Goal: Information Seeking & Learning: Compare options

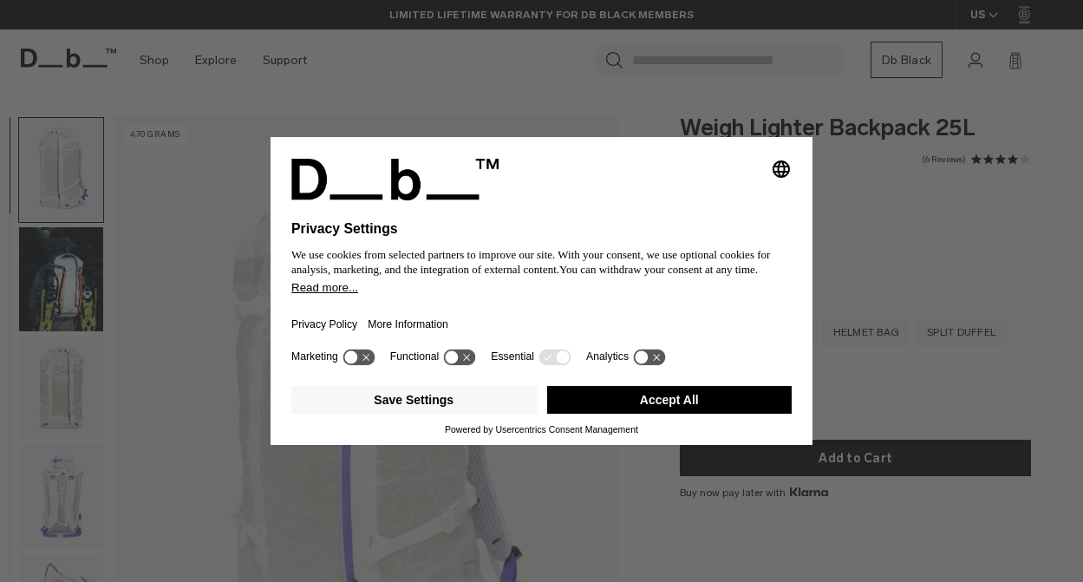
click at [892, 229] on div "Selecting an option will immediately change the language Privacy Settings We us…" at bounding box center [541, 291] width 1083 height 582
click at [492, 414] on button "Save Settings" at bounding box center [413, 400] width 245 height 28
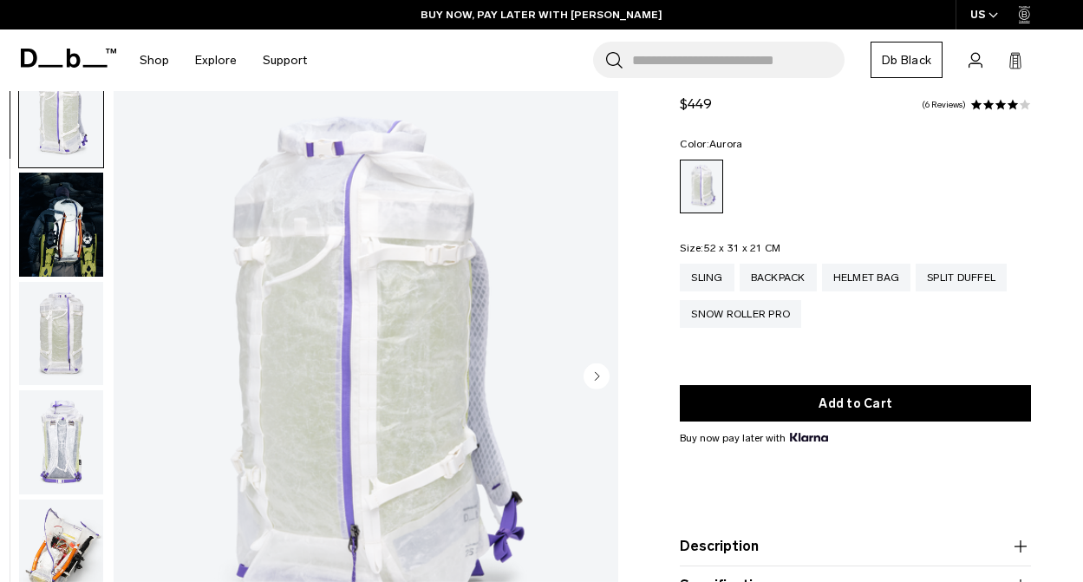
scroll to position [61, 0]
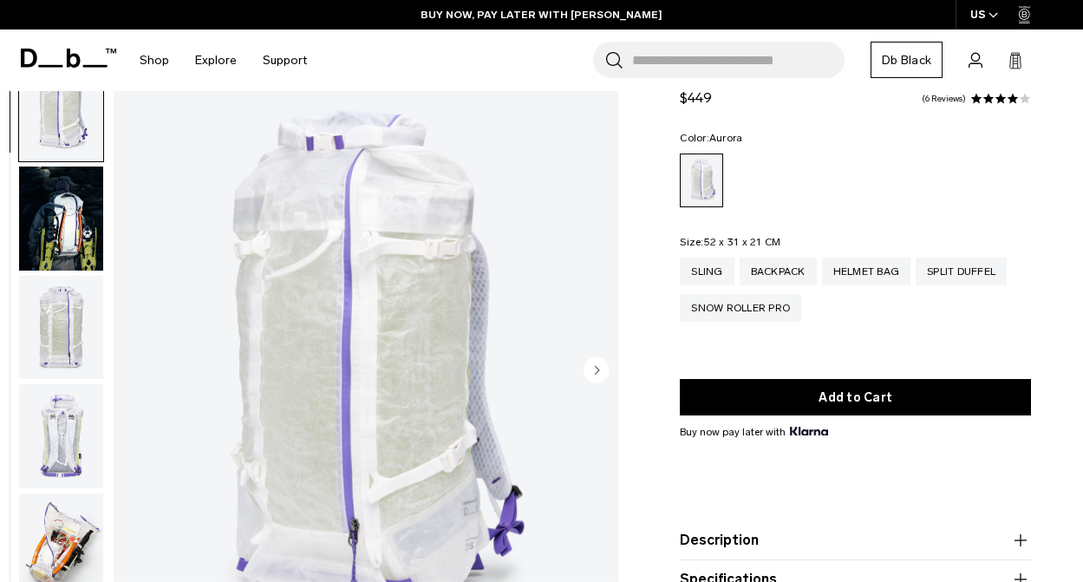
click at [597, 372] on icon "Next slide" at bounding box center [598, 370] width 4 height 8
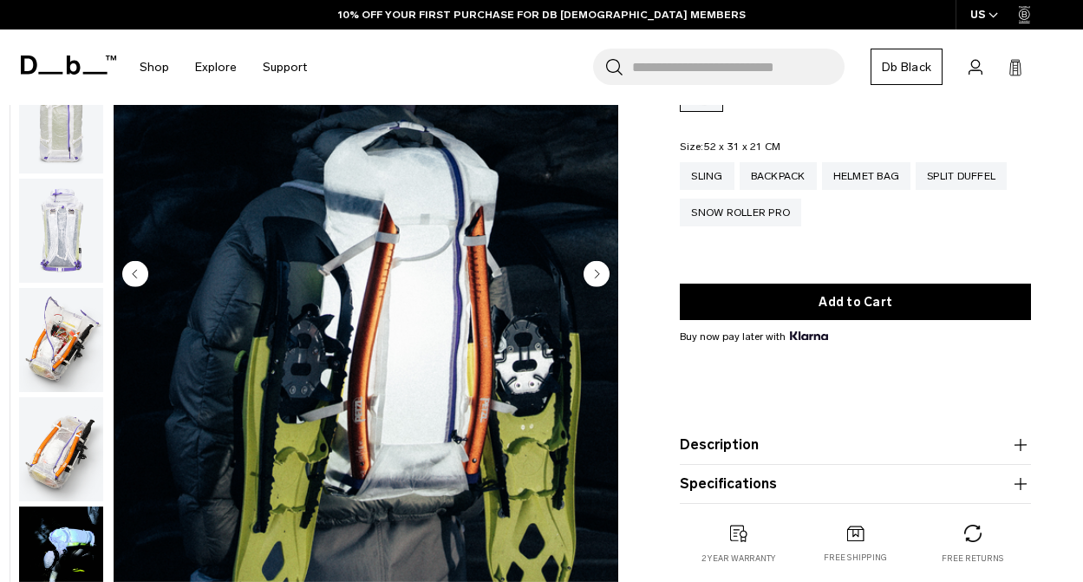
scroll to position [165, 0]
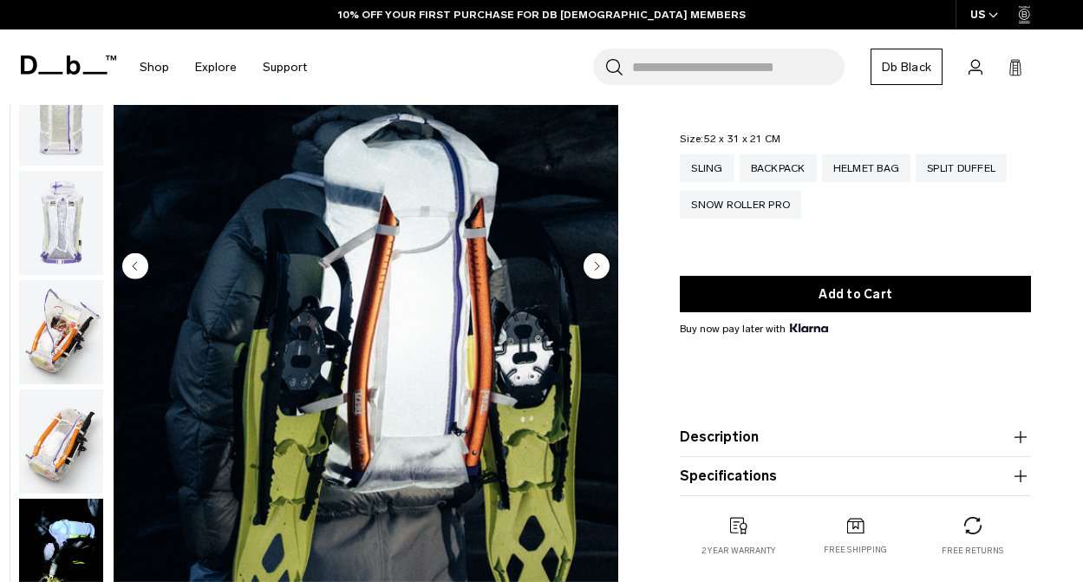
click at [595, 266] on circle "Next slide" at bounding box center [597, 265] width 26 height 26
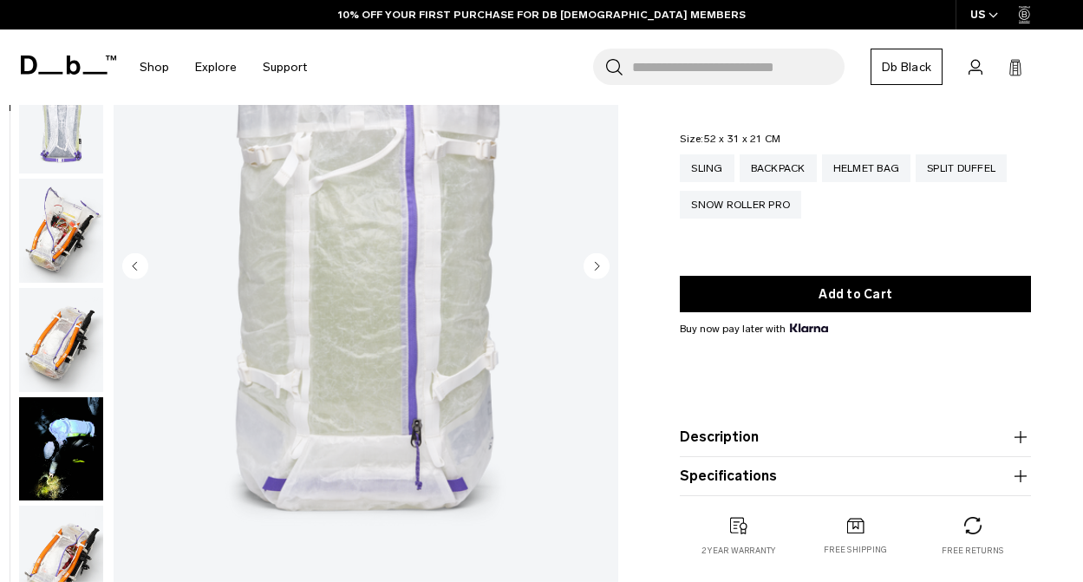
scroll to position [219, 0]
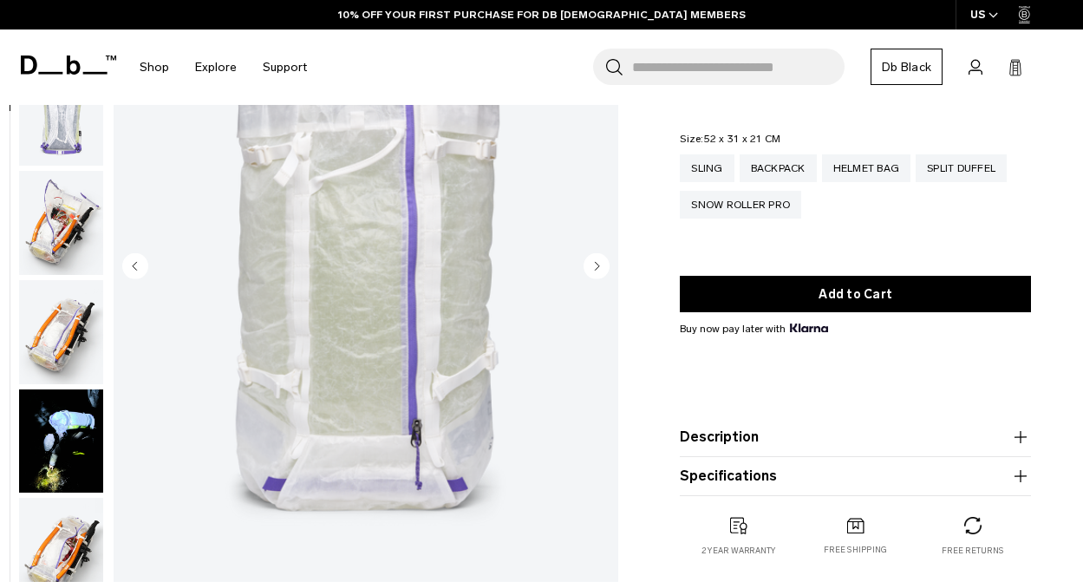
click at [595, 266] on circle "Next slide" at bounding box center [597, 265] width 26 height 26
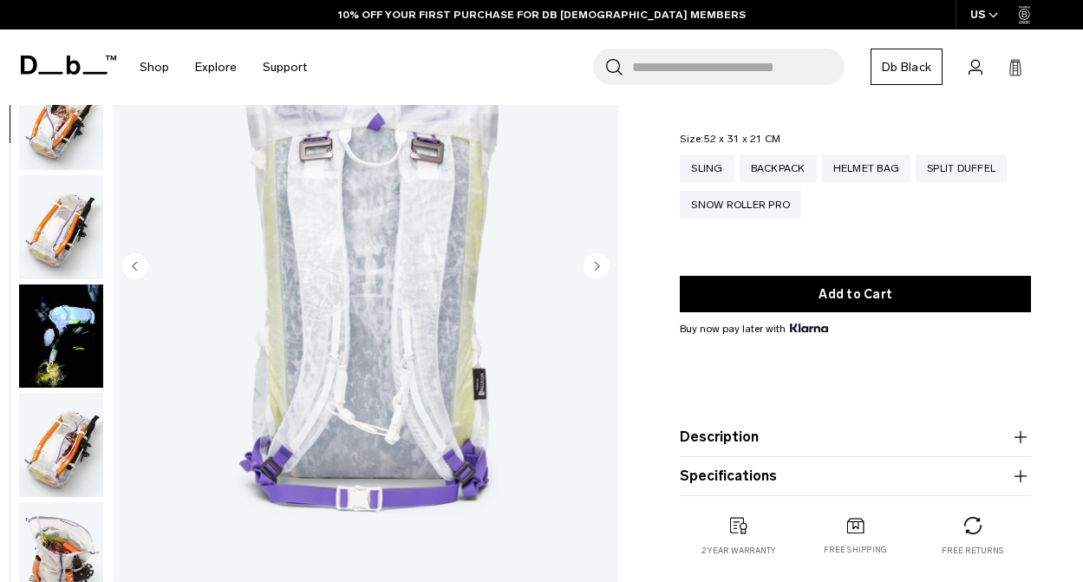
scroll to position [327, 0]
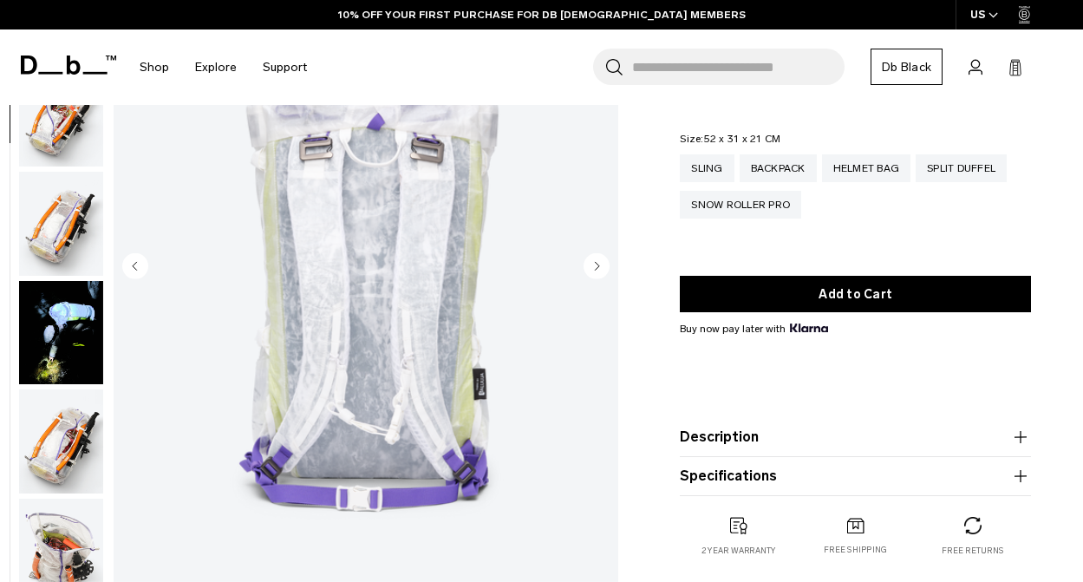
click at [595, 266] on circle "Next slide" at bounding box center [597, 265] width 26 height 26
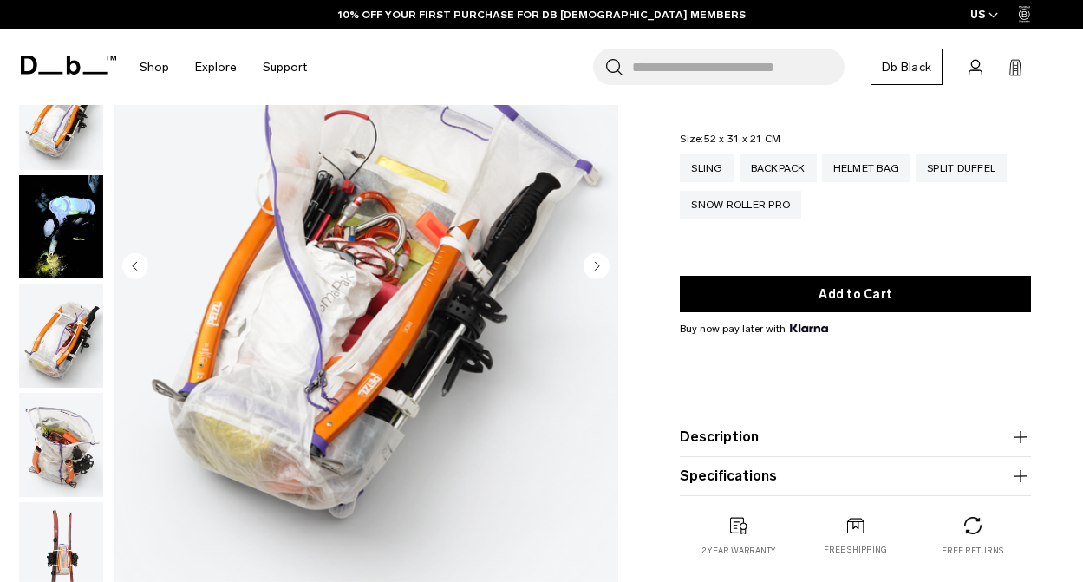
scroll to position [436, 0]
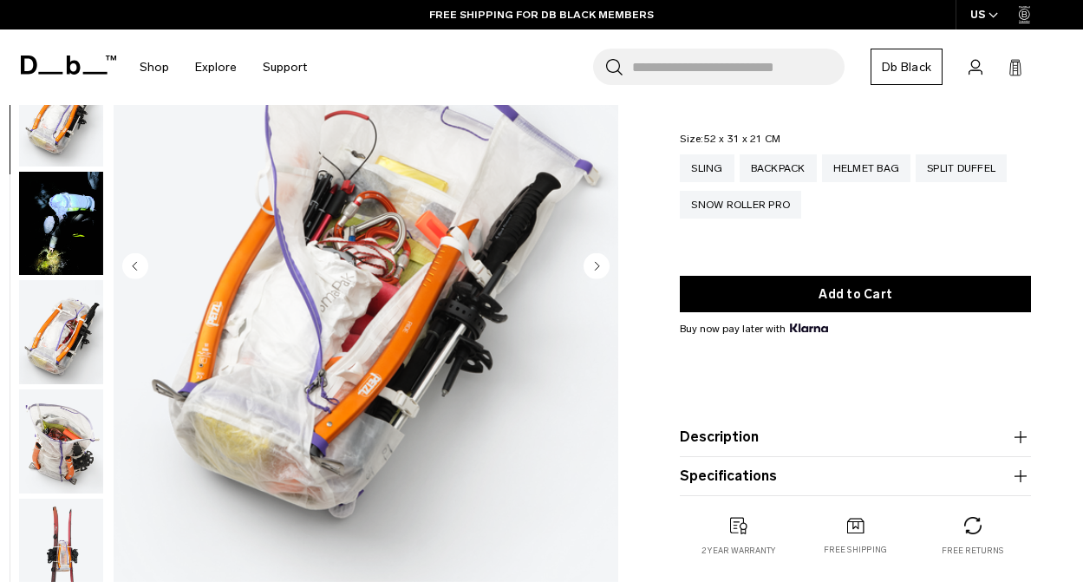
click at [595, 266] on circle "Next slide" at bounding box center [597, 265] width 26 height 26
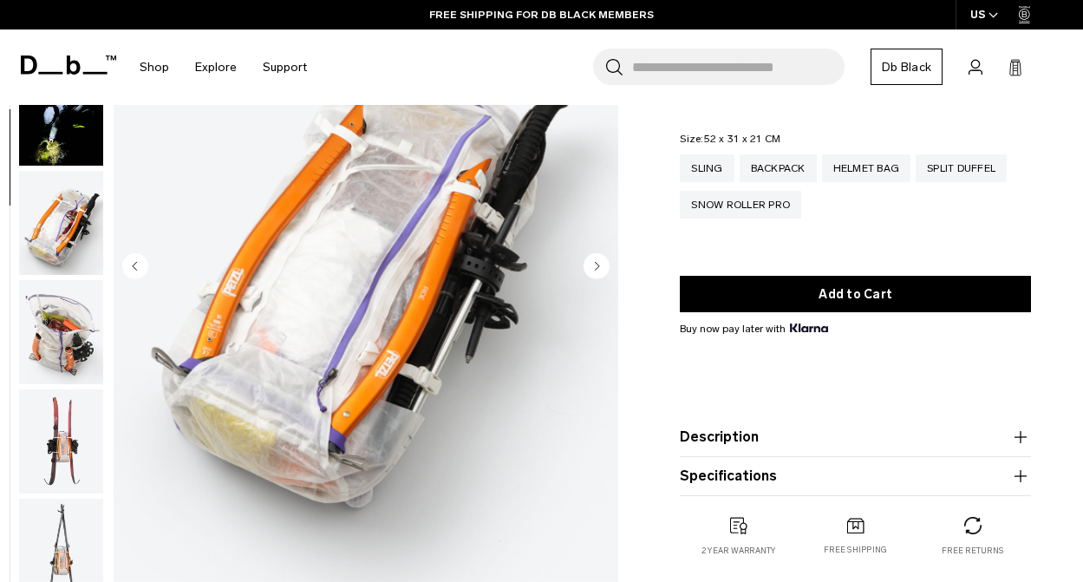
click at [595, 266] on circle "Next slide" at bounding box center [597, 265] width 26 height 26
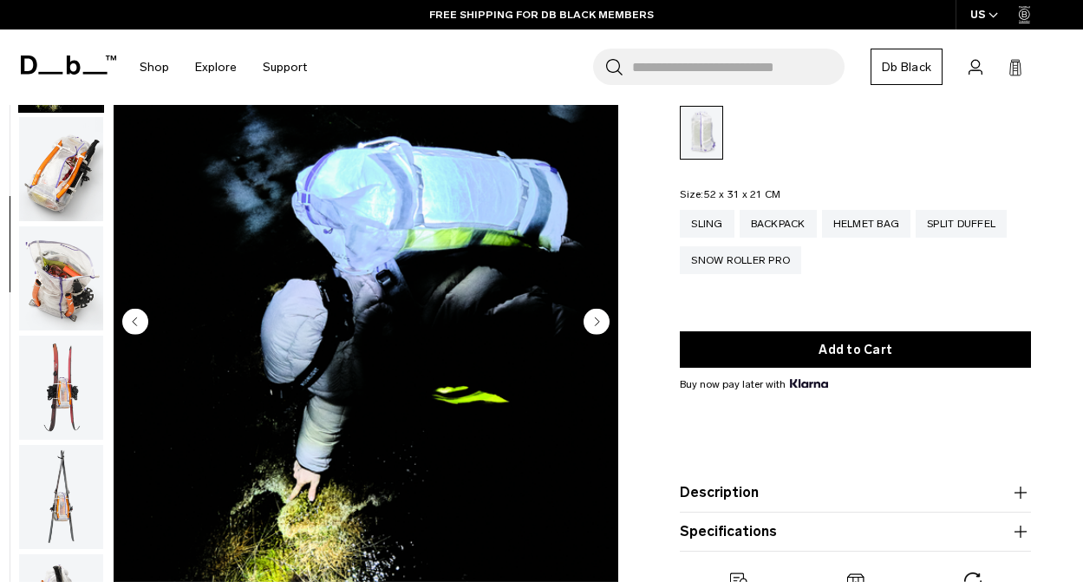
scroll to position [106, 0]
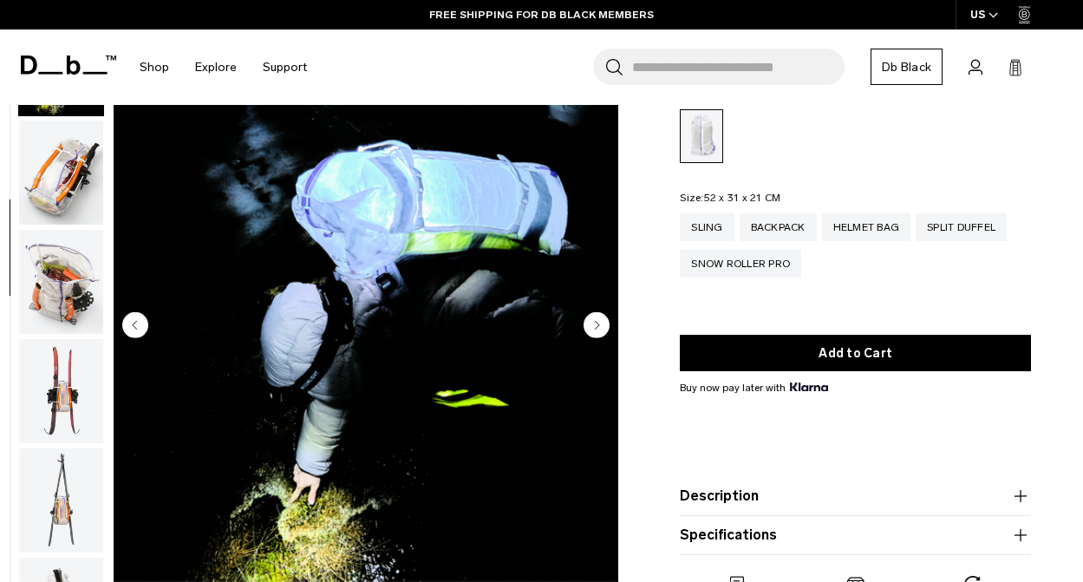
click at [599, 320] on circle "Next slide" at bounding box center [597, 324] width 26 height 26
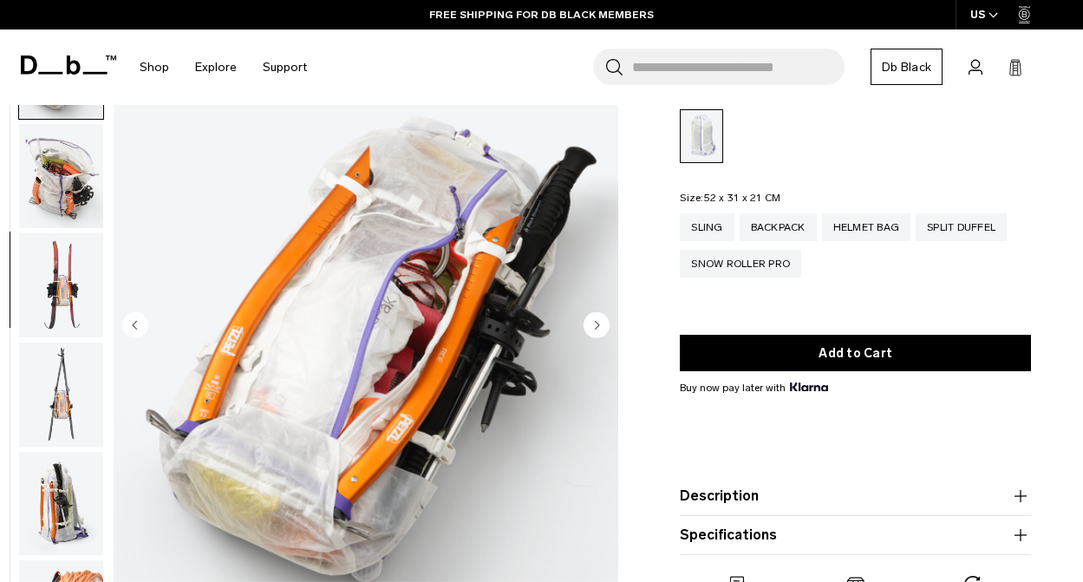
scroll to position [764, 0]
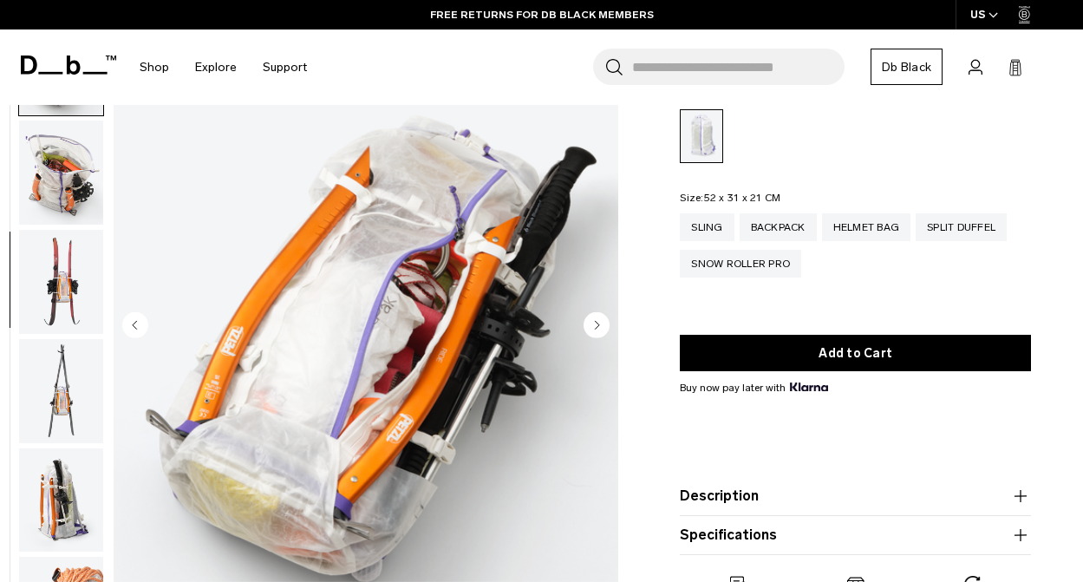
click at [599, 320] on circle "Next slide" at bounding box center [597, 324] width 26 height 26
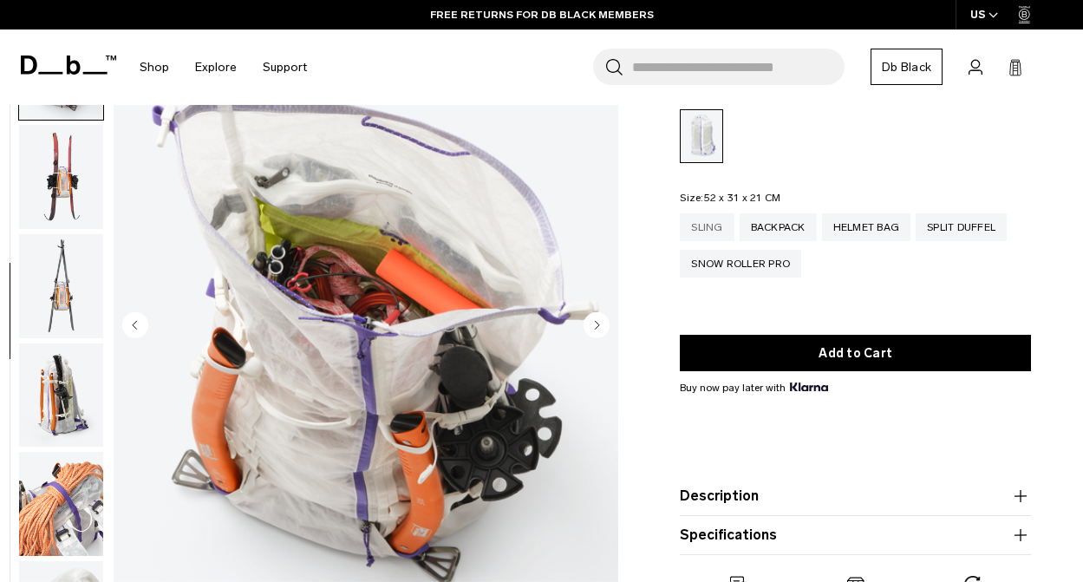
scroll to position [872, 0]
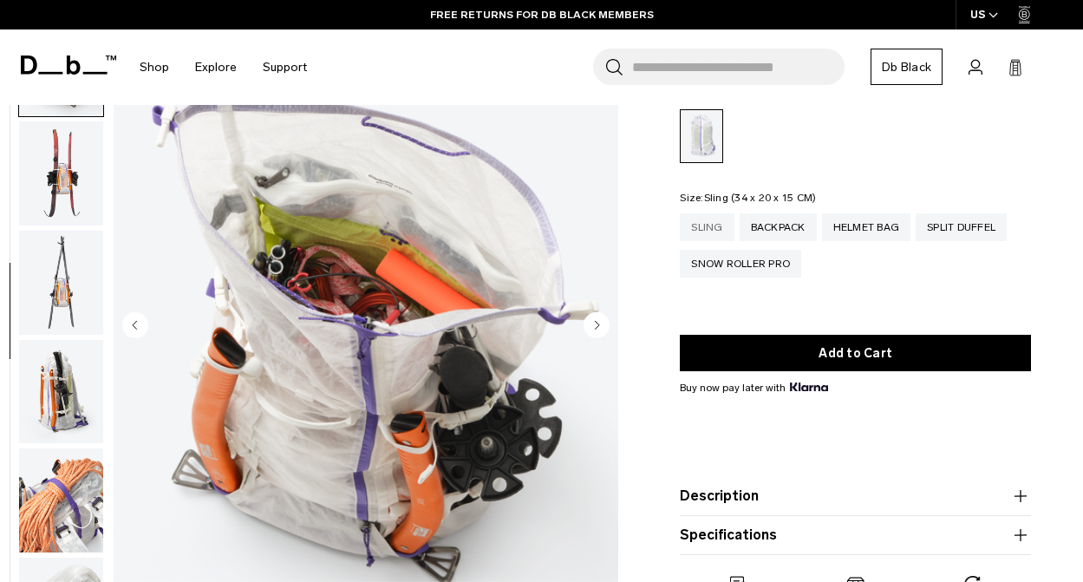
click at [724, 220] on div "Sling" at bounding box center [707, 227] width 54 height 28
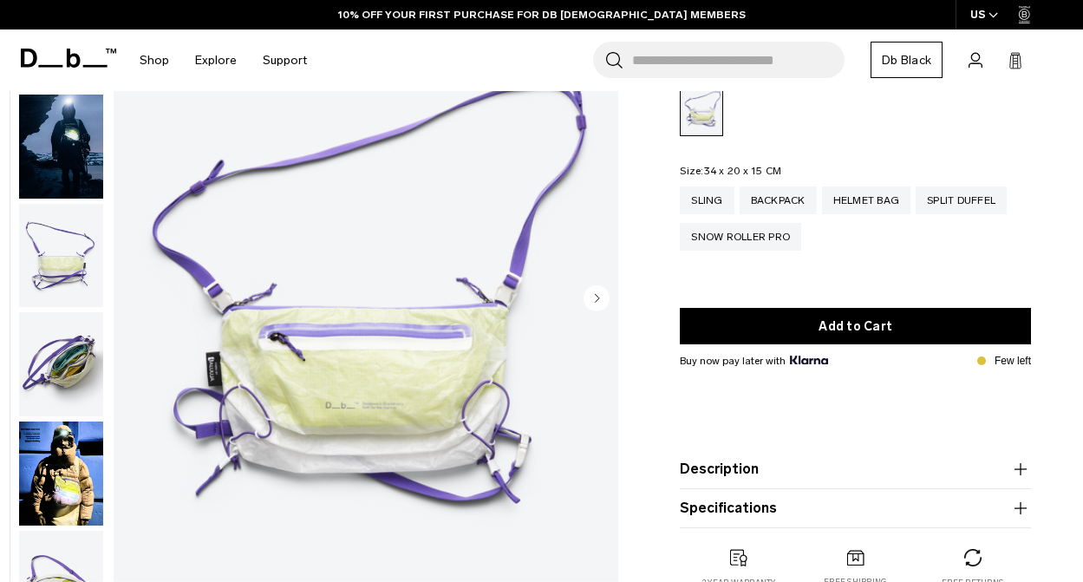
click at [598, 295] on circle "Next slide" at bounding box center [597, 297] width 26 height 26
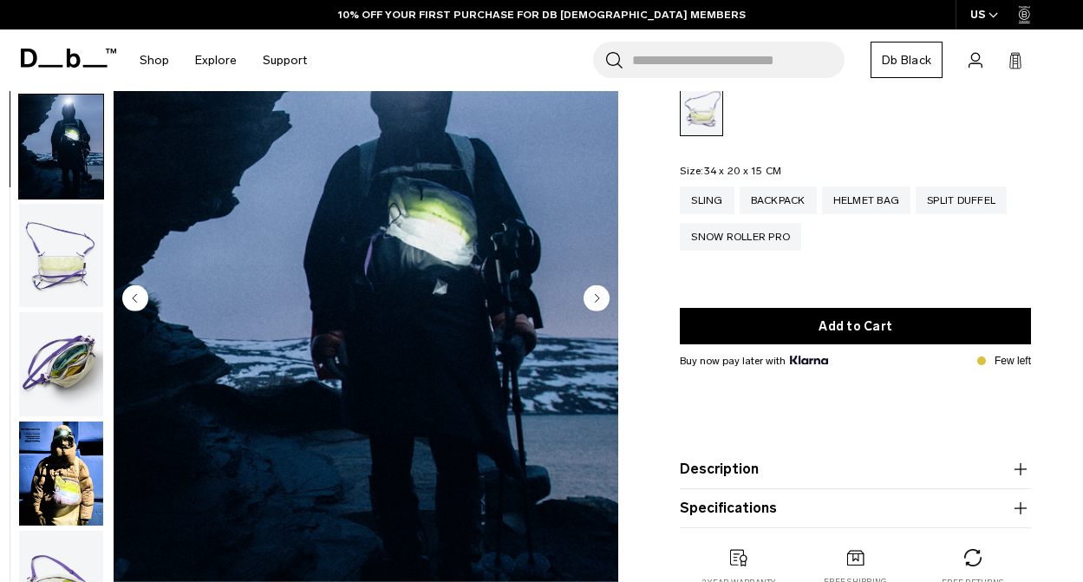
scroll to position [20, 0]
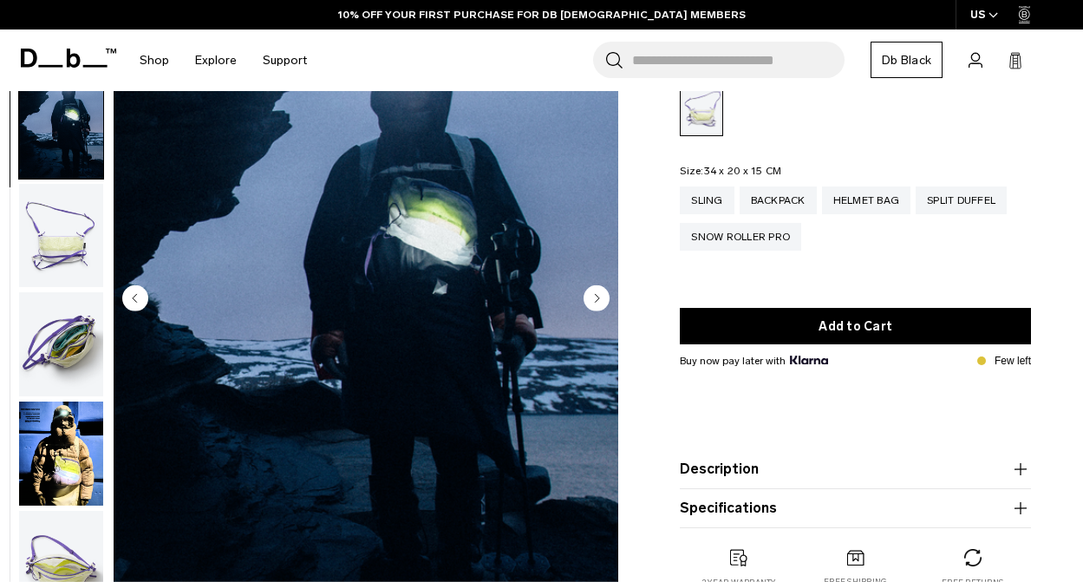
click at [598, 295] on circle "Next slide" at bounding box center [597, 297] width 26 height 26
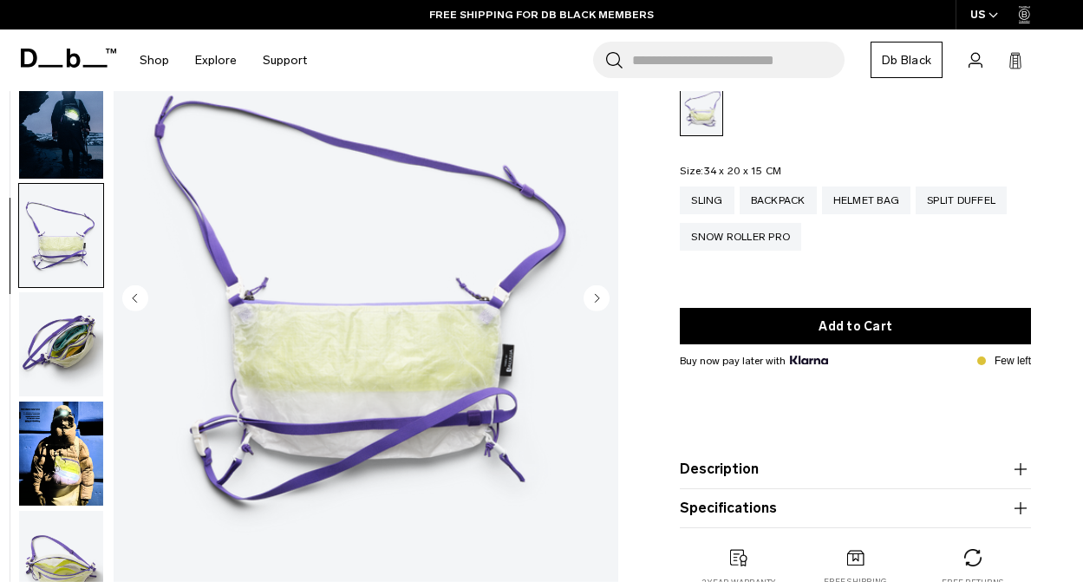
click at [598, 295] on circle "Next slide" at bounding box center [597, 297] width 26 height 26
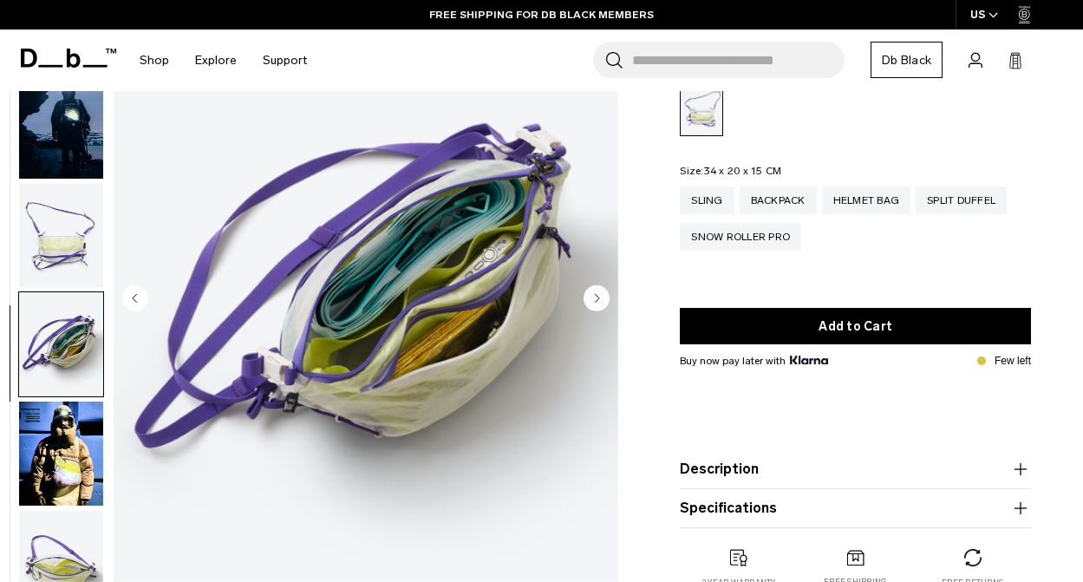
click at [598, 295] on circle "Next slide" at bounding box center [597, 297] width 26 height 26
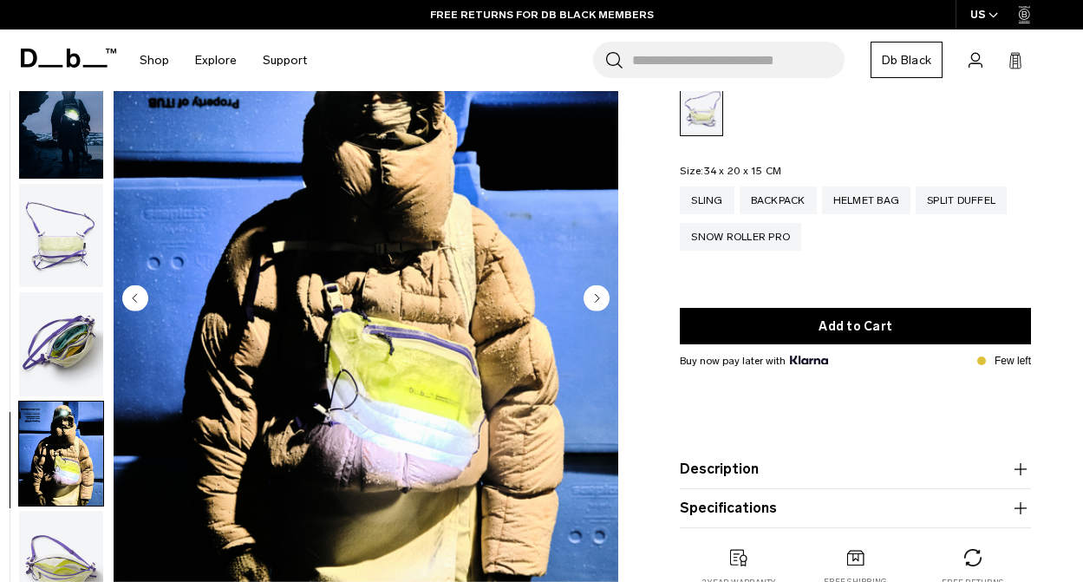
click at [598, 295] on circle "Next slide" at bounding box center [597, 297] width 26 height 26
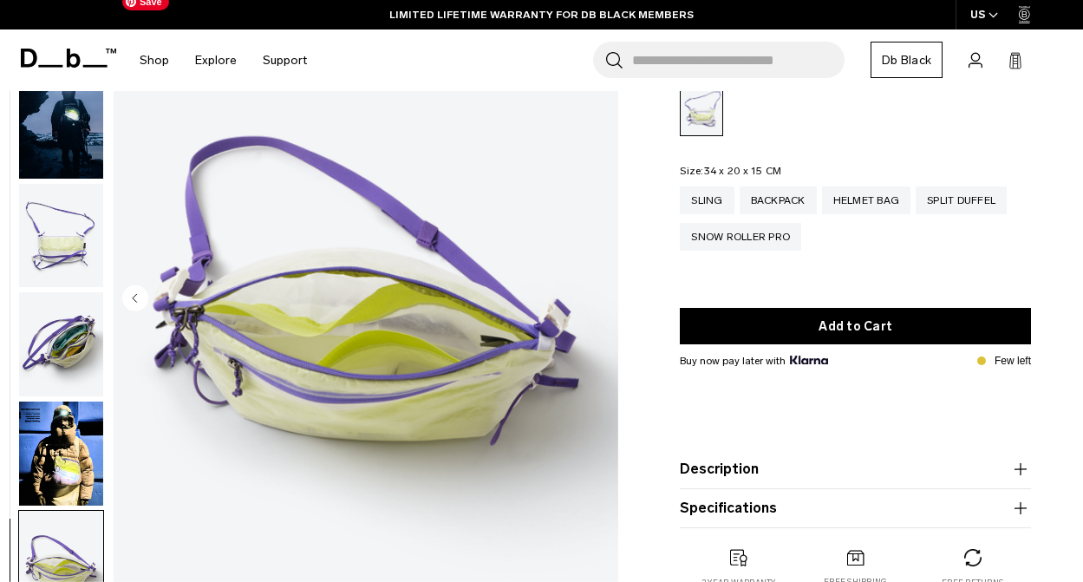
click at [598, 295] on img "6 / 6" at bounding box center [366, 299] width 505 height 630
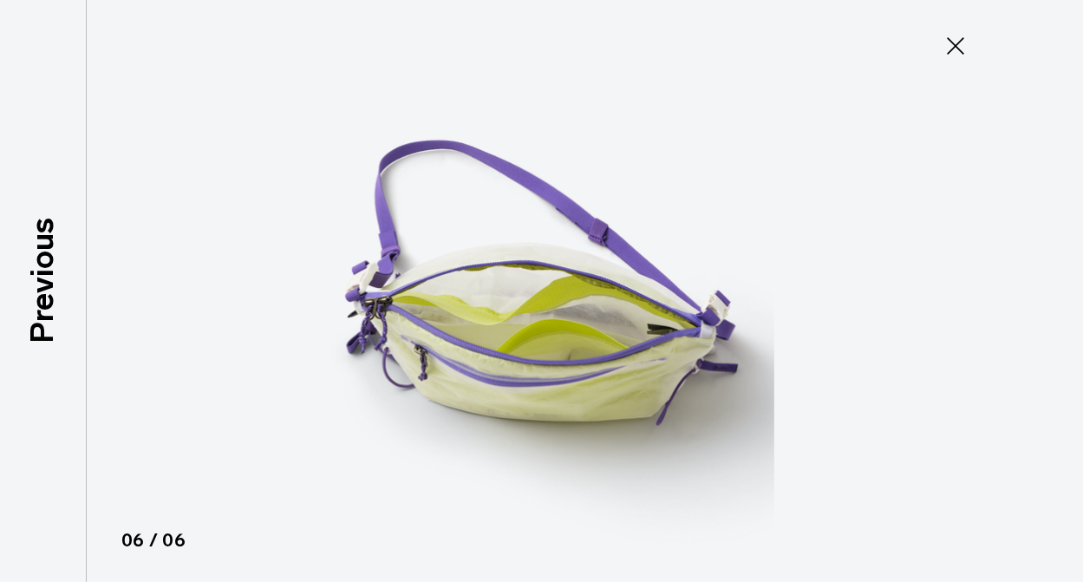
click at [957, 41] on icon at bounding box center [956, 46] width 28 height 28
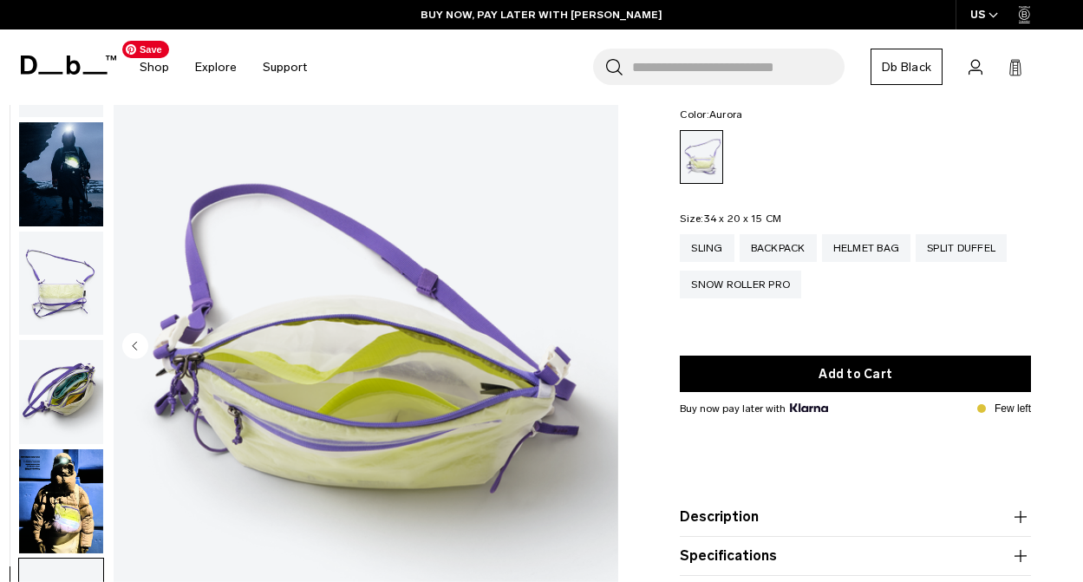
scroll to position [0, 0]
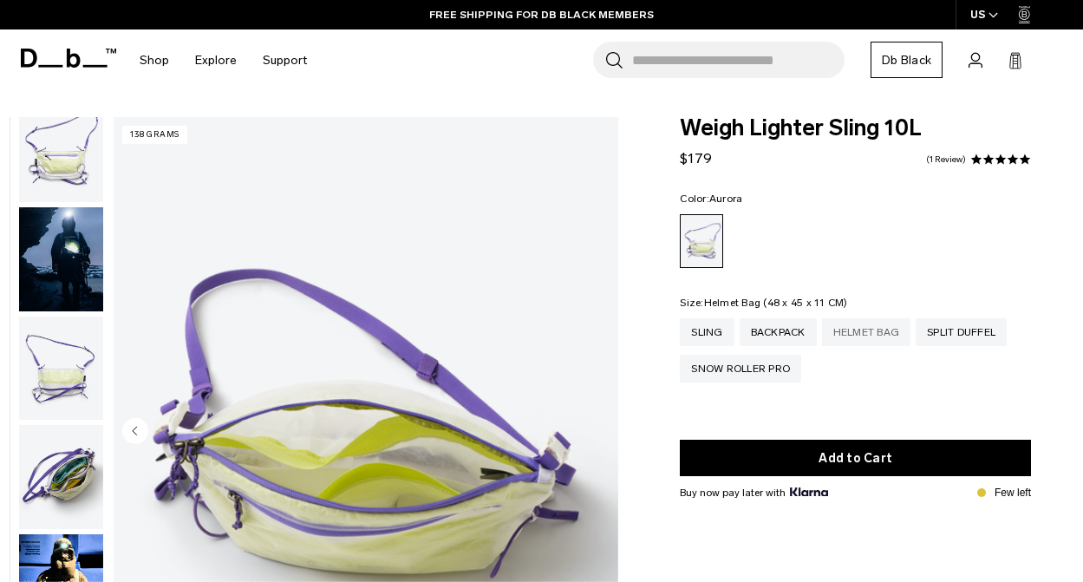
click at [861, 337] on div "Helmet Bag" at bounding box center [866, 332] width 89 height 28
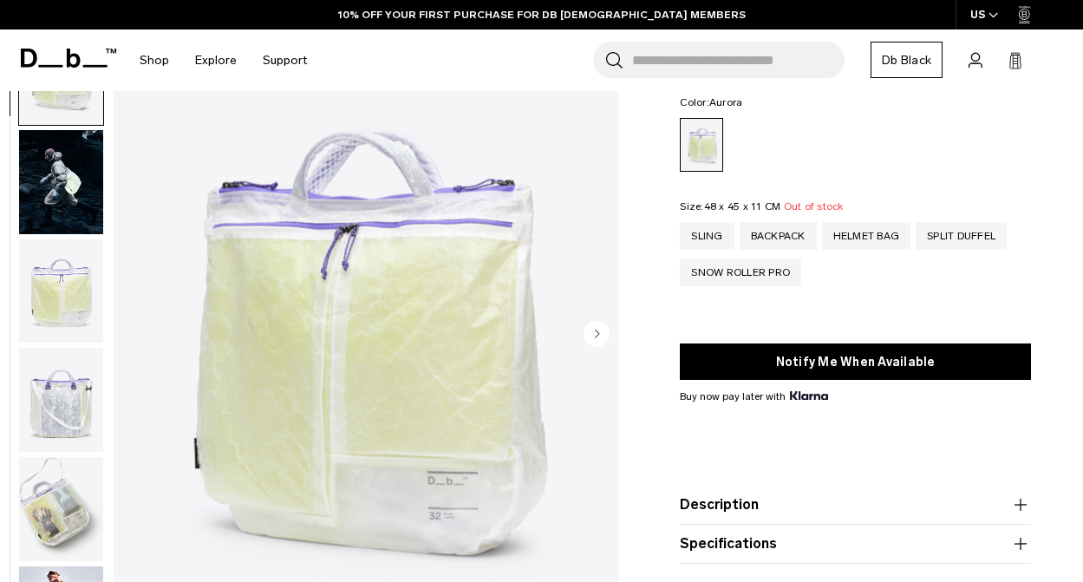
click at [606, 331] on circle "Next slide" at bounding box center [597, 333] width 26 height 26
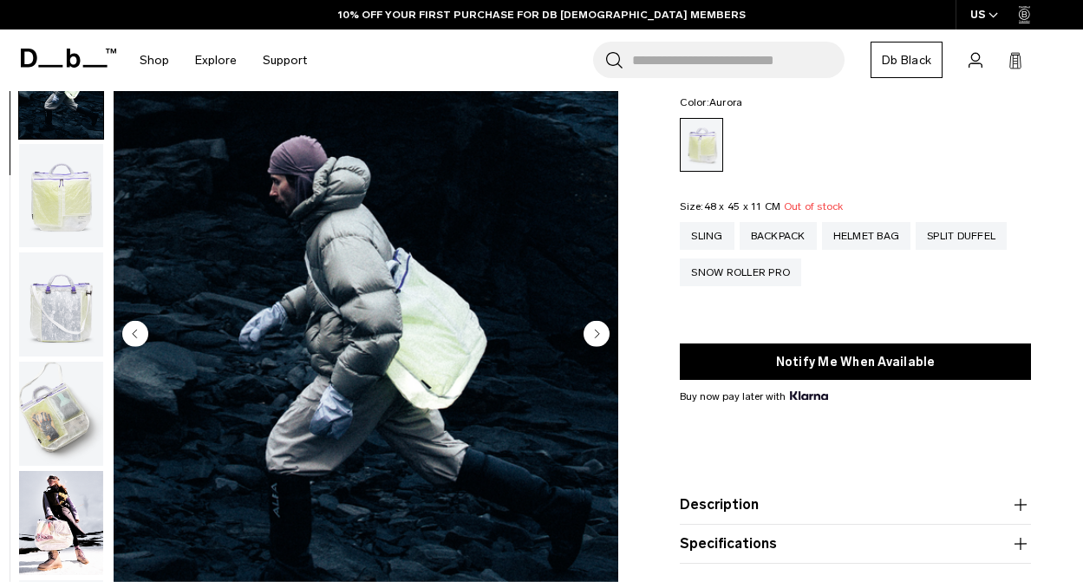
scroll to position [109, 0]
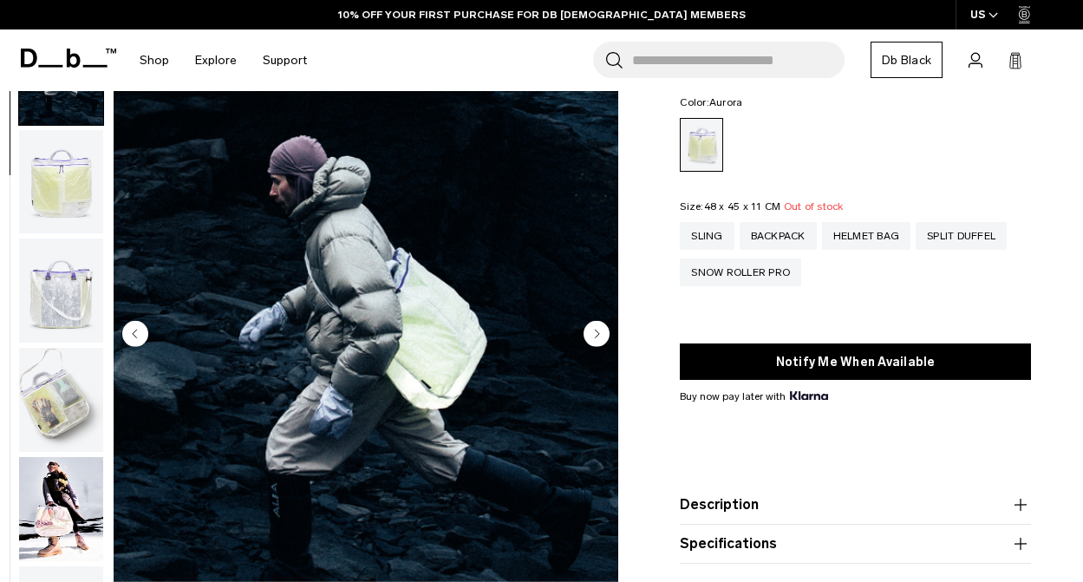
click at [606, 331] on circle "Next slide" at bounding box center [597, 333] width 26 height 26
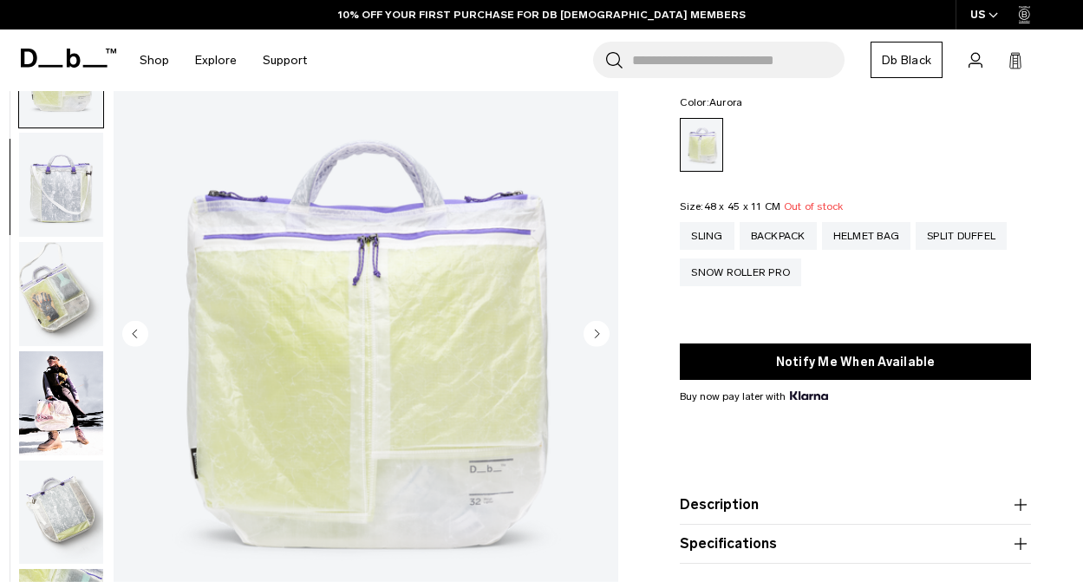
scroll to position [219, 0]
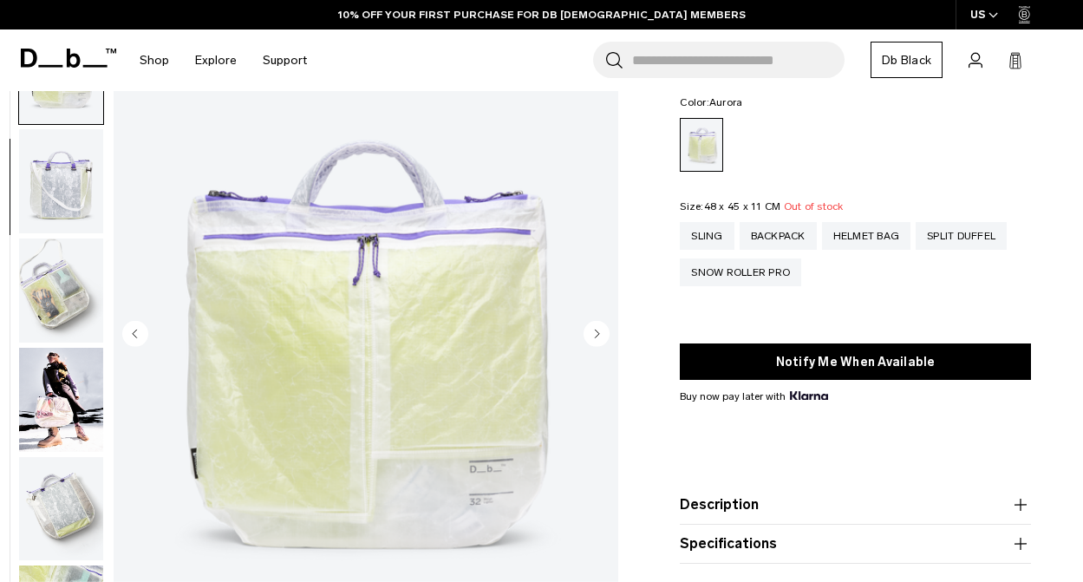
click at [606, 331] on circle "Next slide" at bounding box center [597, 333] width 26 height 26
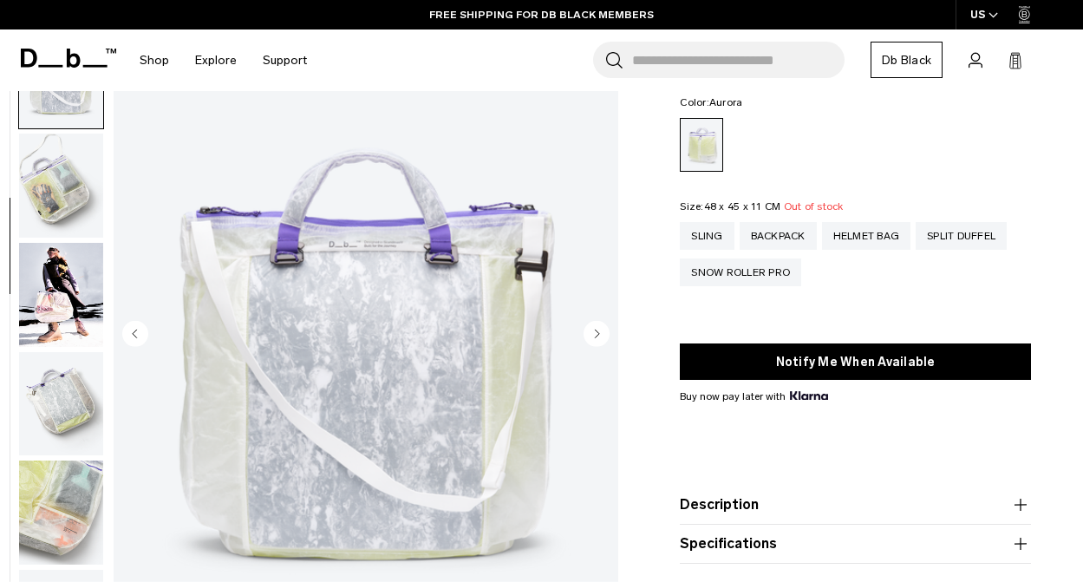
scroll to position [327, 0]
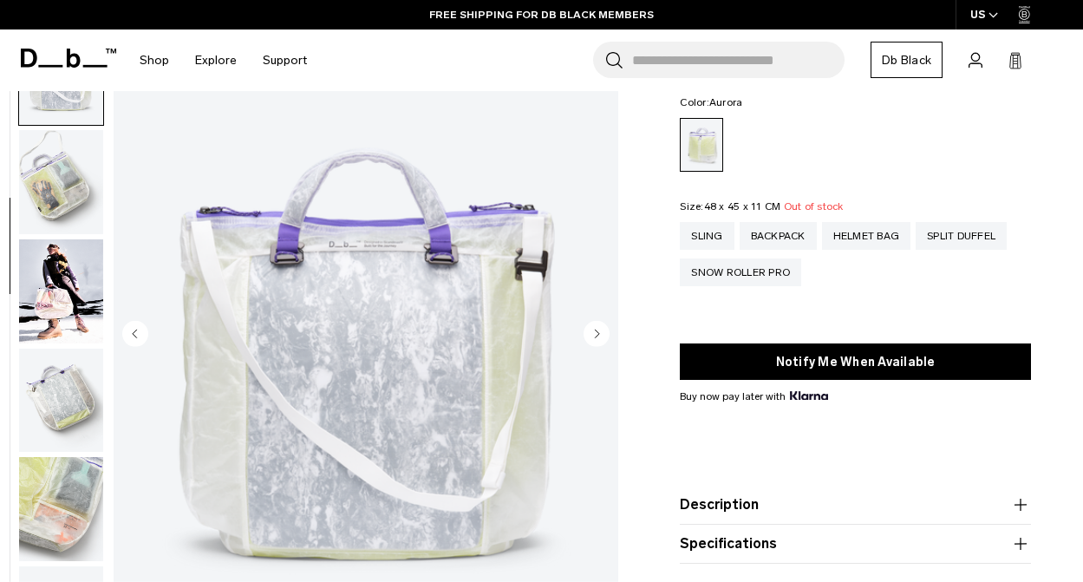
click at [606, 331] on circle "Next slide" at bounding box center [597, 333] width 26 height 26
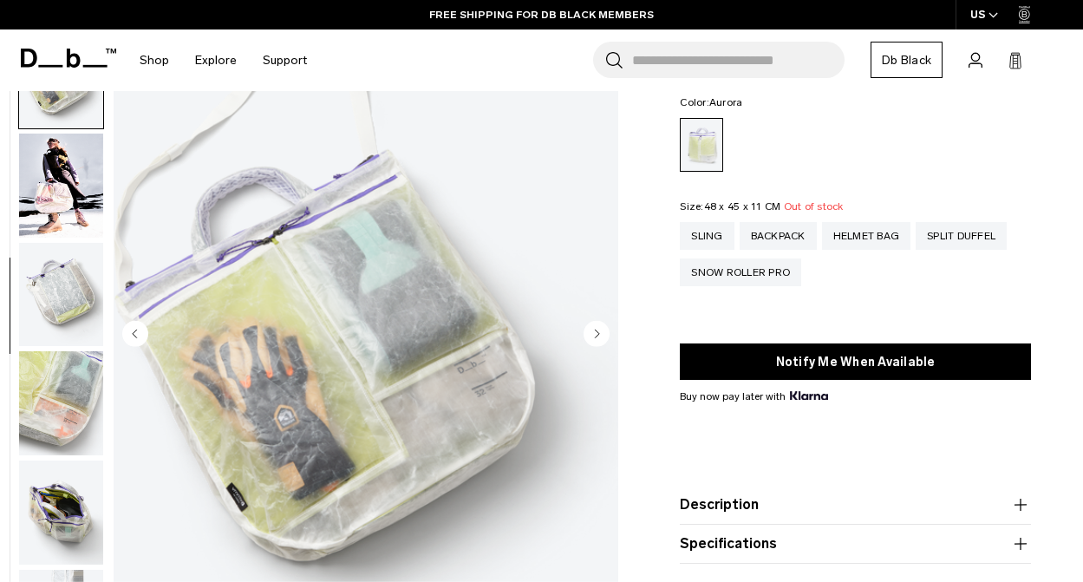
scroll to position [436, 0]
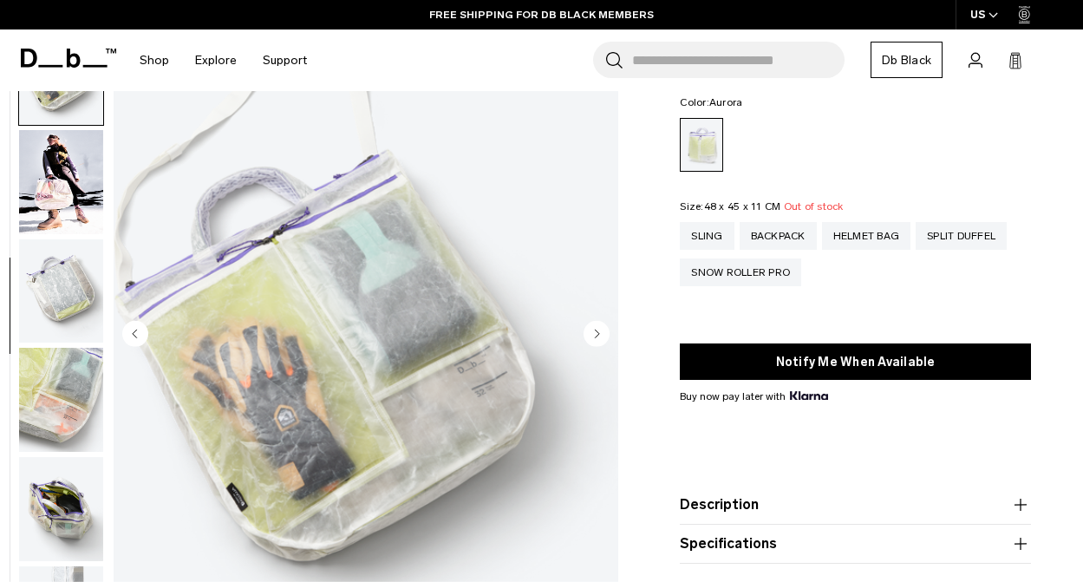
click at [606, 331] on circle "Next slide" at bounding box center [597, 333] width 26 height 26
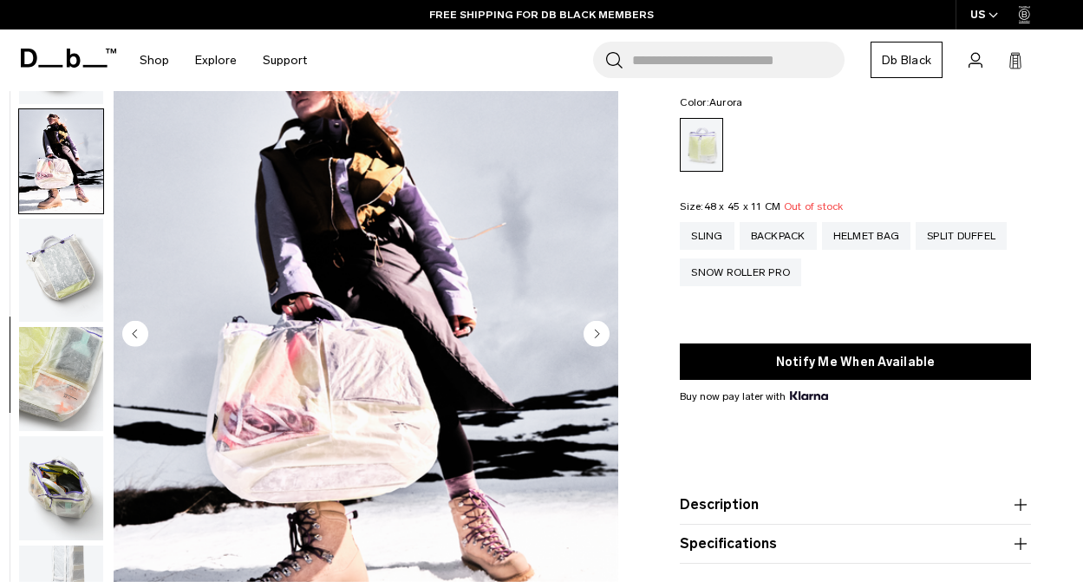
click at [606, 331] on circle "Next slide" at bounding box center [597, 333] width 26 height 26
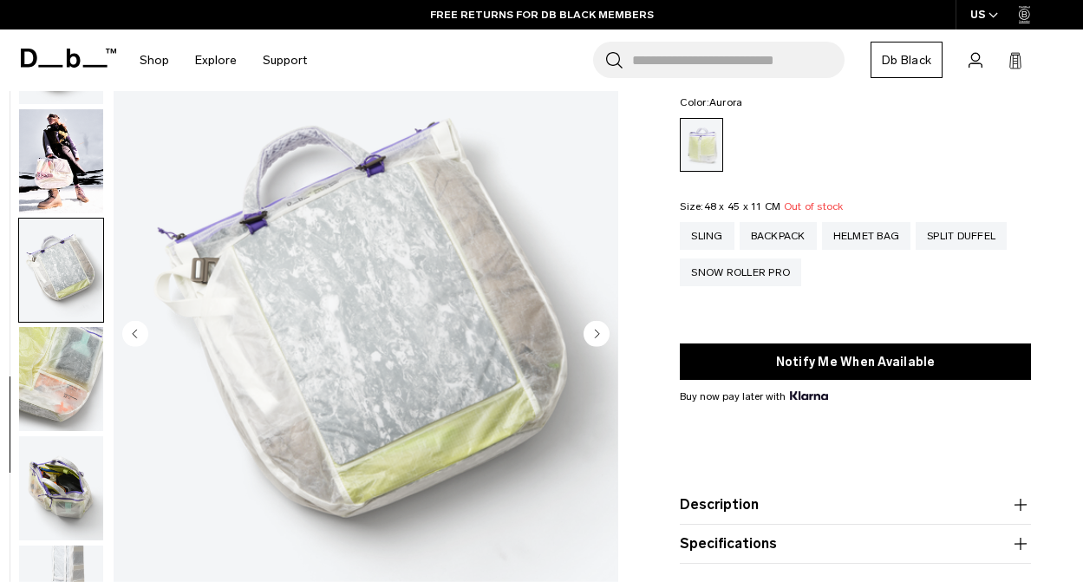
click at [606, 331] on circle "Next slide" at bounding box center [597, 333] width 26 height 26
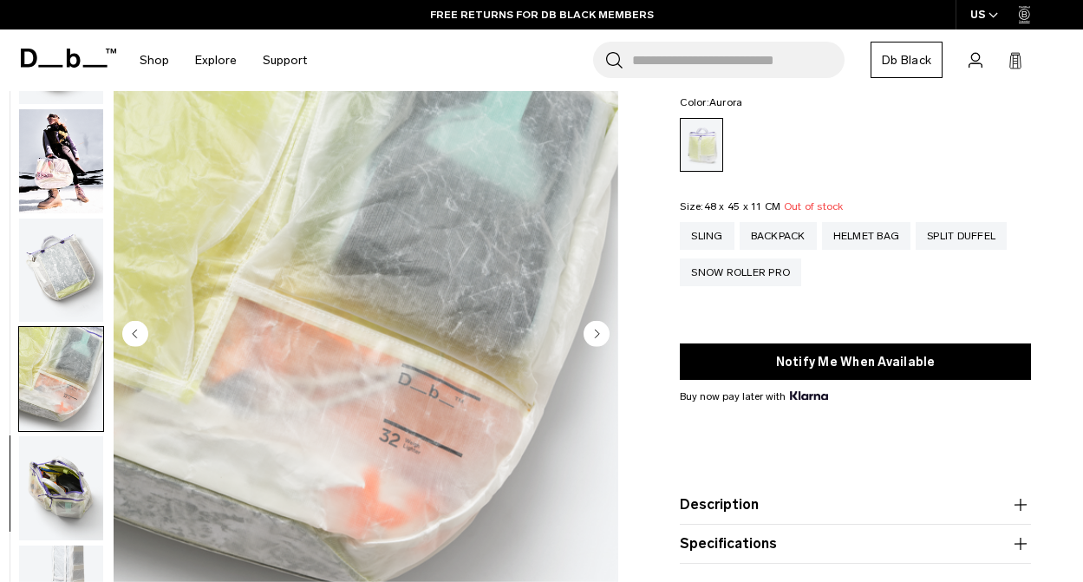
click at [606, 331] on circle "Next slide" at bounding box center [597, 333] width 26 height 26
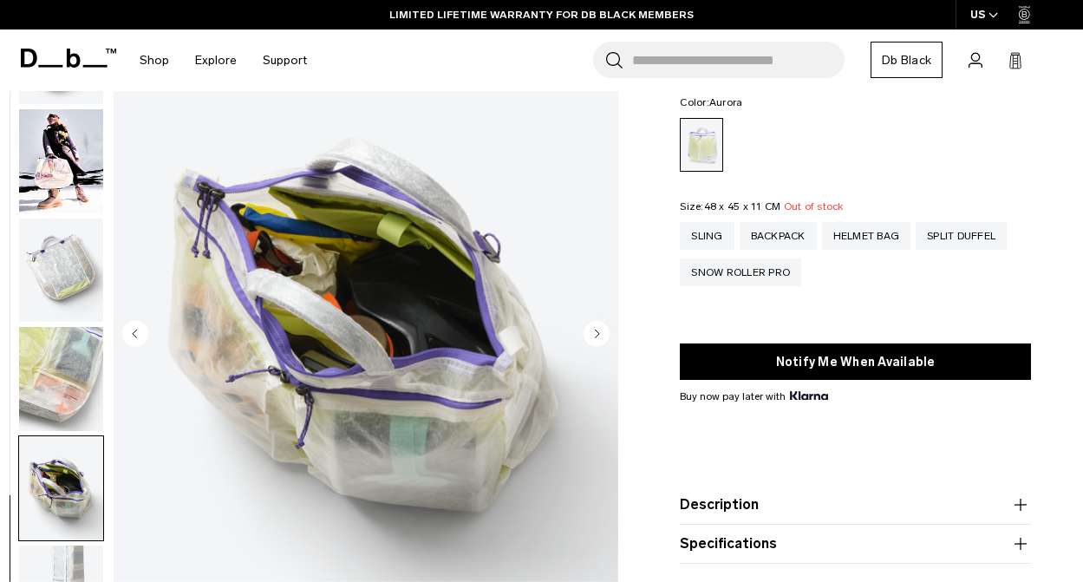
click at [606, 331] on circle "Next slide" at bounding box center [597, 333] width 26 height 26
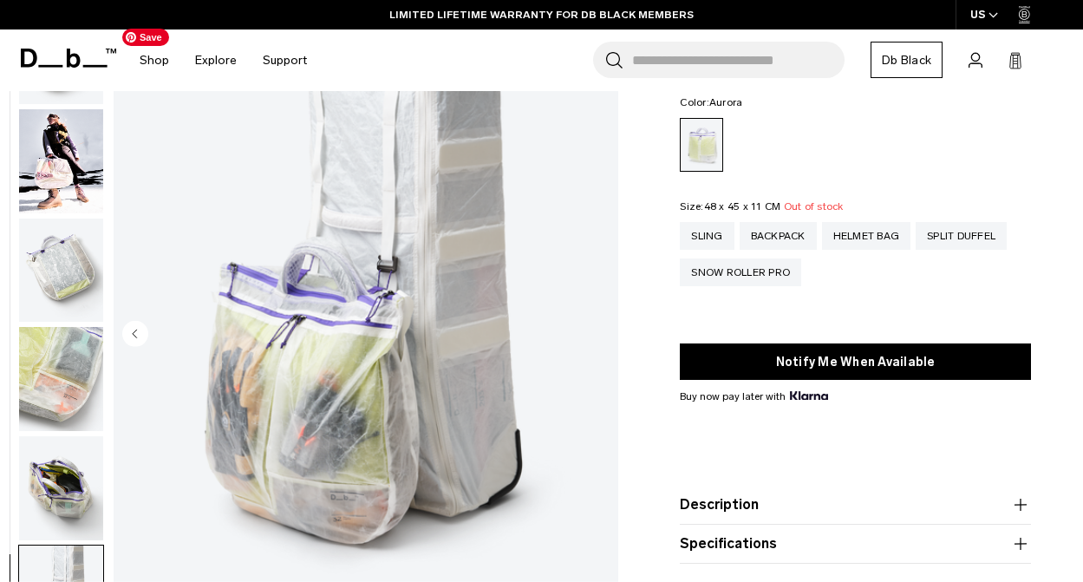
click at [606, 331] on img "10 / 10" at bounding box center [366, 335] width 505 height 630
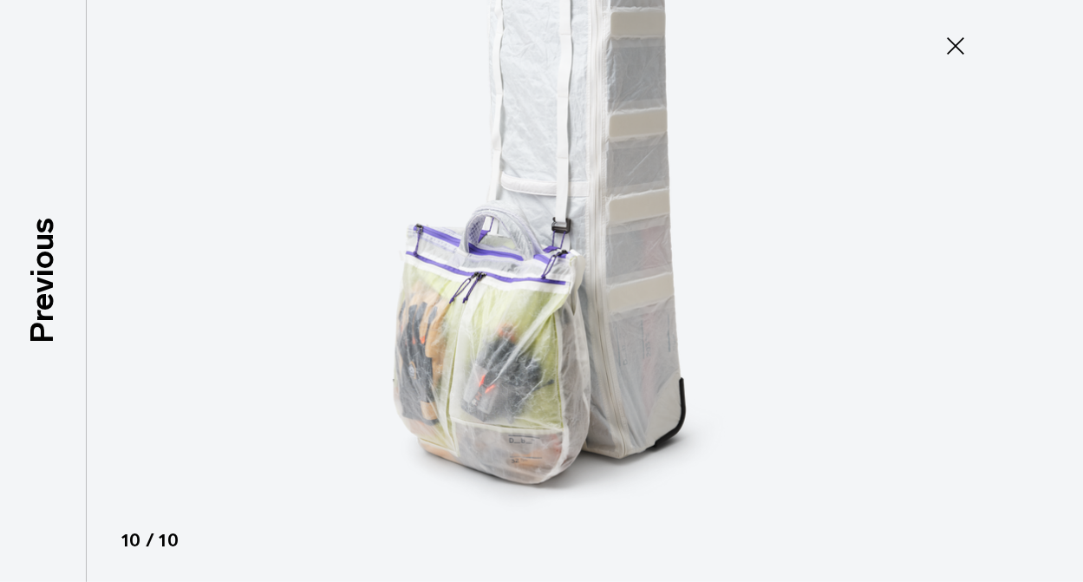
click at [961, 42] on icon at bounding box center [956, 46] width 28 height 28
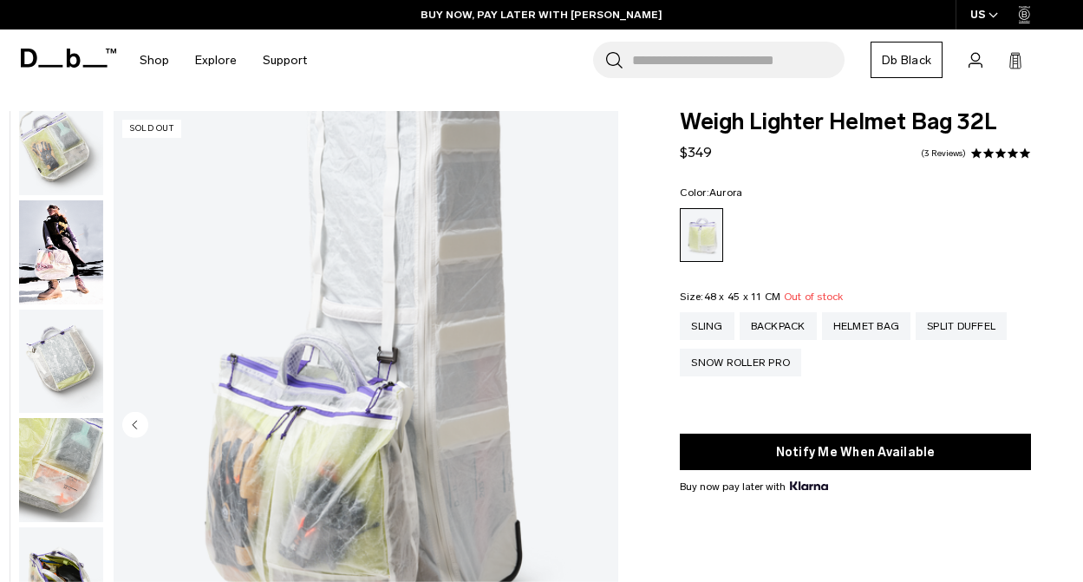
scroll to position [0, 0]
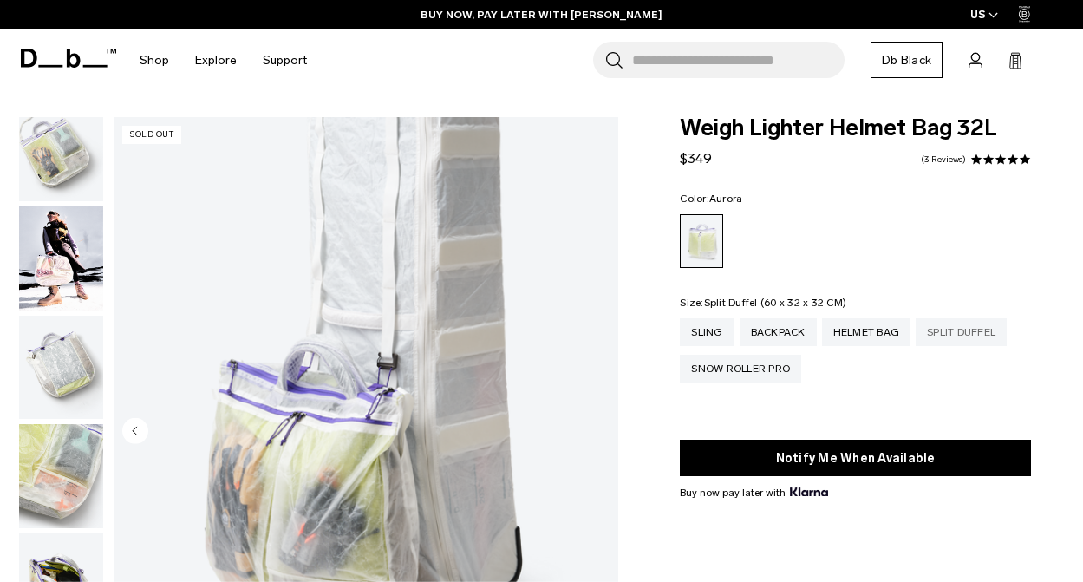
click at [968, 332] on div "Split Duffel" at bounding box center [961, 332] width 91 height 28
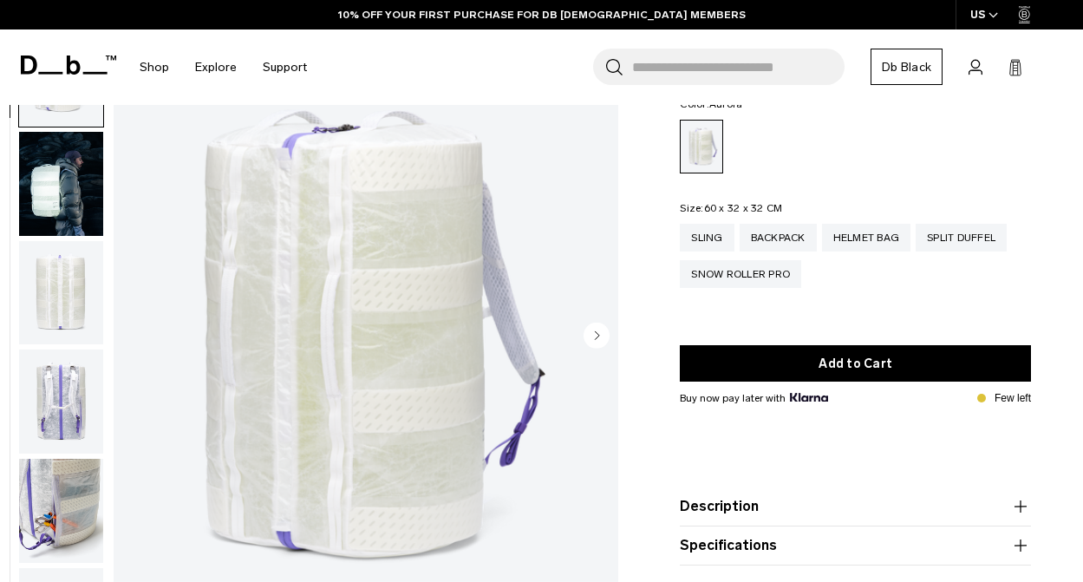
scroll to position [97, 0]
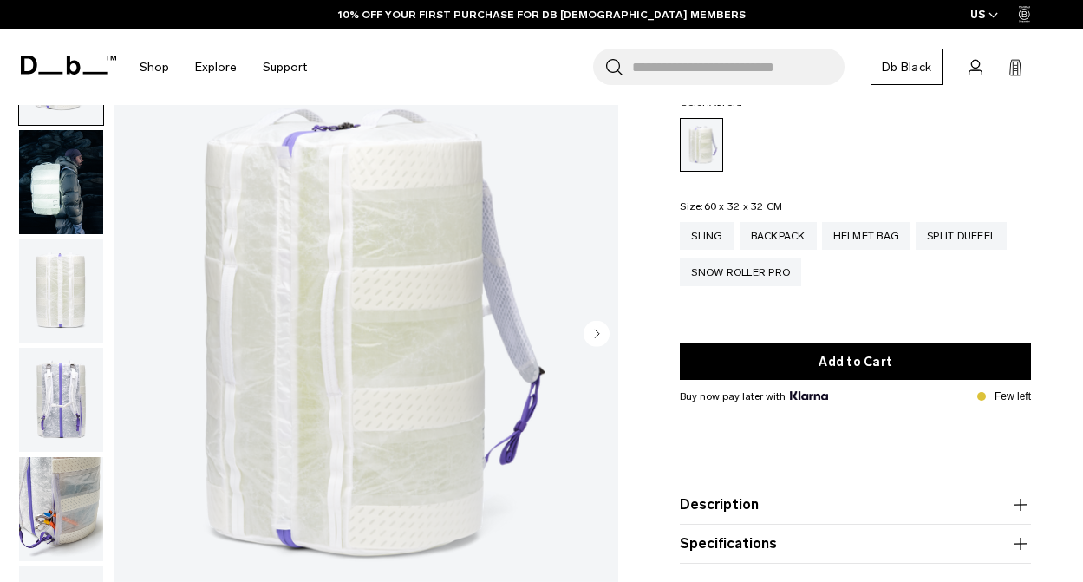
click at [601, 335] on circle "Next slide" at bounding box center [597, 333] width 26 height 26
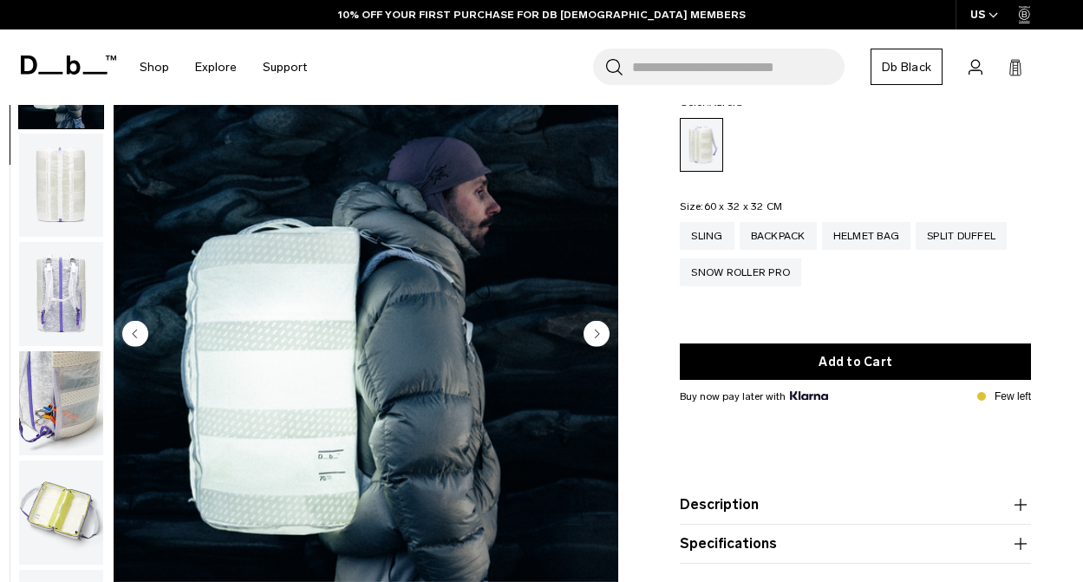
scroll to position [109, 0]
click at [601, 335] on circle "Next slide" at bounding box center [597, 333] width 26 height 26
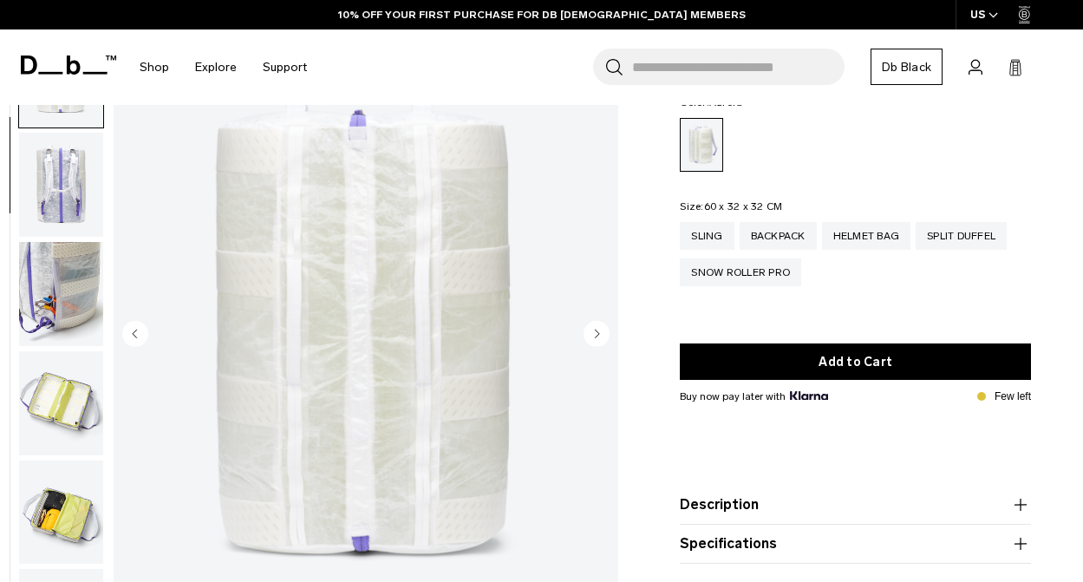
scroll to position [219, 0]
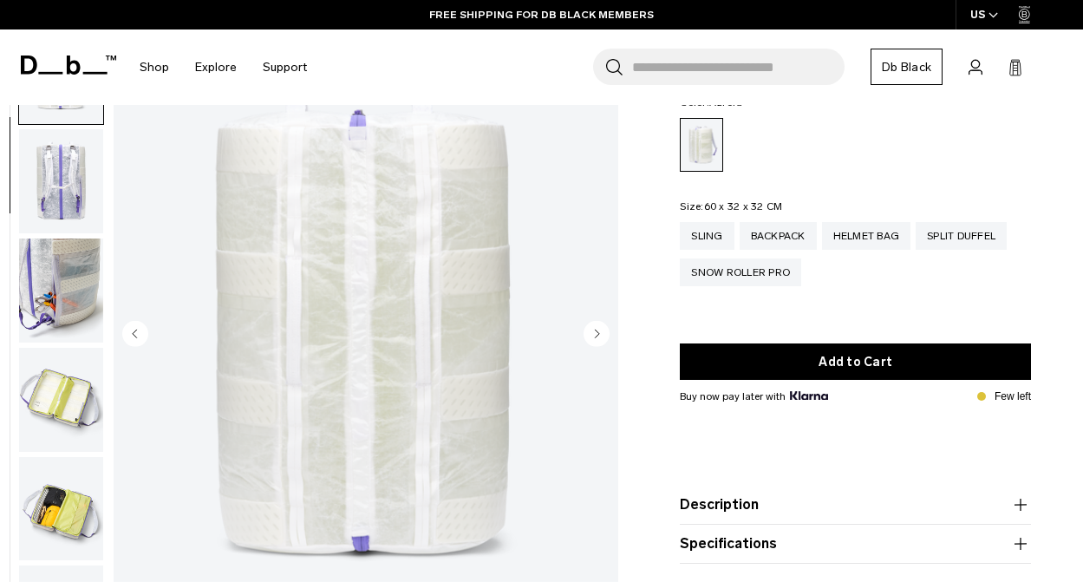
click at [601, 335] on circle "Next slide" at bounding box center [597, 333] width 26 height 26
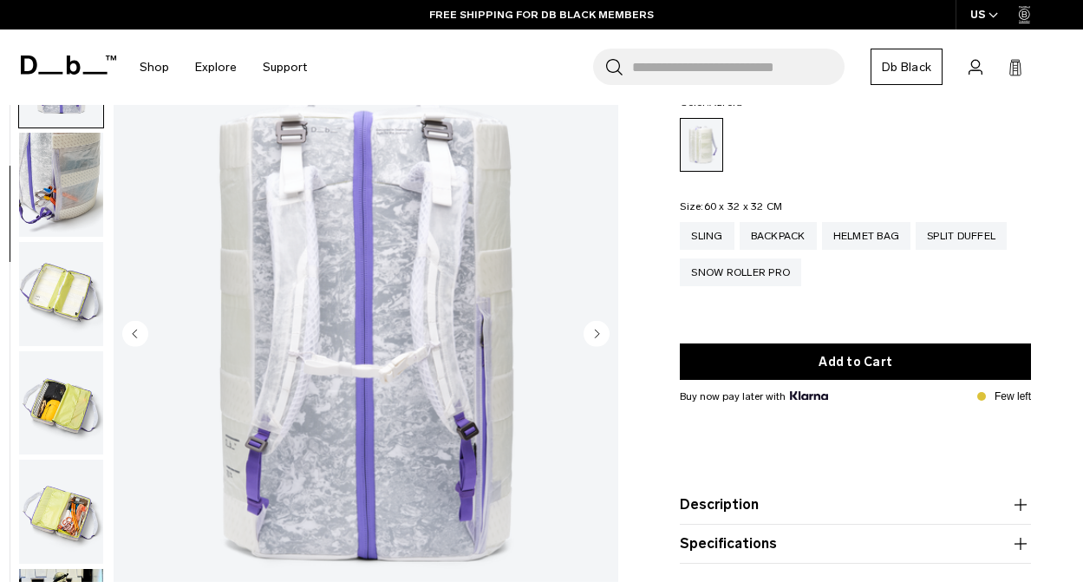
scroll to position [327, 0]
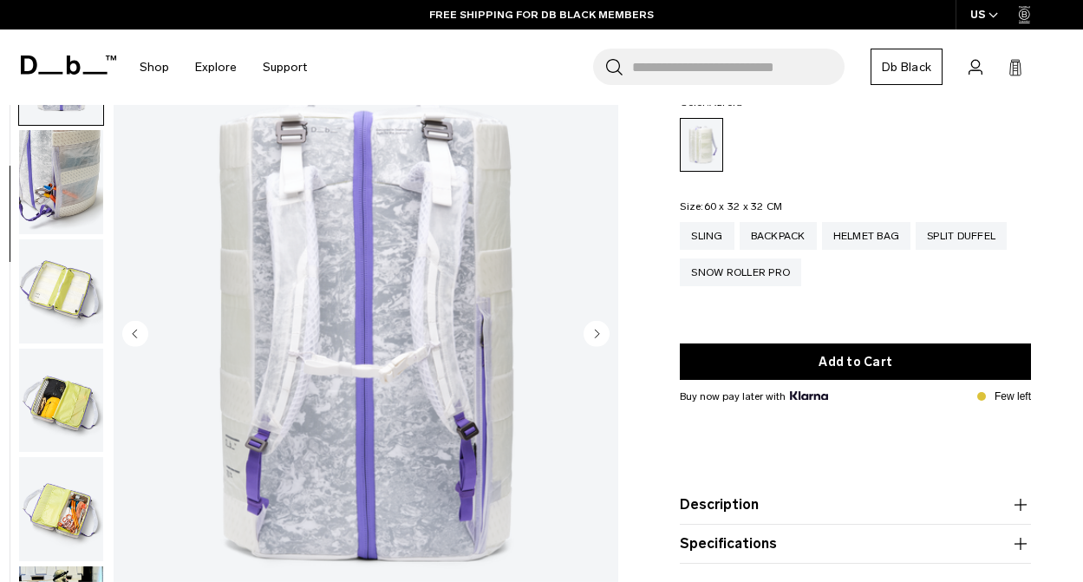
click at [601, 335] on circle "Next slide" at bounding box center [597, 333] width 26 height 26
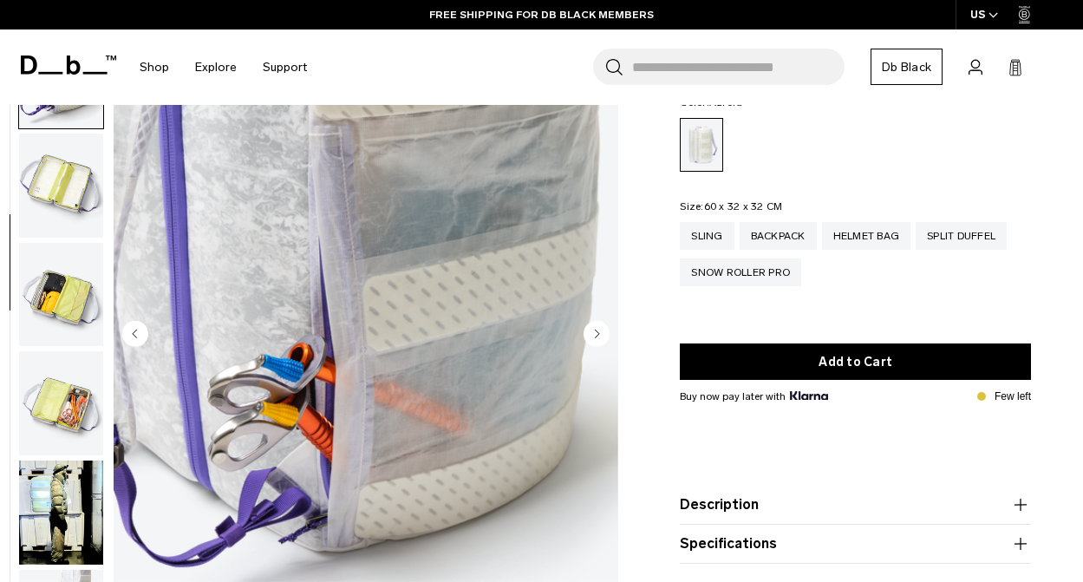
scroll to position [436, 0]
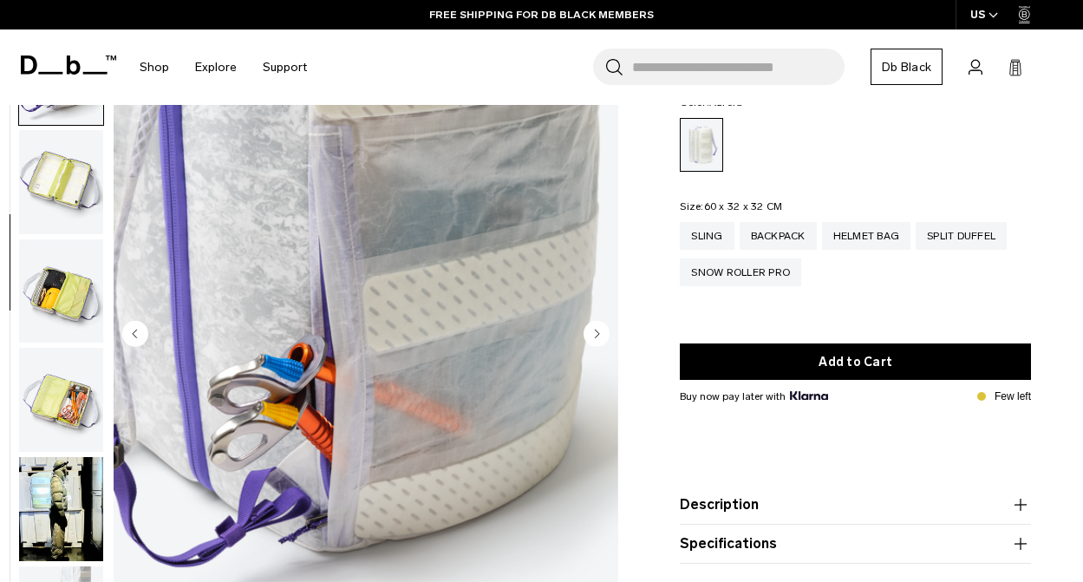
click at [601, 335] on circle "Next slide" at bounding box center [597, 333] width 26 height 26
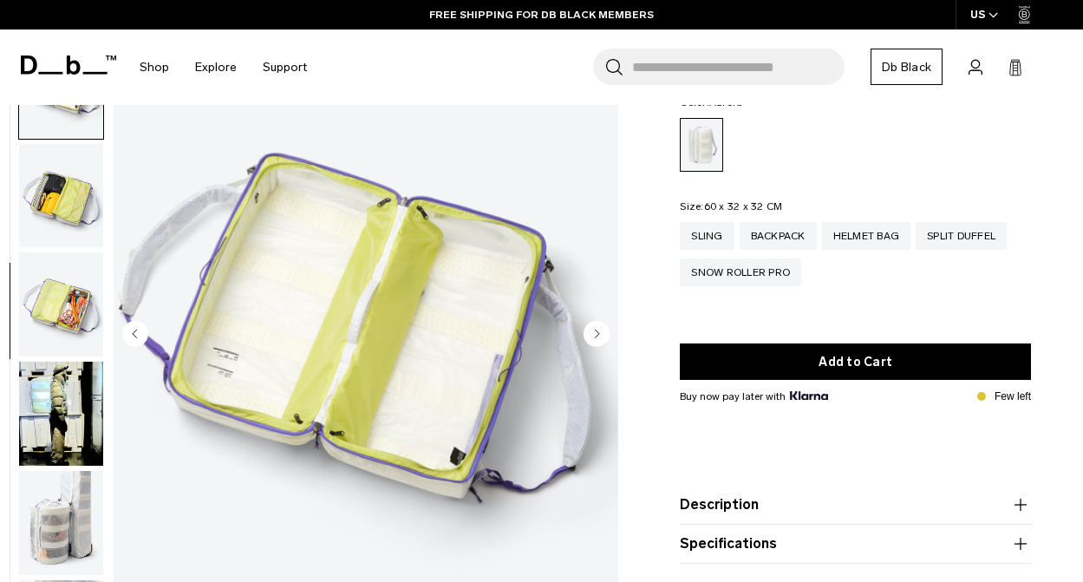
scroll to position [545, 0]
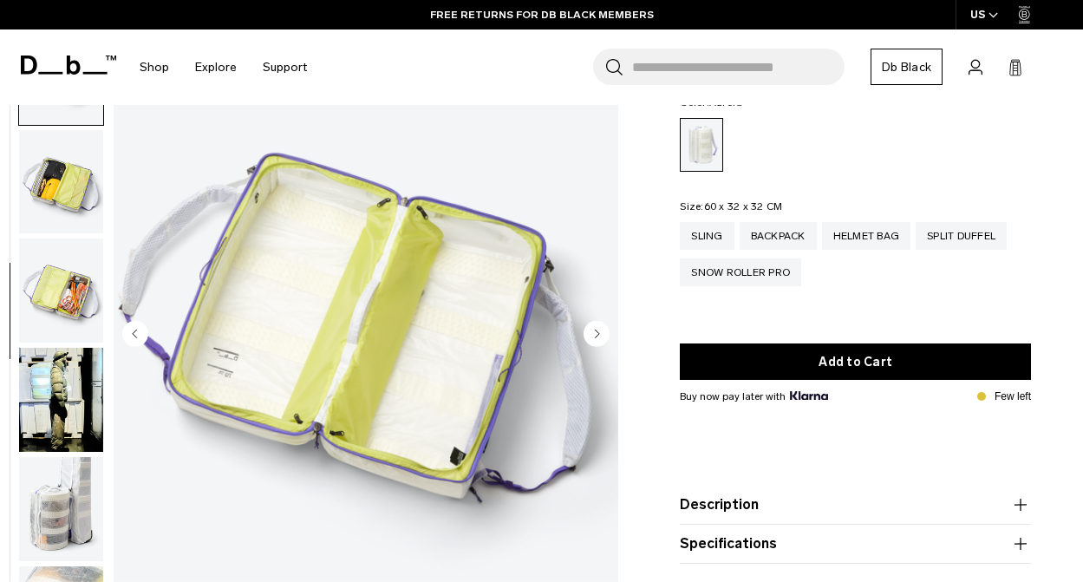
click at [601, 335] on circle "Next slide" at bounding box center [597, 333] width 26 height 26
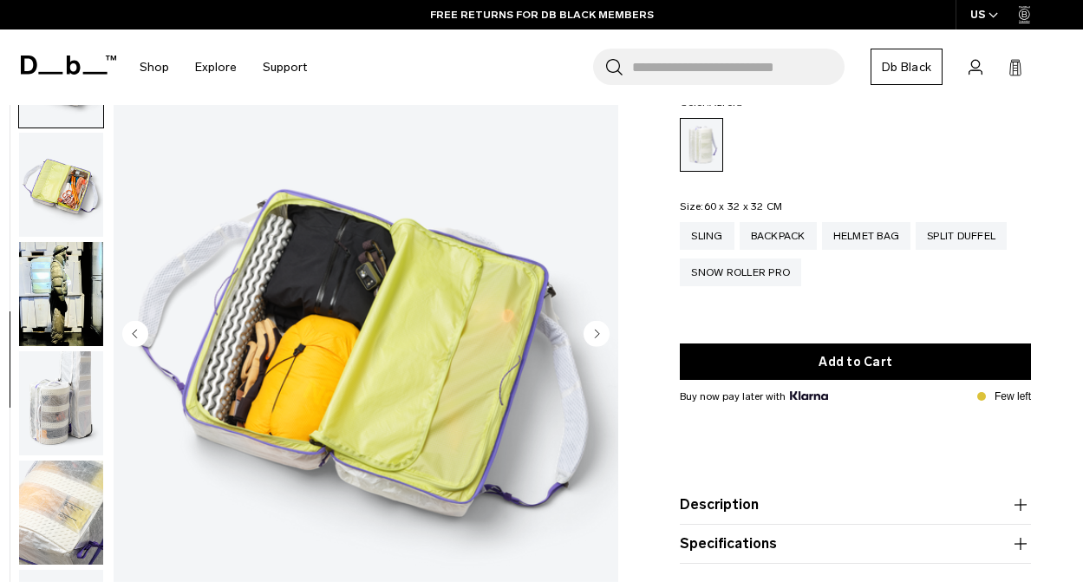
scroll to position [655, 0]
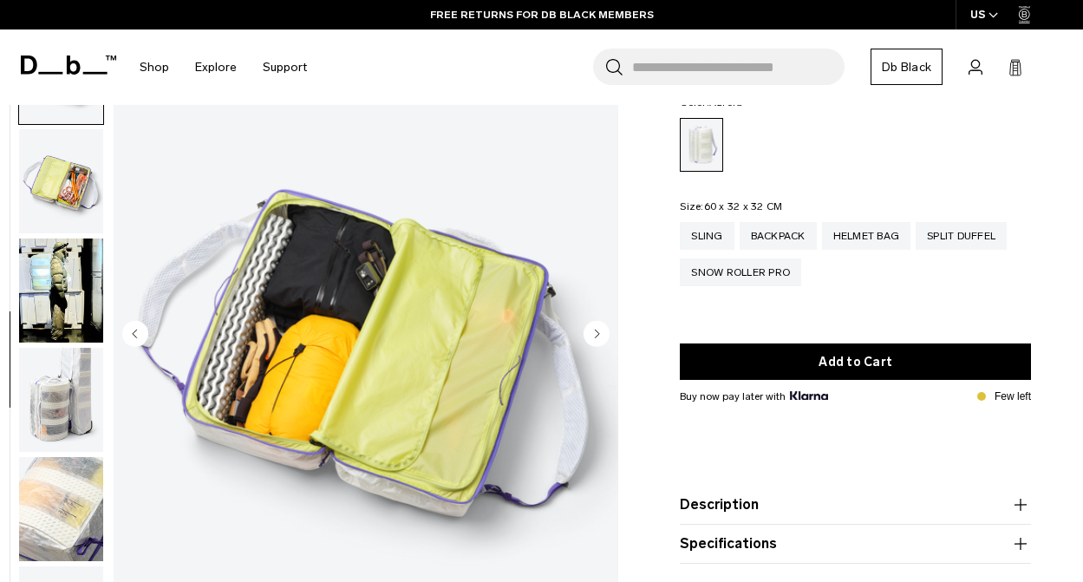
click at [601, 335] on circle "Next slide" at bounding box center [597, 333] width 26 height 26
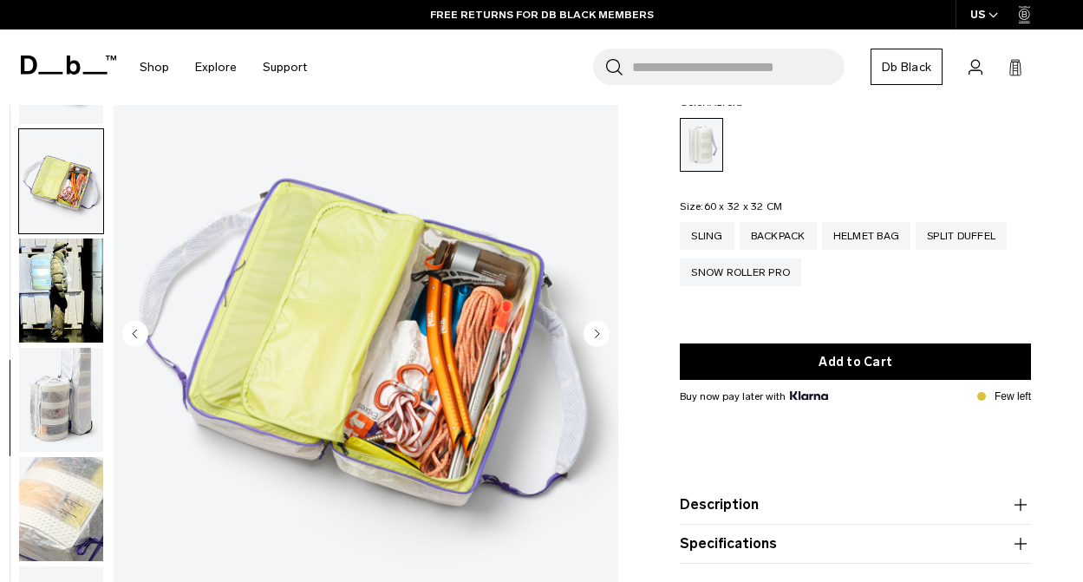
scroll to position [675, 0]
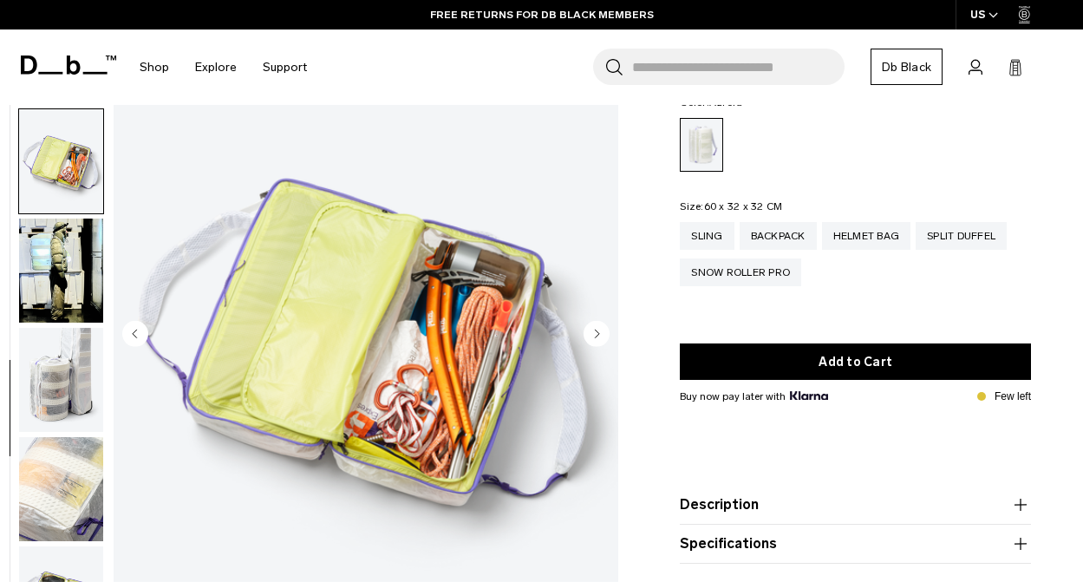
click at [601, 335] on circle "Next slide" at bounding box center [597, 333] width 26 height 26
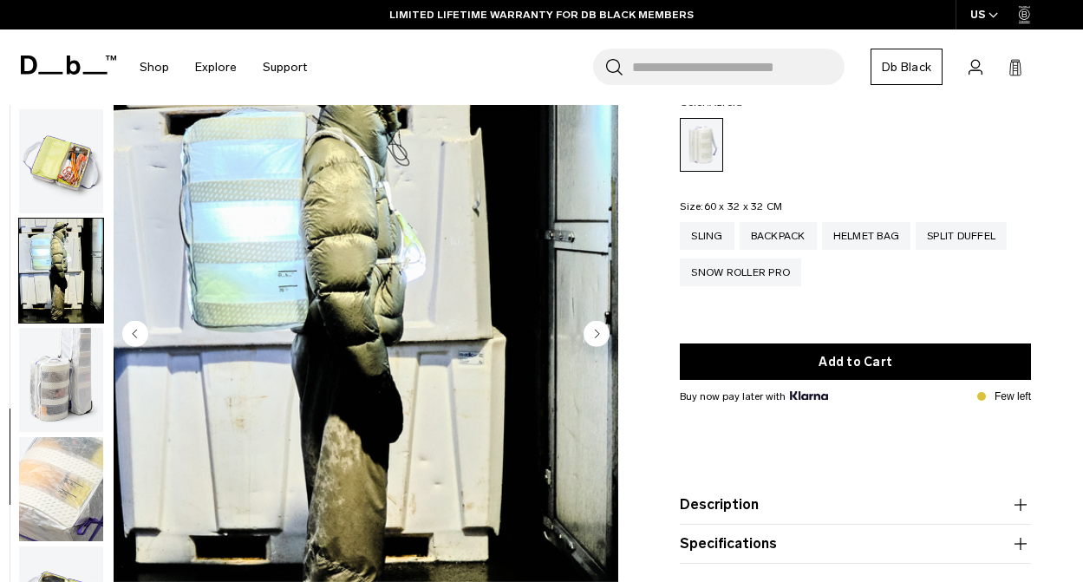
click at [601, 335] on circle "Next slide" at bounding box center [597, 333] width 26 height 26
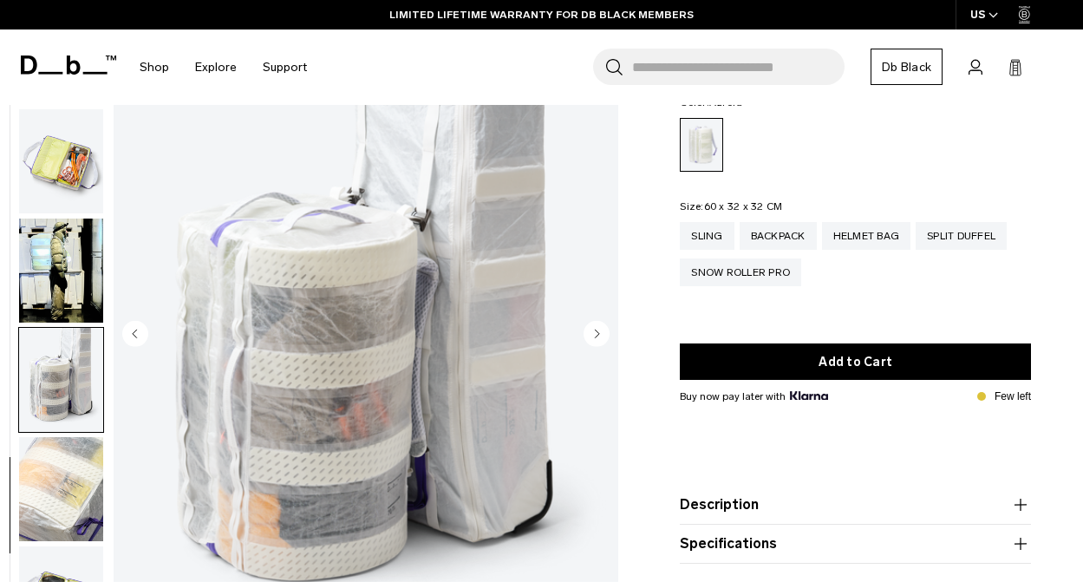
click at [601, 335] on circle "Next slide" at bounding box center [597, 333] width 26 height 26
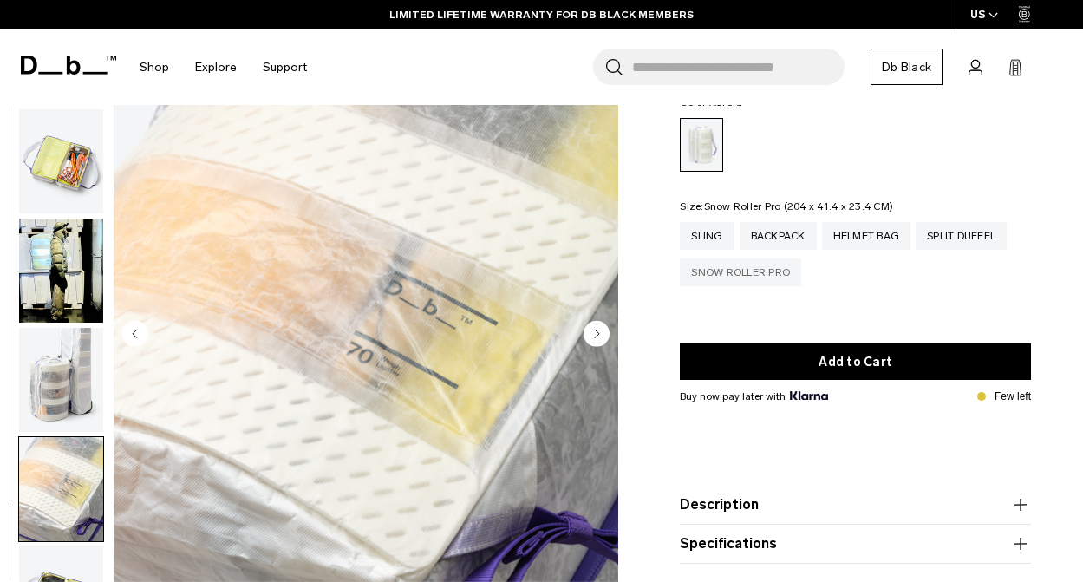
click at [761, 263] on div "Snow Roller Pro" at bounding box center [740, 272] width 121 height 28
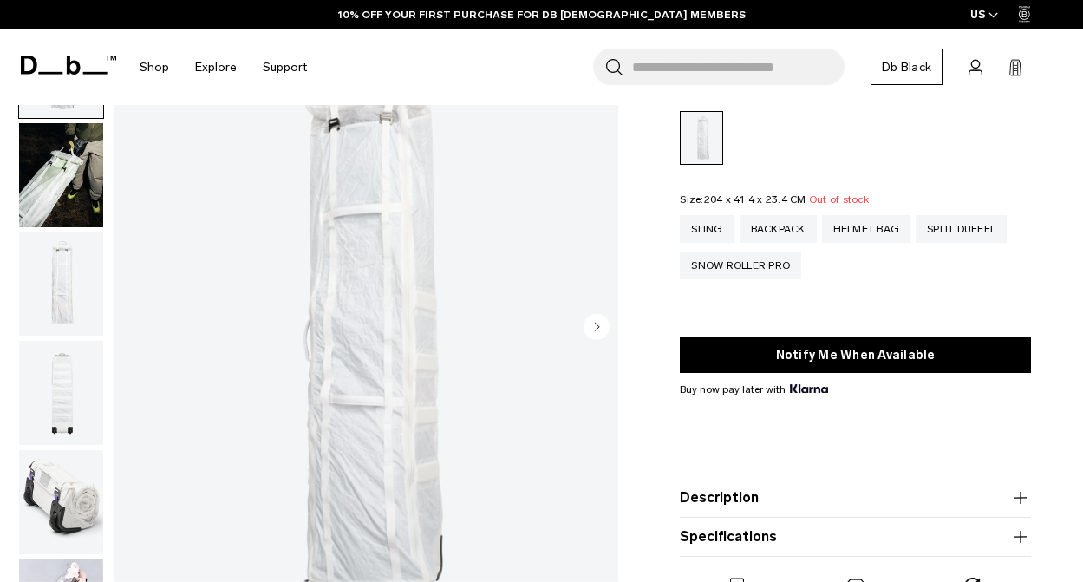
scroll to position [130, 0]
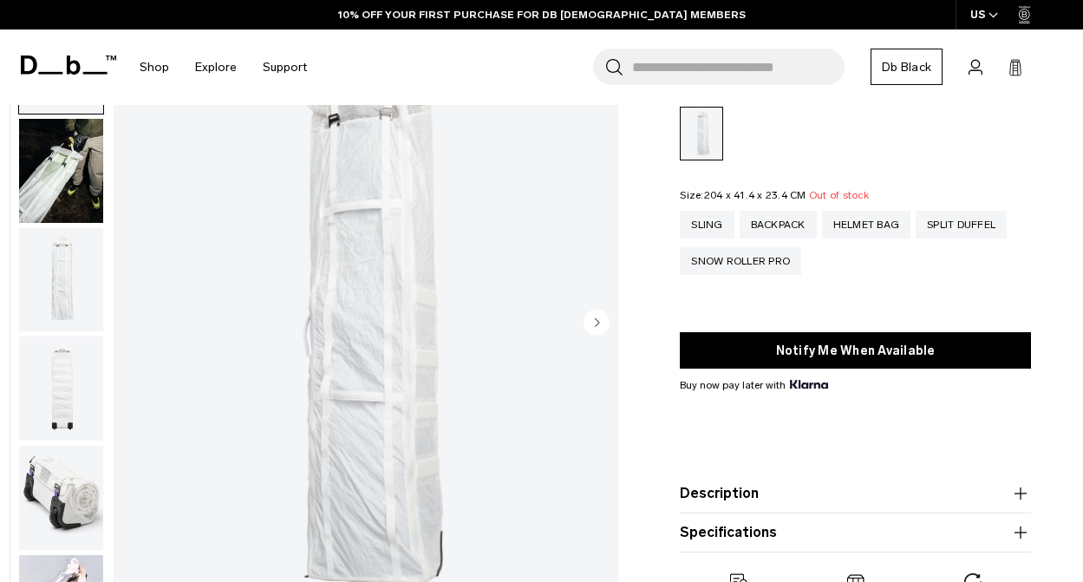
click at [598, 318] on circle "Next slide" at bounding box center [597, 322] width 26 height 26
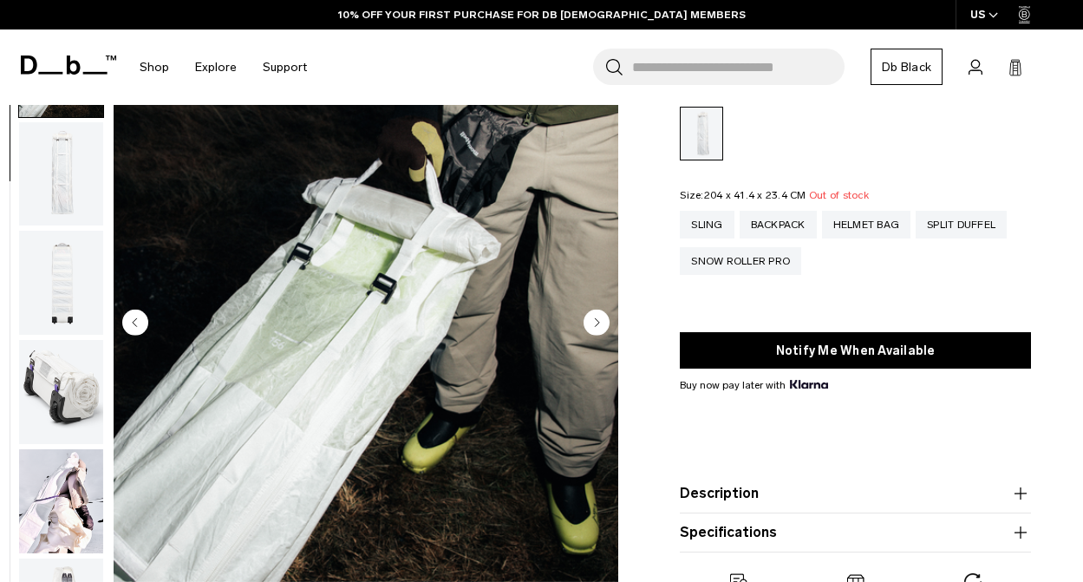
scroll to position [109, 0]
click at [598, 318] on circle "Next slide" at bounding box center [597, 322] width 26 height 26
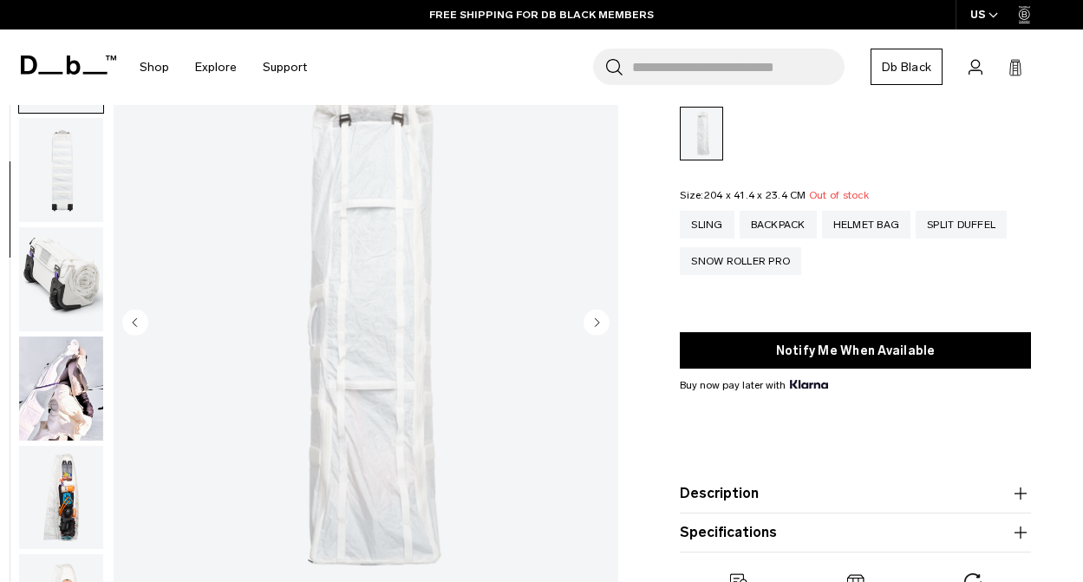
click at [598, 318] on circle "Next slide" at bounding box center [597, 322] width 26 height 26
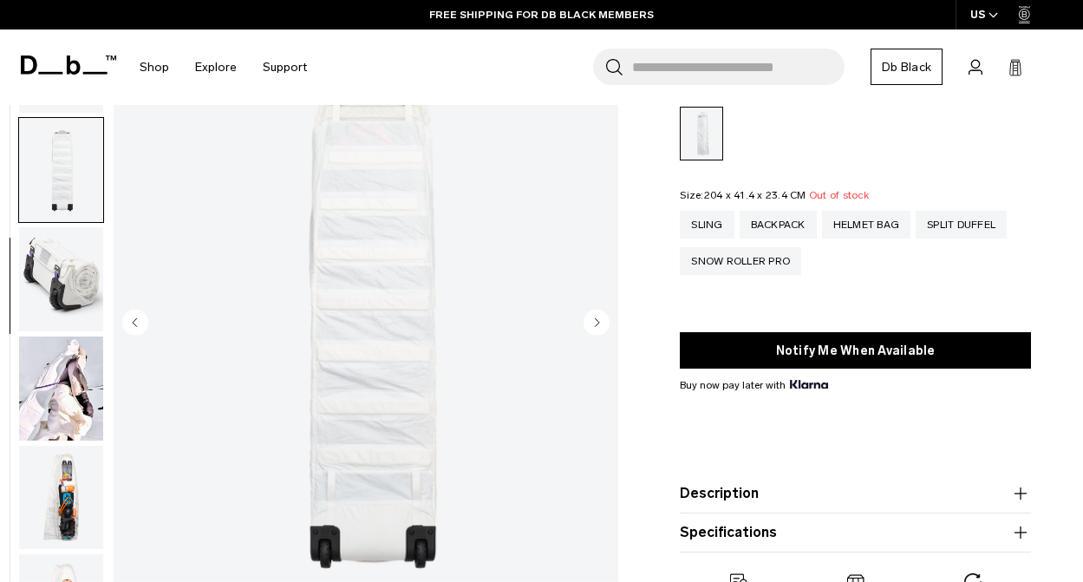
scroll to position [238, 0]
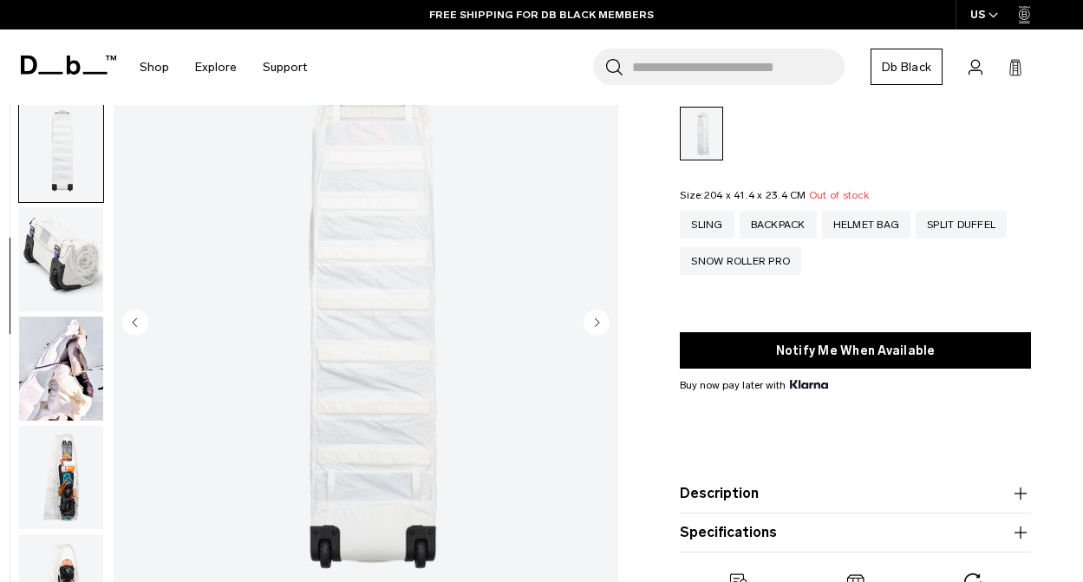
click at [598, 318] on circle "Next slide" at bounding box center [597, 322] width 26 height 26
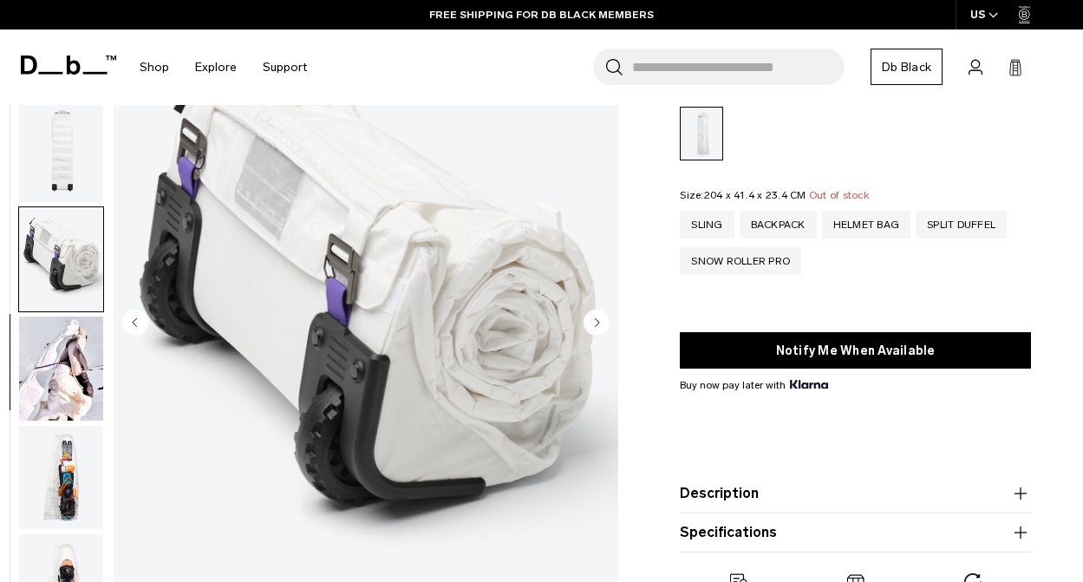
click at [598, 318] on circle "Next slide" at bounding box center [597, 322] width 26 height 26
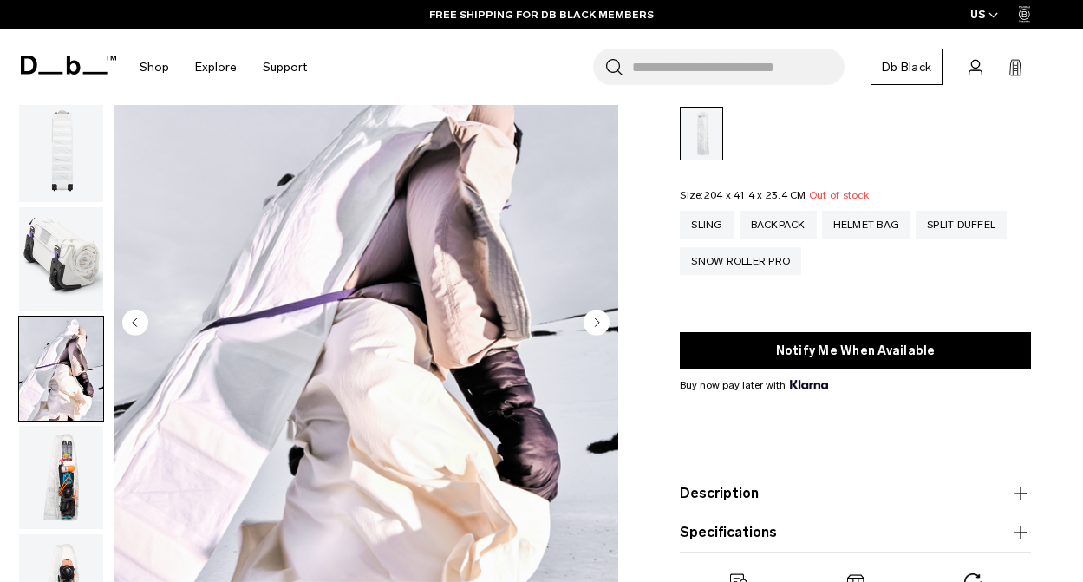
click at [598, 318] on circle "Next slide" at bounding box center [597, 322] width 26 height 26
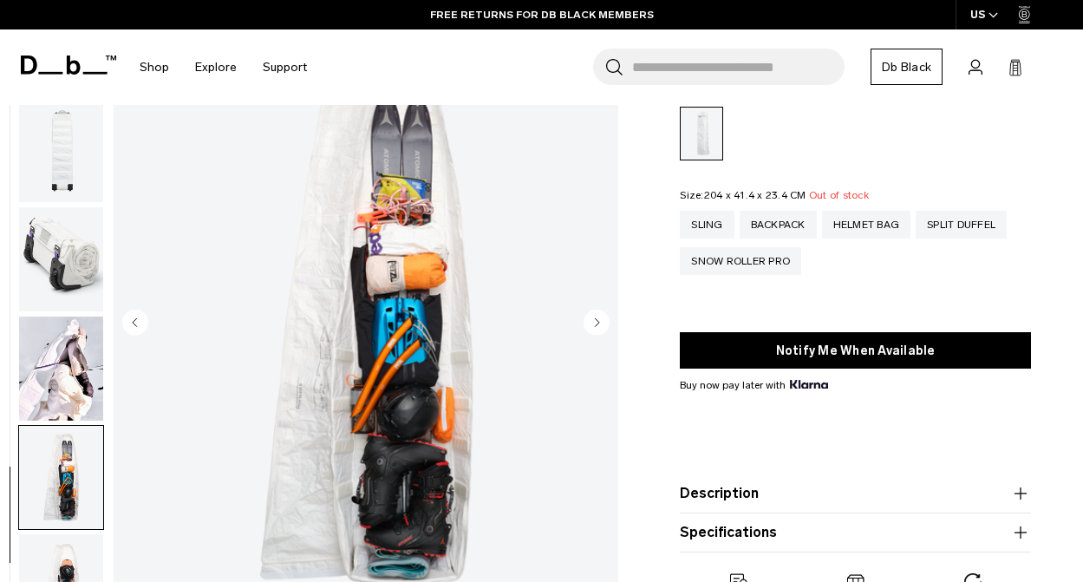
click at [598, 318] on circle "Next slide" at bounding box center [597, 322] width 26 height 26
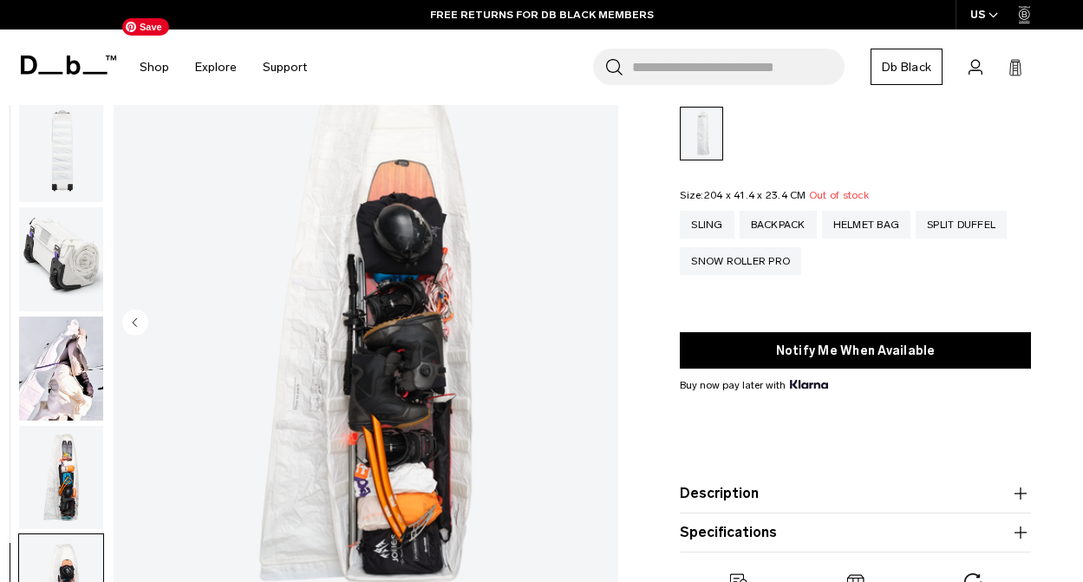
click at [598, 318] on img "8 / 8" at bounding box center [366, 324] width 505 height 630
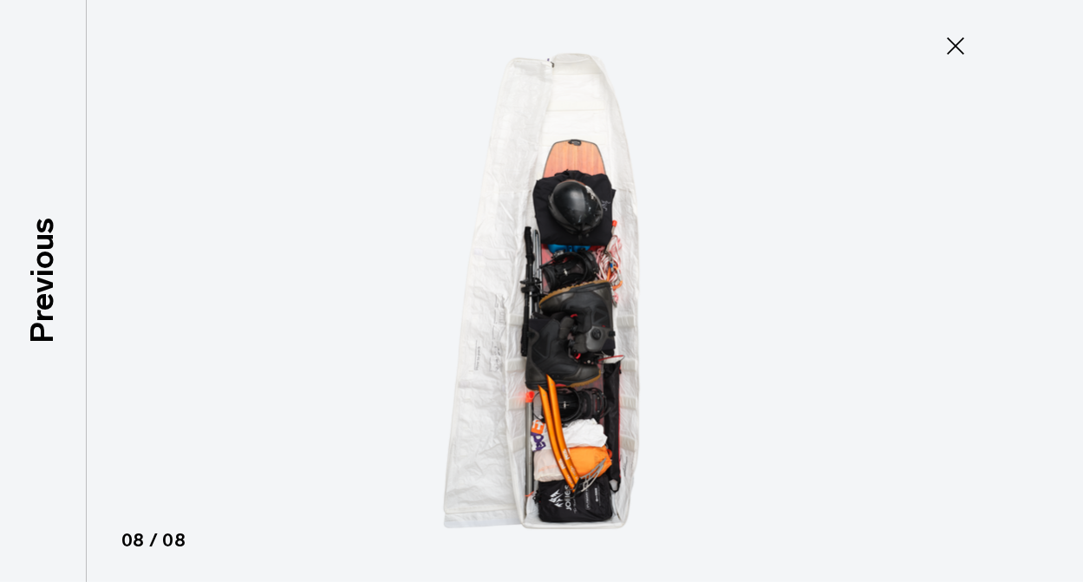
click at [963, 36] on icon at bounding box center [956, 46] width 28 height 28
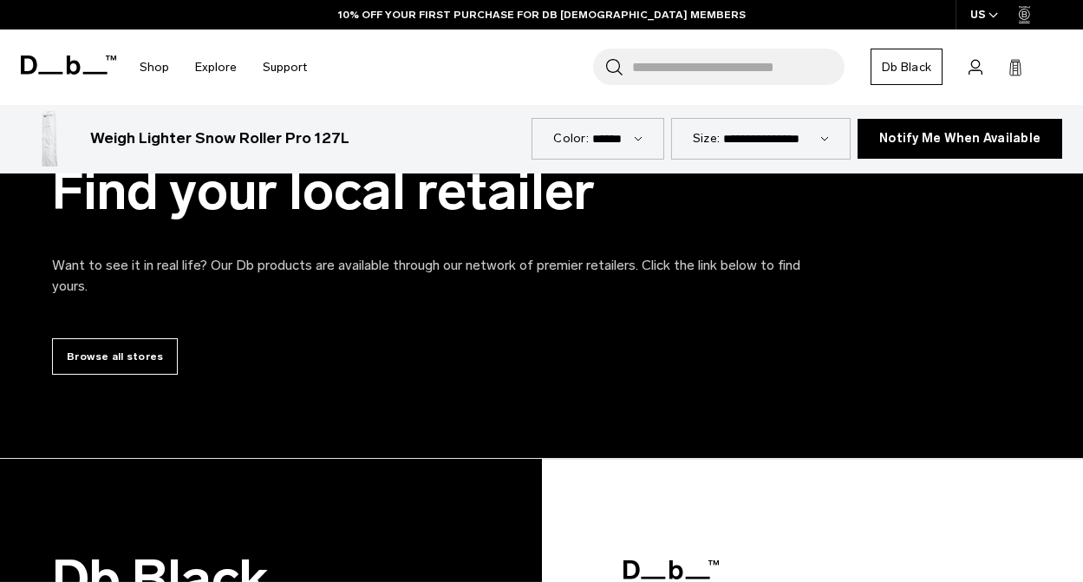
scroll to position [3322, 0]
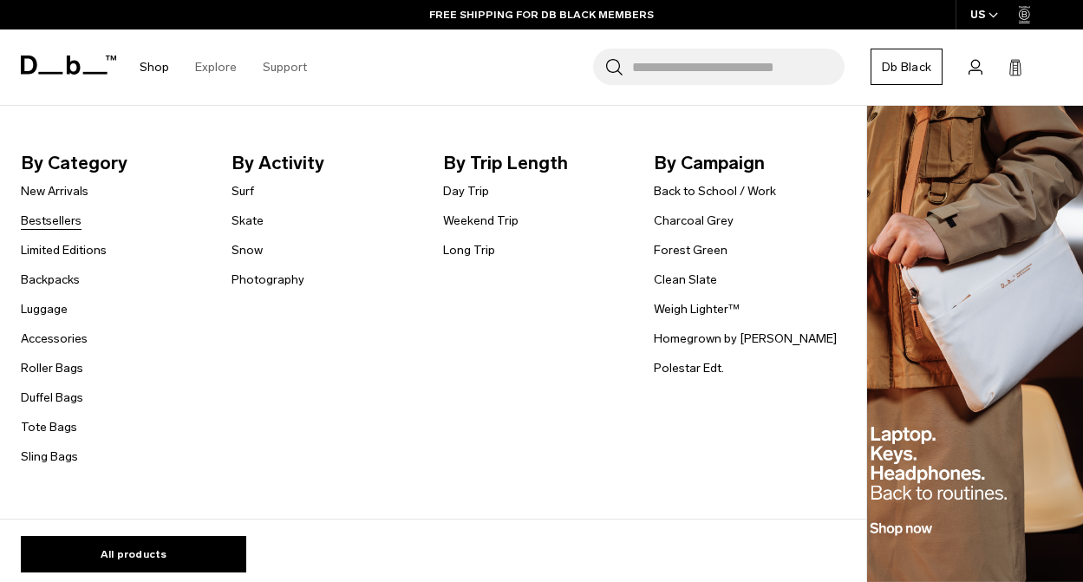
click at [69, 215] on link "Bestsellers" at bounding box center [51, 221] width 61 height 18
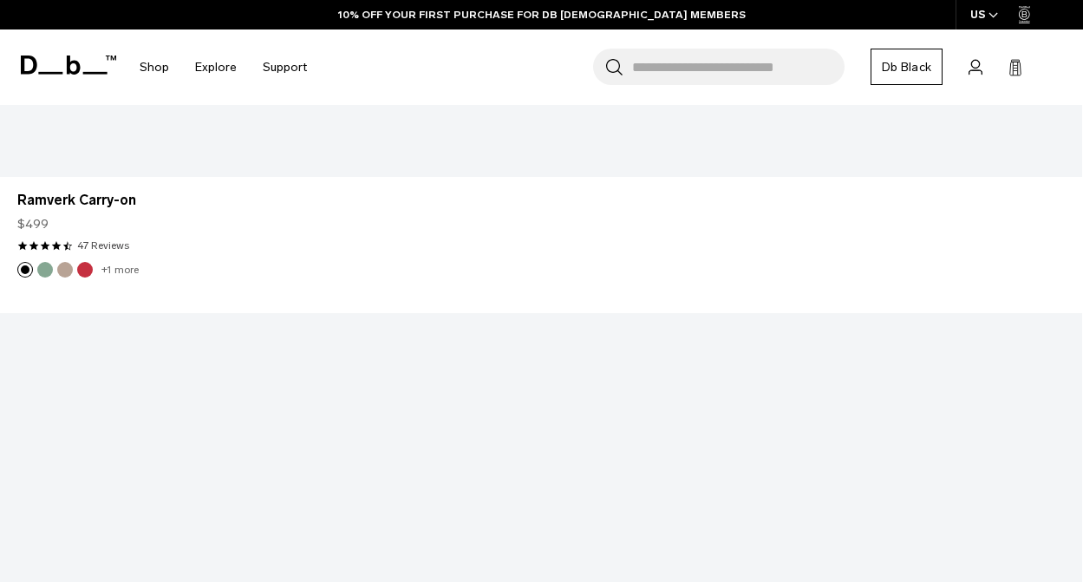
scroll to position [4357, 0]
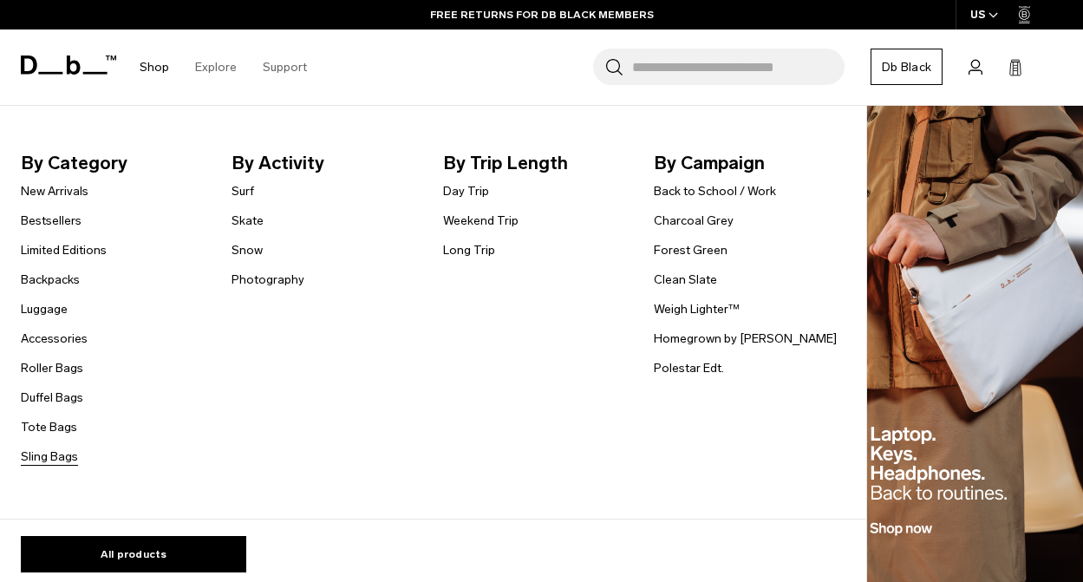
click at [42, 455] on link "Sling Bags" at bounding box center [49, 456] width 57 height 18
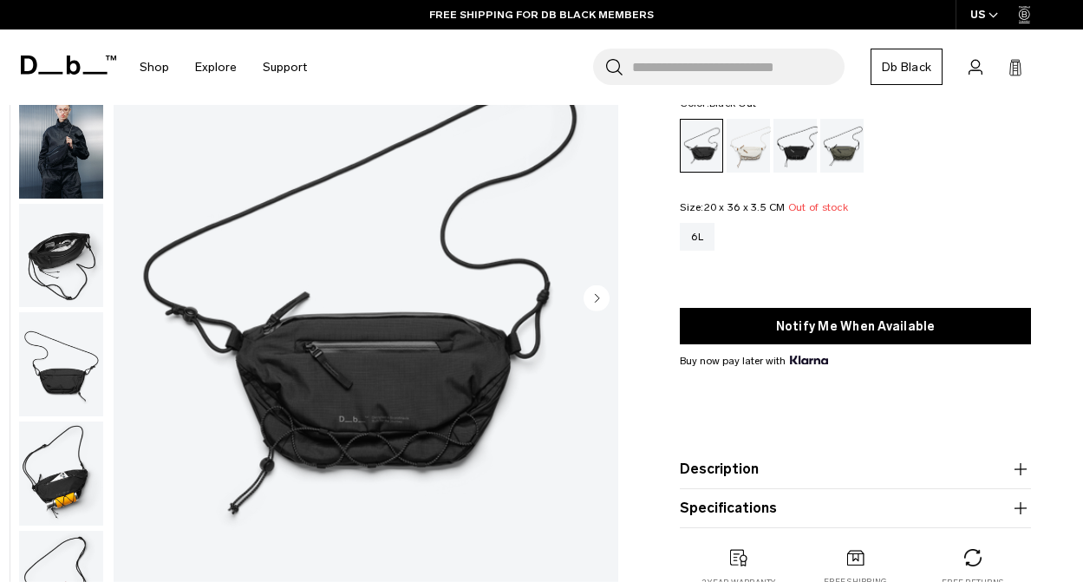
scroll to position [134, 0]
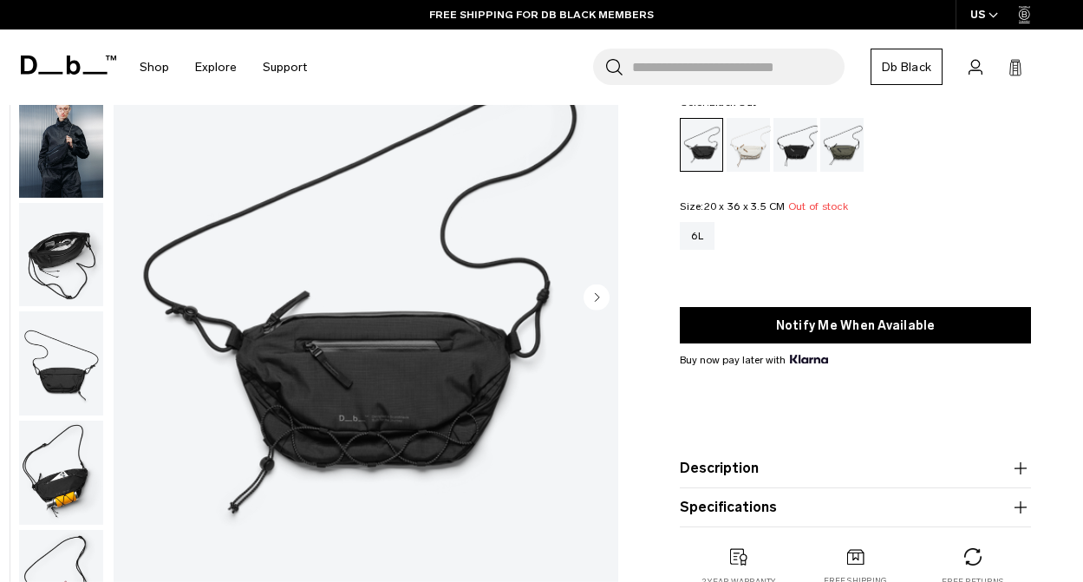
click at [604, 294] on circle "Next slide" at bounding box center [597, 297] width 26 height 26
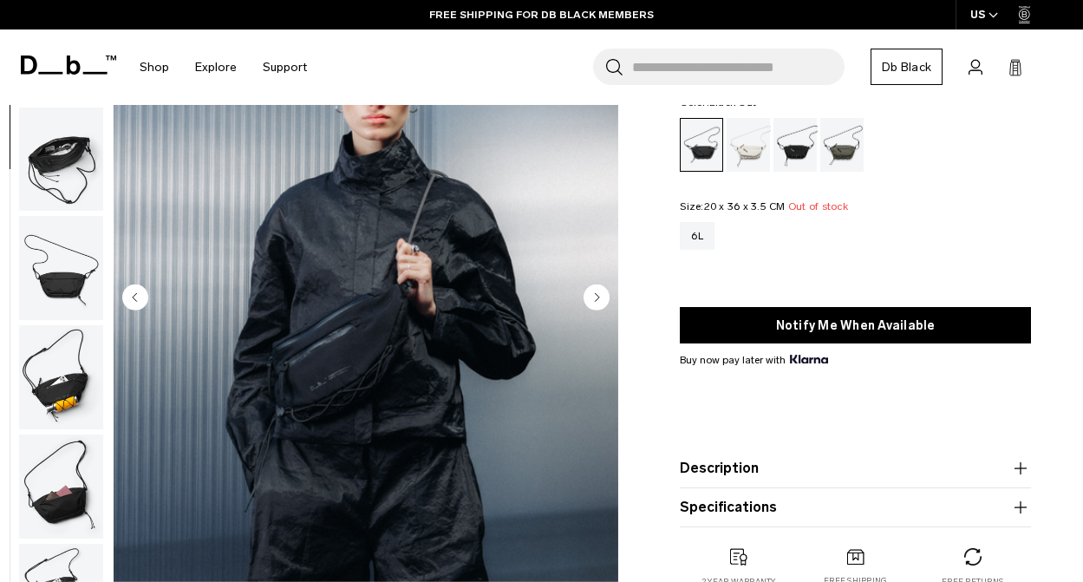
scroll to position [109, 0]
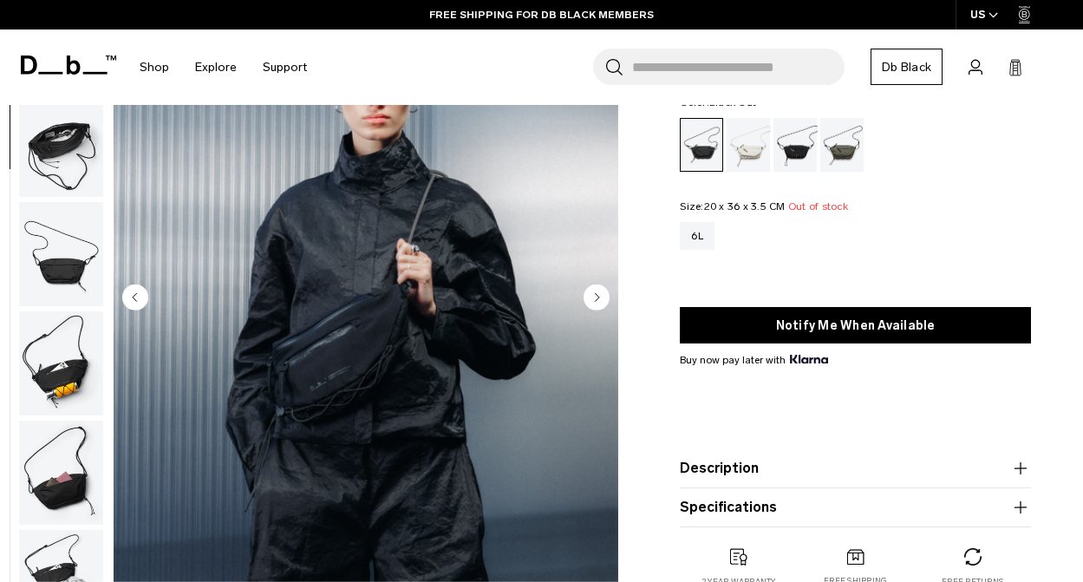
click at [604, 294] on circle "Next slide" at bounding box center [597, 297] width 26 height 26
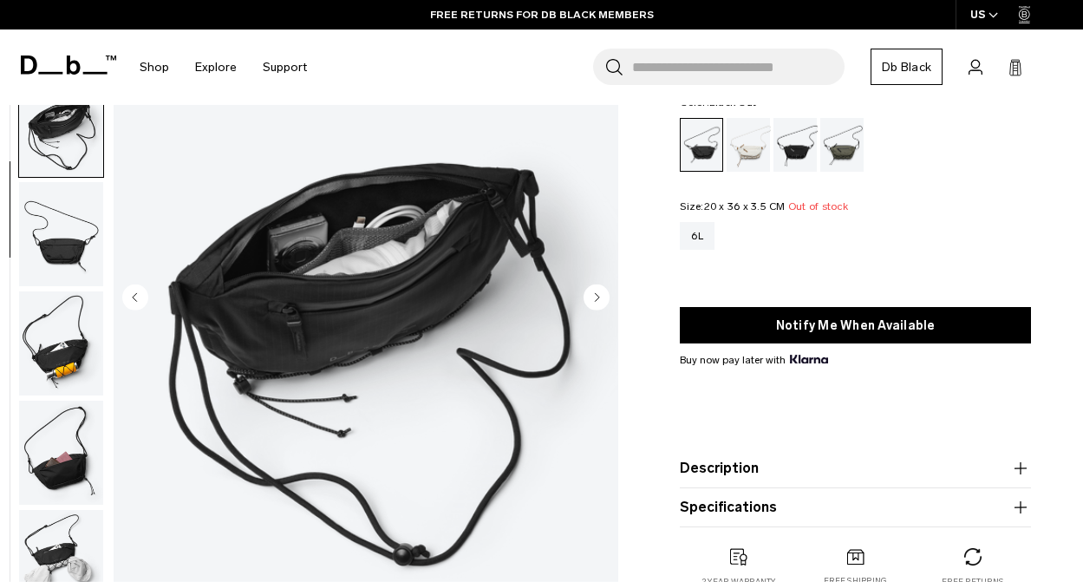
click at [604, 294] on circle "Next slide" at bounding box center [597, 297] width 26 height 26
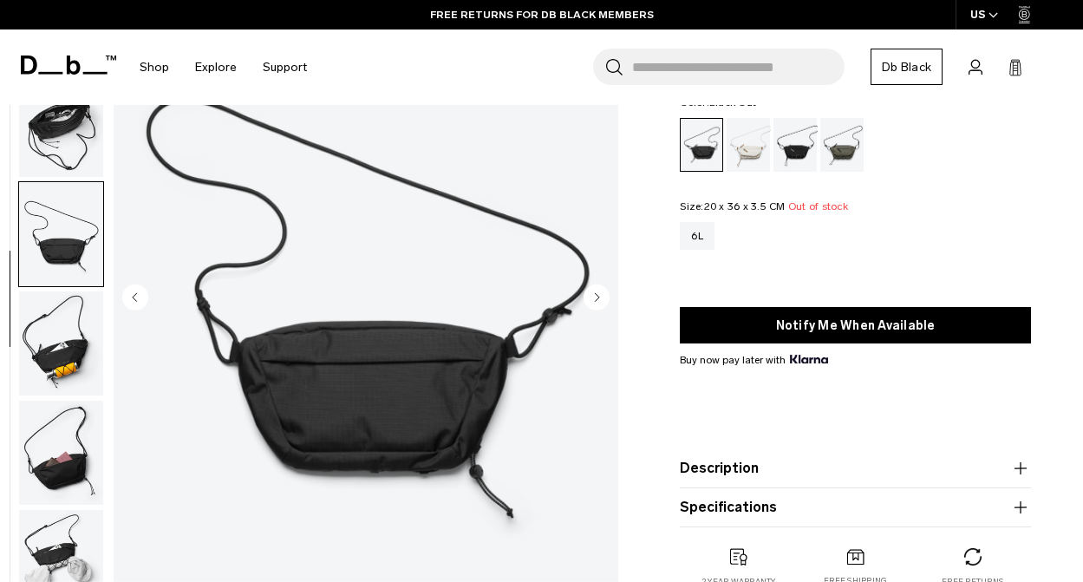
click at [604, 294] on circle "Next slide" at bounding box center [597, 297] width 26 height 26
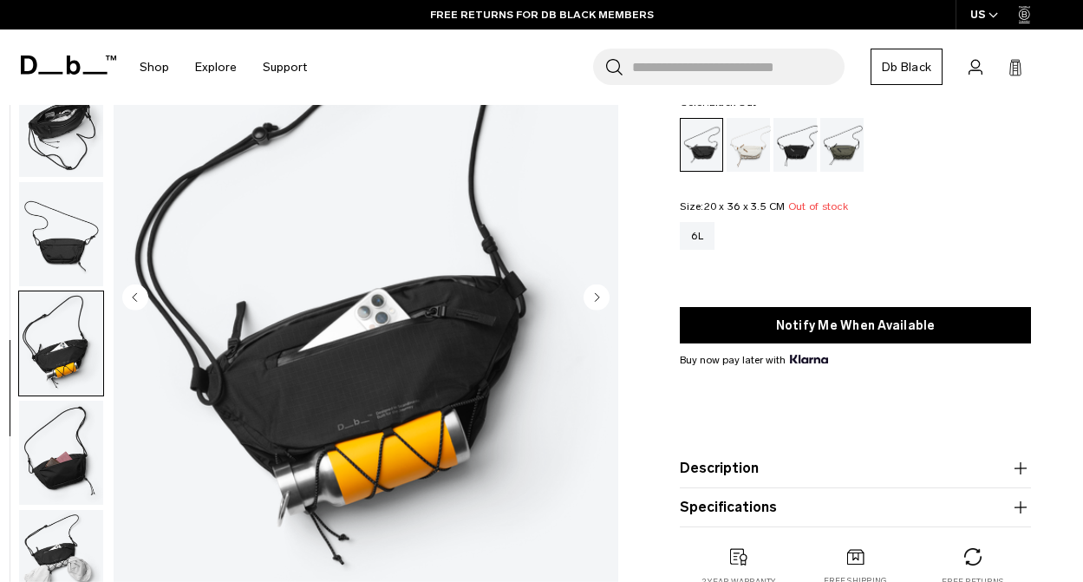
click at [604, 294] on circle "Next slide" at bounding box center [597, 297] width 26 height 26
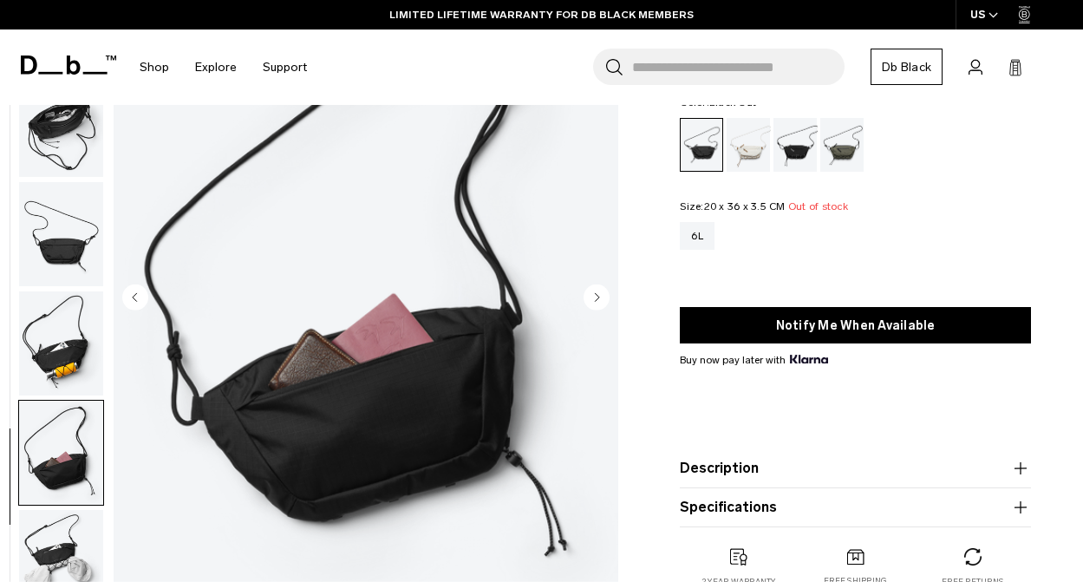
click at [604, 294] on circle "Next slide" at bounding box center [597, 297] width 26 height 26
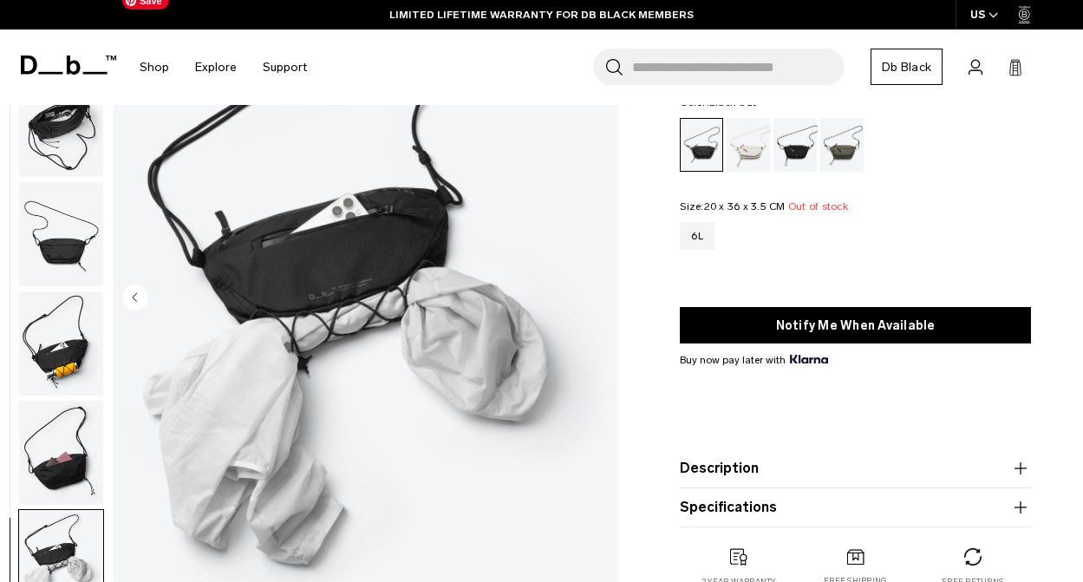
click at [604, 294] on img "7 / 7" at bounding box center [366, 299] width 505 height 630
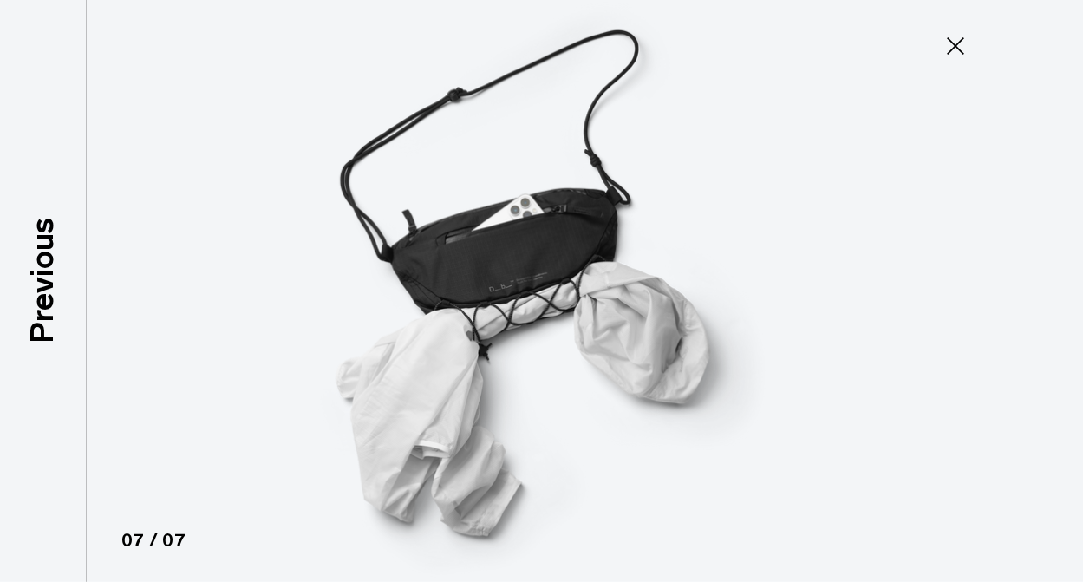
click at [951, 37] on icon at bounding box center [956, 46] width 28 height 28
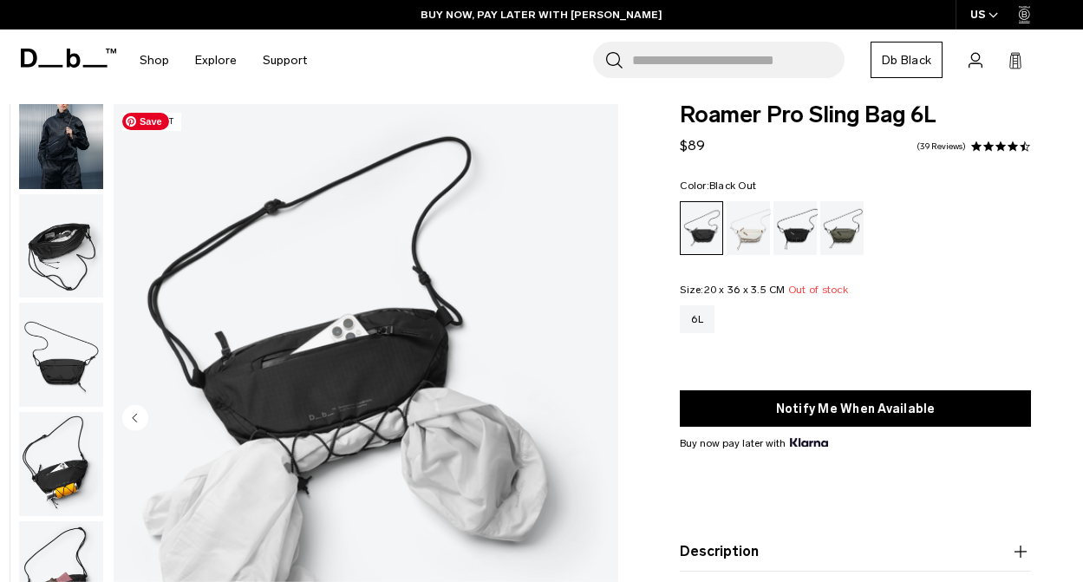
scroll to position [0, 0]
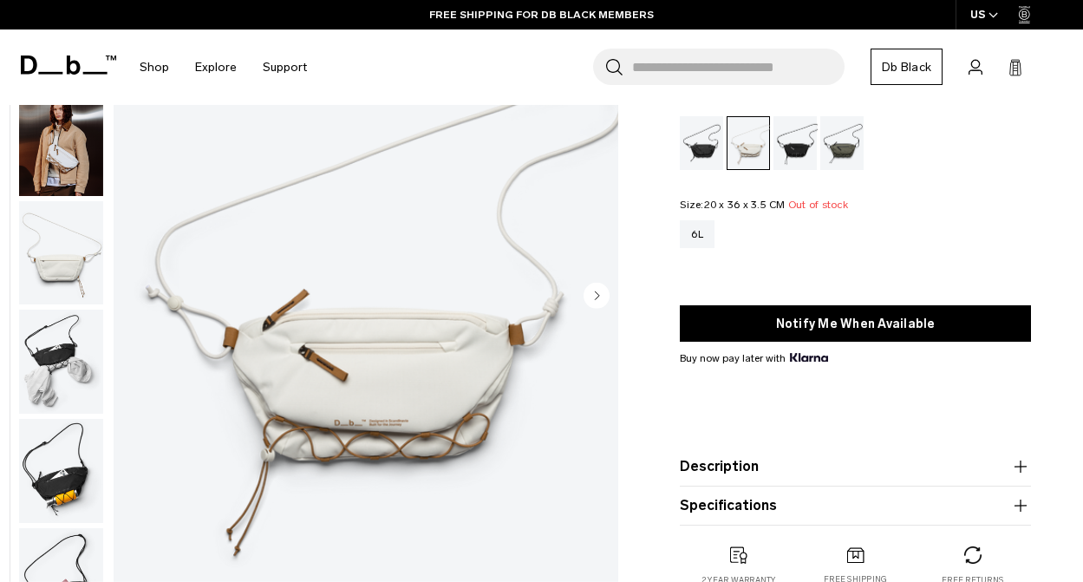
scroll to position [137, 0]
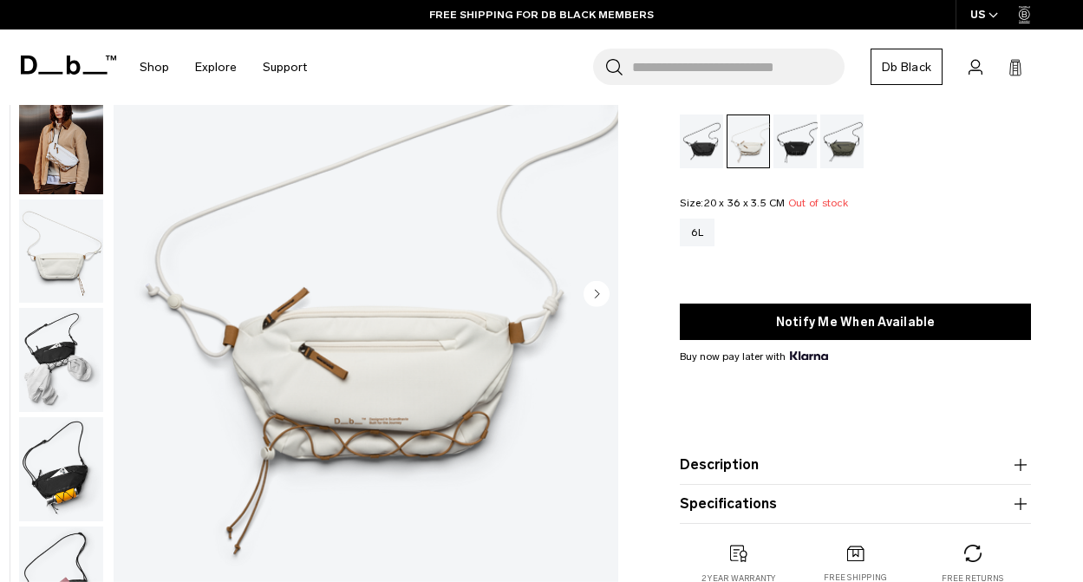
click at [607, 288] on circle "Next slide" at bounding box center [597, 293] width 26 height 26
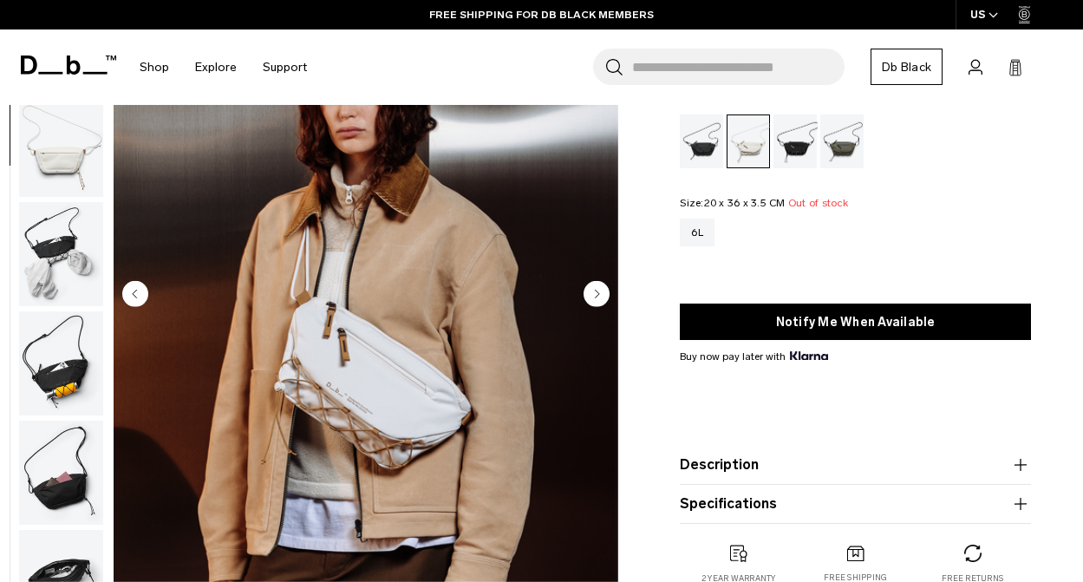
scroll to position [109, 0]
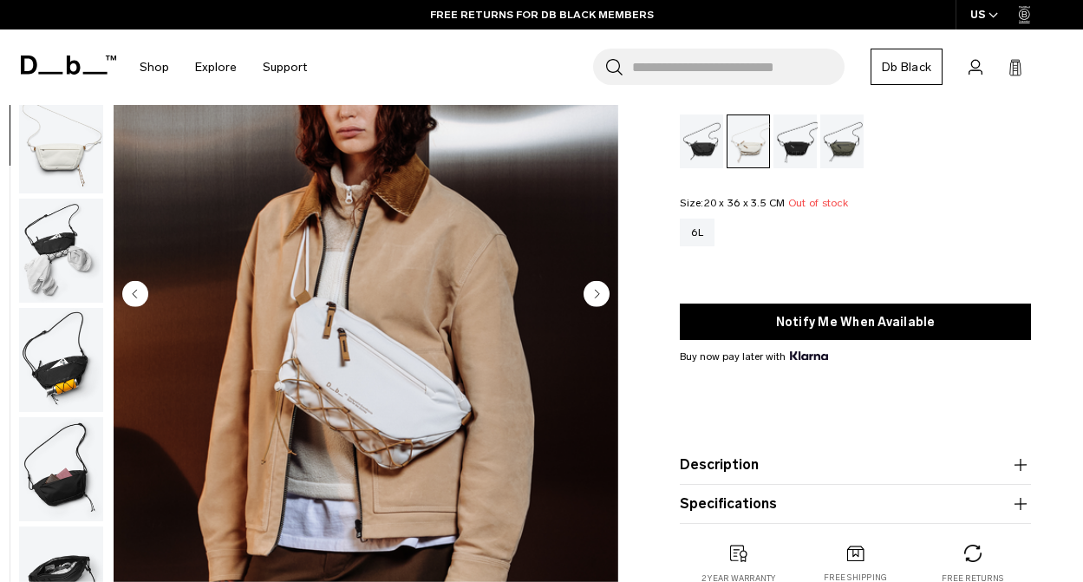
click at [607, 288] on circle "Next slide" at bounding box center [597, 293] width 26 height 26
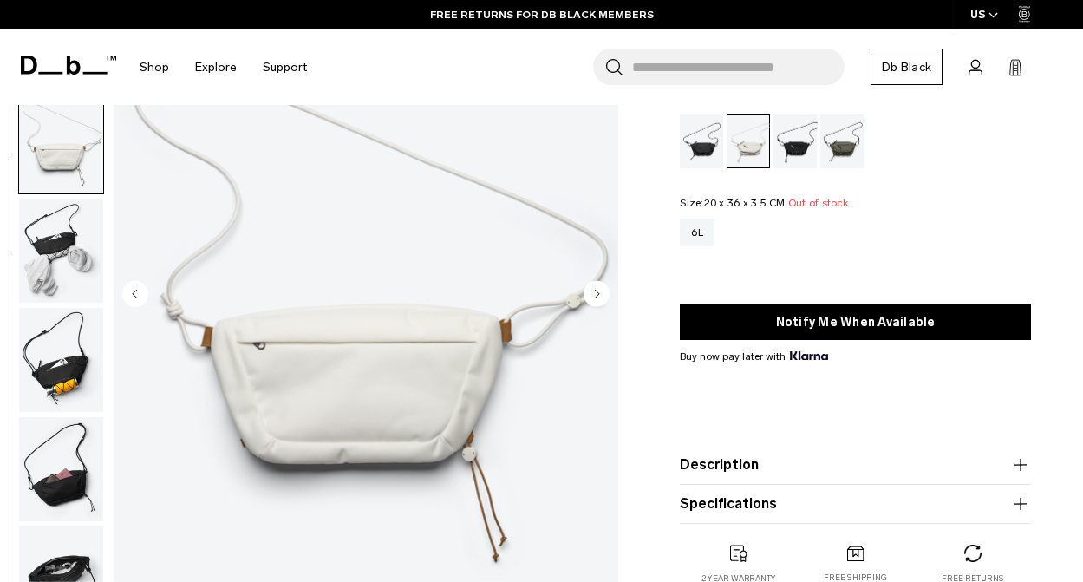
scroll to position [129, 0]
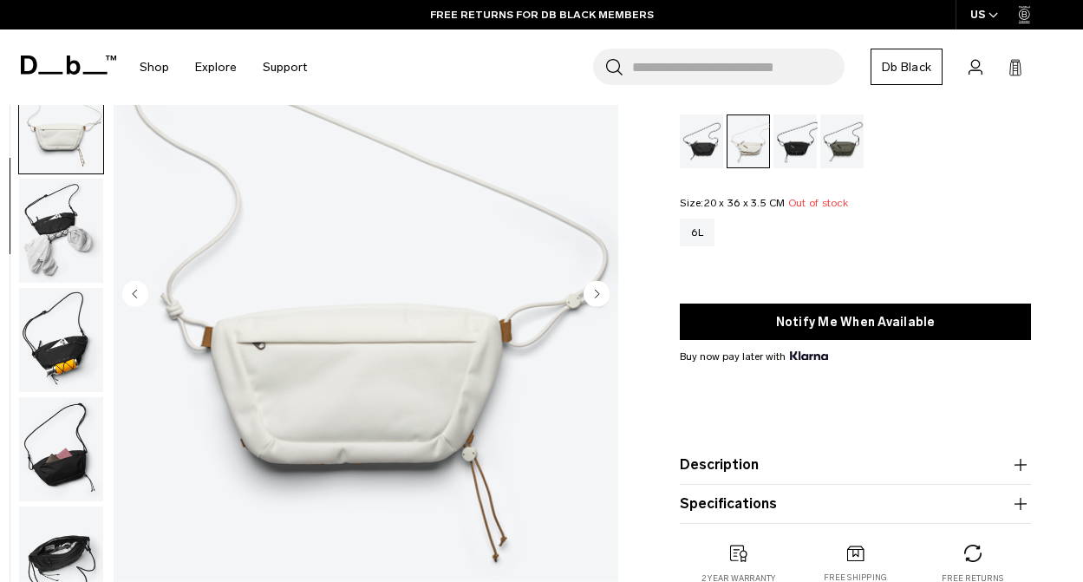
click at [607, 288] on circle "Next slide" at bounding box center [597, 293] width 26 height 26
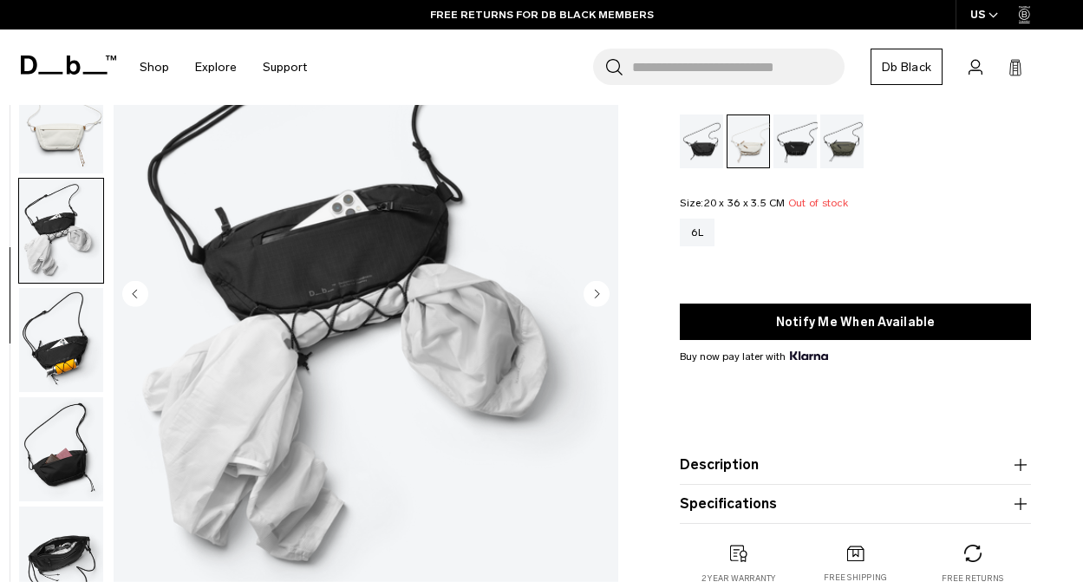
click at [607, 288] on circle "Next slide" at bounding box center [597, 293] width 26 height 26
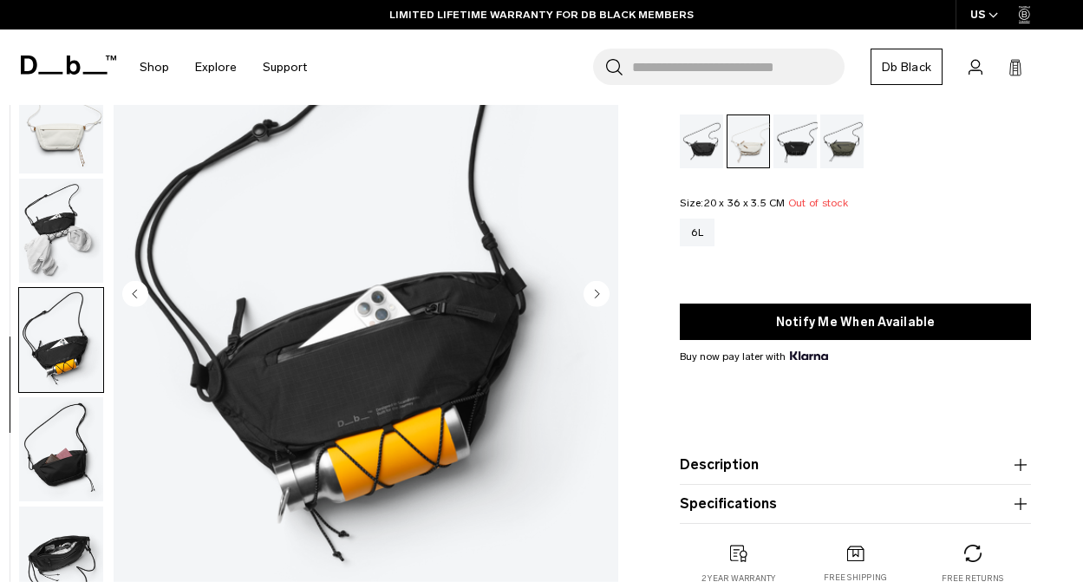
click at [607, 288] on circle "Next slide" at bounding box center [597, 293] width 26 height 26
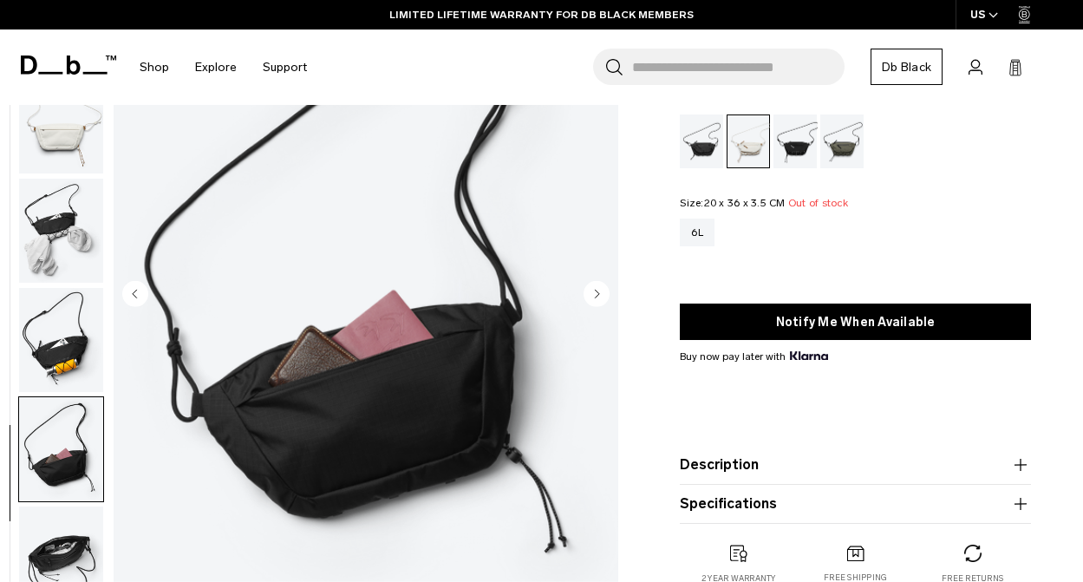
click at [607, 288] on circle "Next slide" at bounding box center [597, 293] width 26 height 26
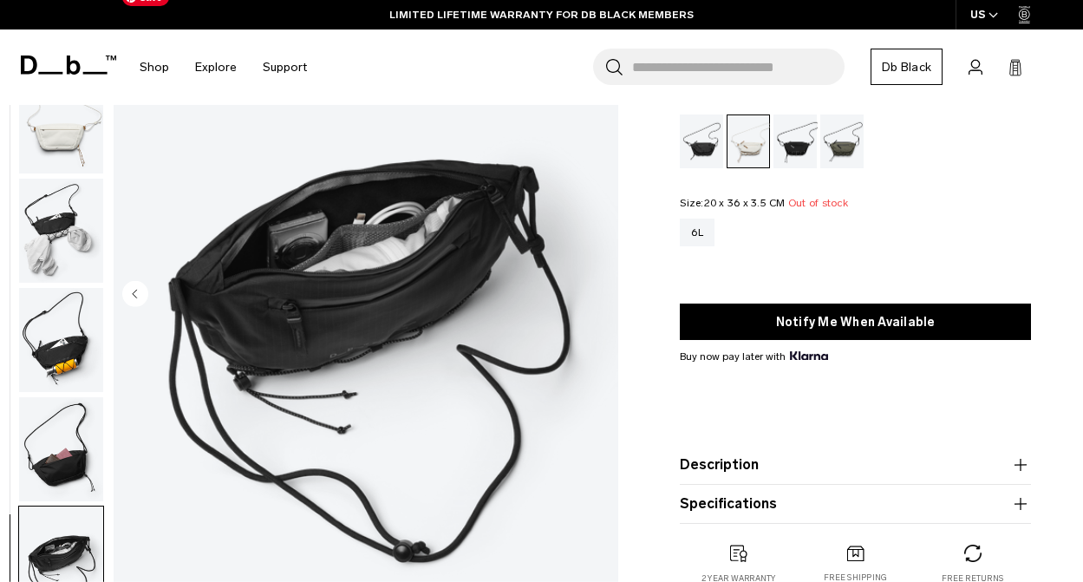
click at [607, 288] on img "7 / 7" at bounding box center [366, 295] width 505 height 630
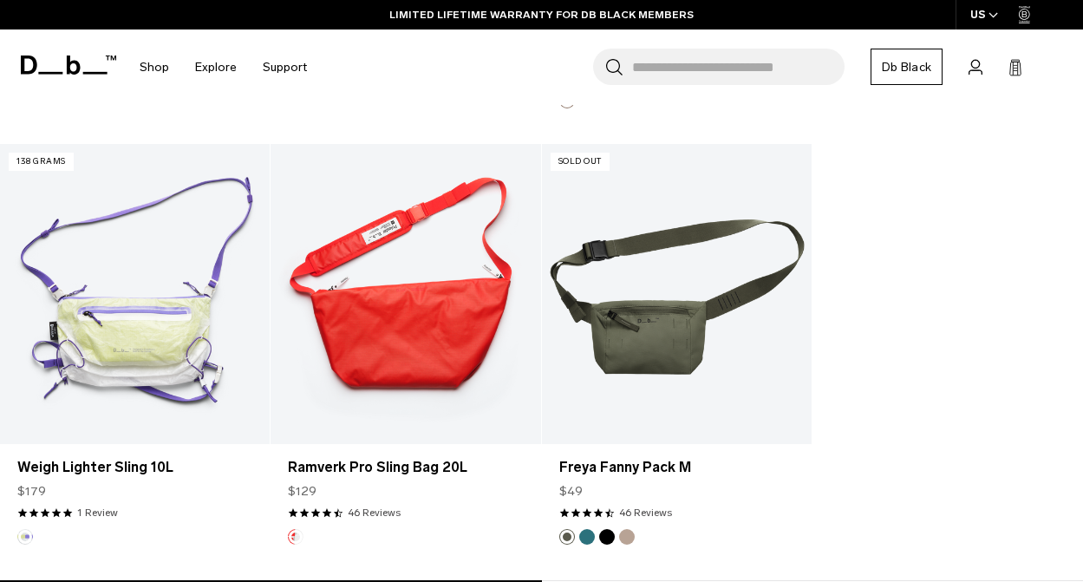
scroll to position [3405, 0]
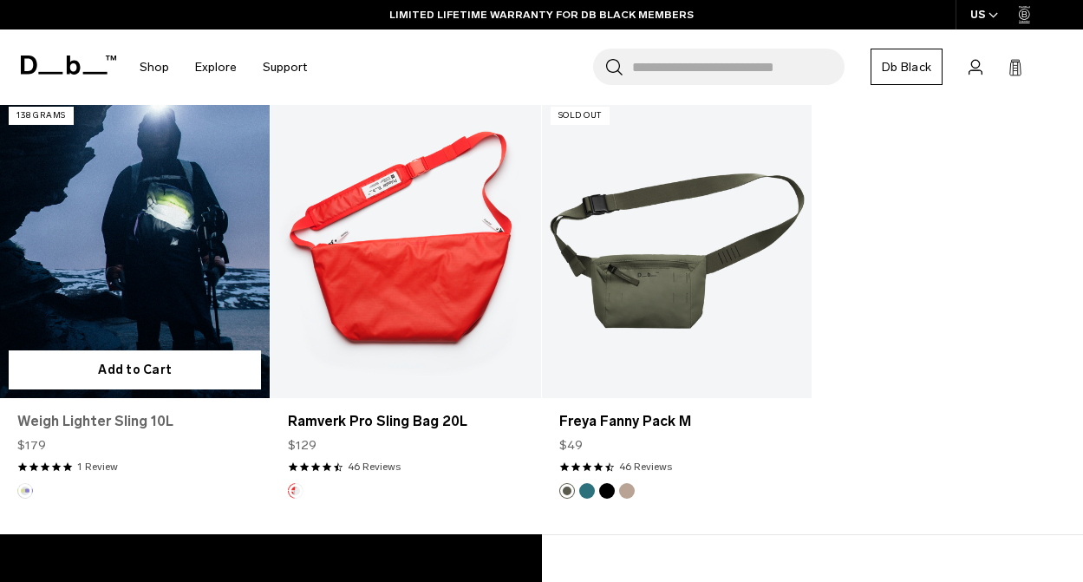
click at [153, 411] on link "Weigh Lighter Sling 10L" at bounding box center [134, 421] width 235 height 21
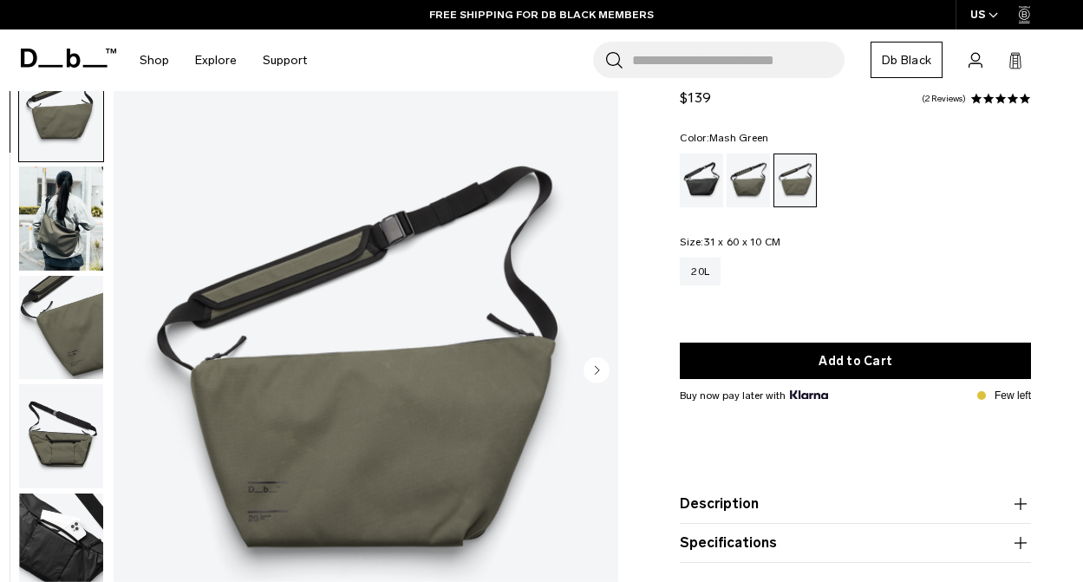
scroll to position [90, 0]
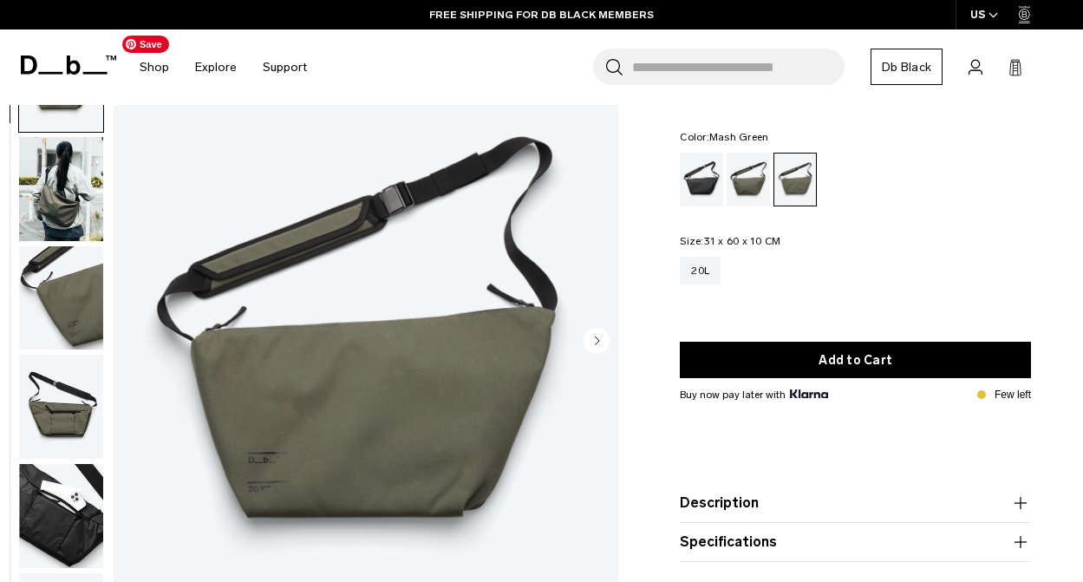
click at [604, 340] on circle "Next slide" at bounding box center [597, 340] width 26 height 26
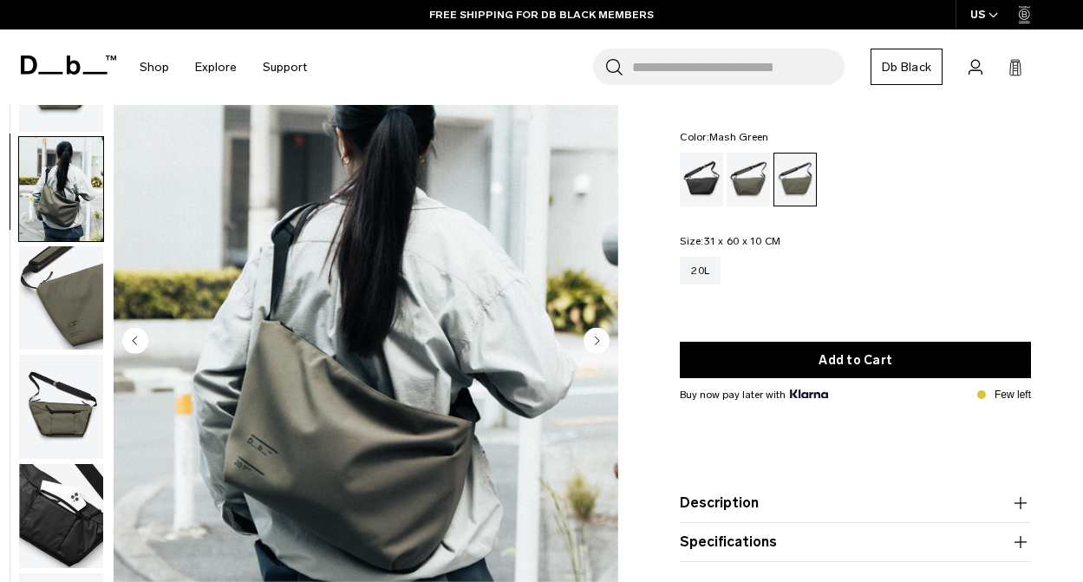
scroll to position [20, 0]
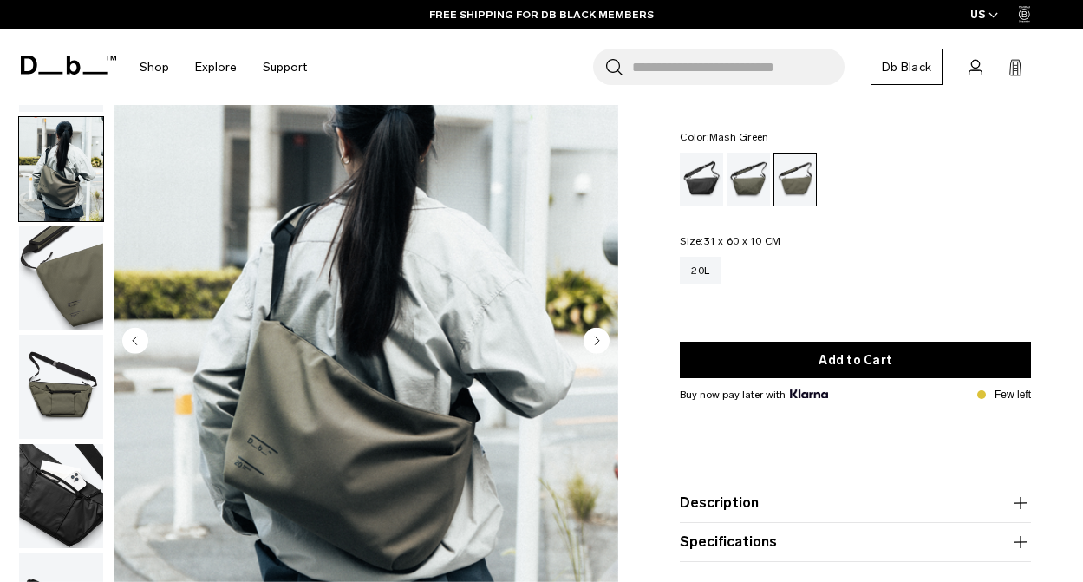
click at [604, 340] on circle "Next slide" at bounding box center [597, 340] width 26 height 26
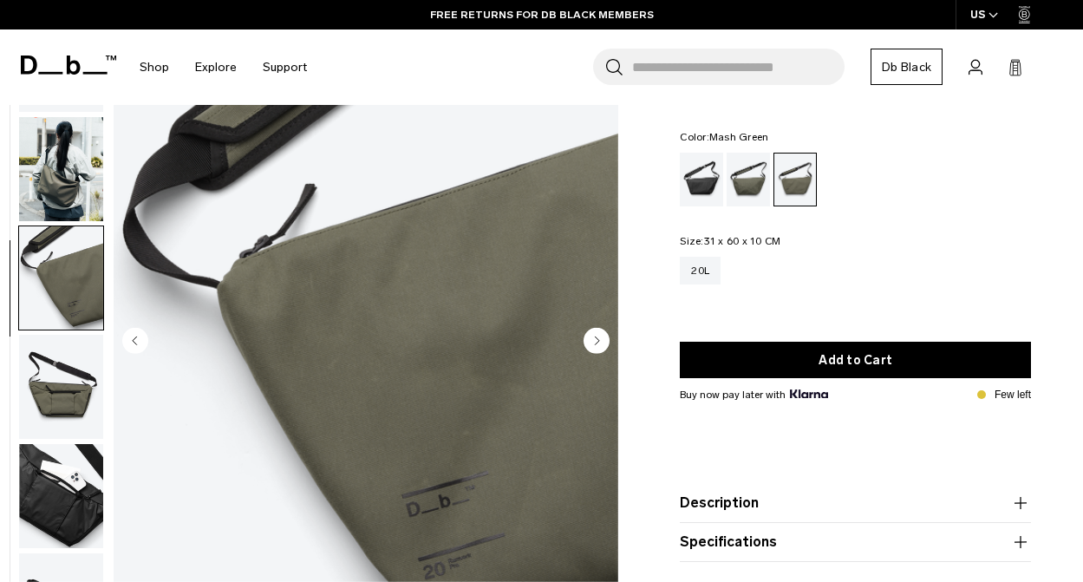
click at [604, 340] on circle "Next slide" at bounding box center [597, 340] width 26 height 26
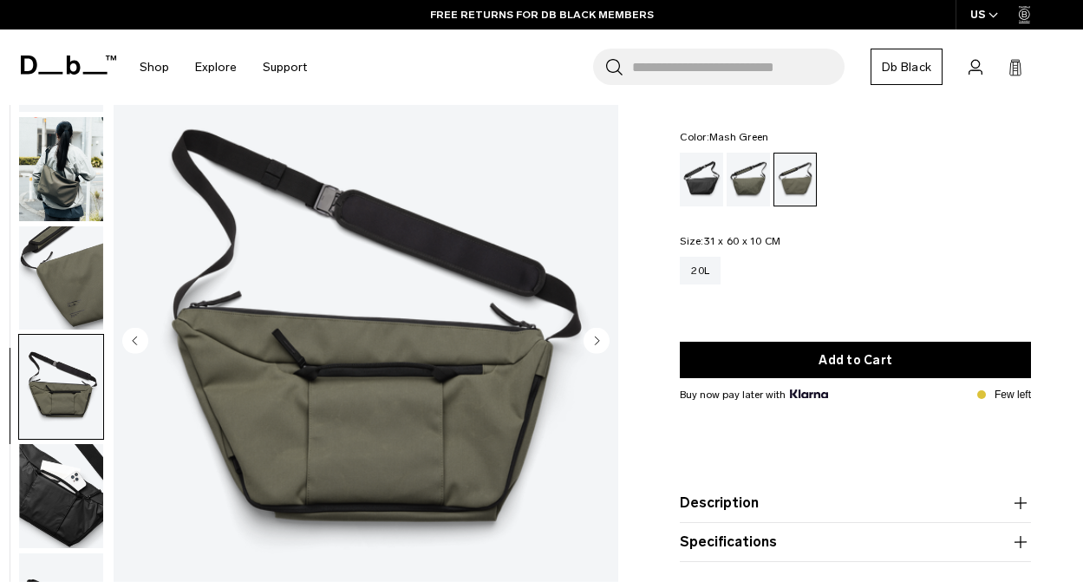
click at [604, 340] on circle "Next slide" at bounding box center [597, 340] width 26 height 26
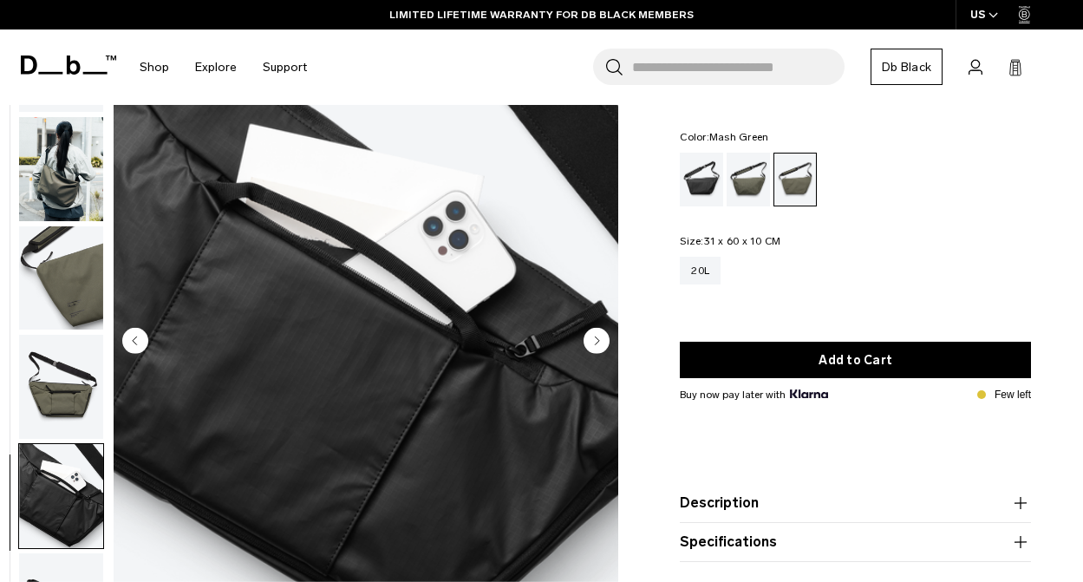
click at [604, 340] on circle "Next slide" at bounding box center [597, 340] width 26 height 26
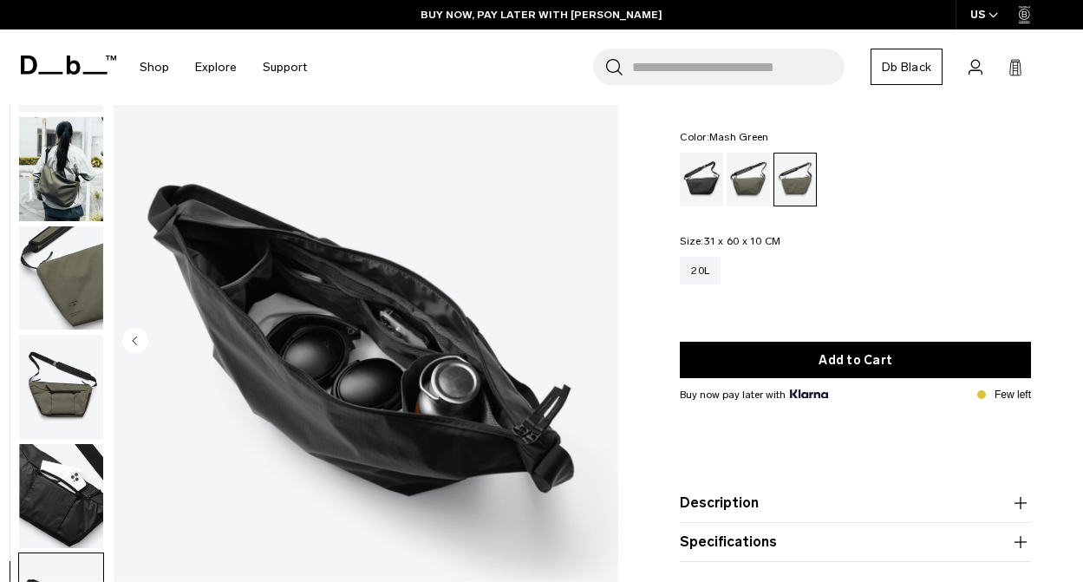
click at [72, 175] on img "button" at bounding box center [61, 169] width 84 height 104
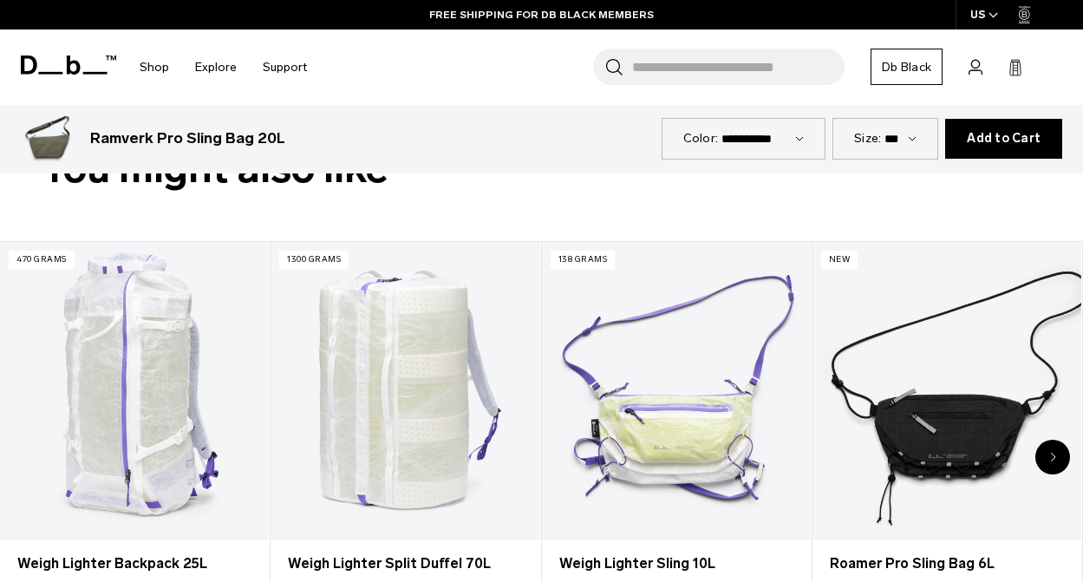
scroll to position [662, 0]
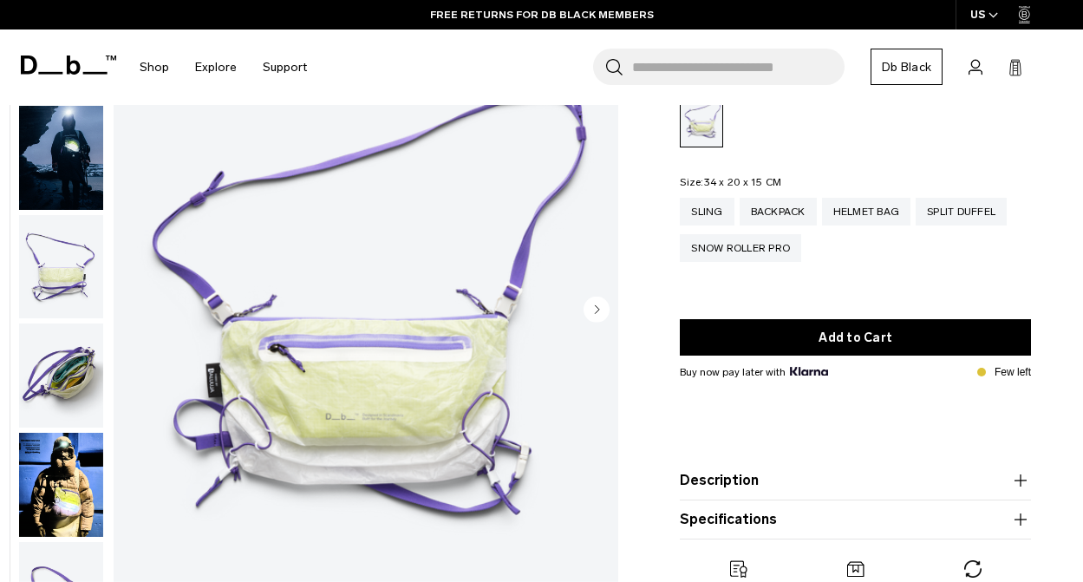
scroll to position [122, 0]
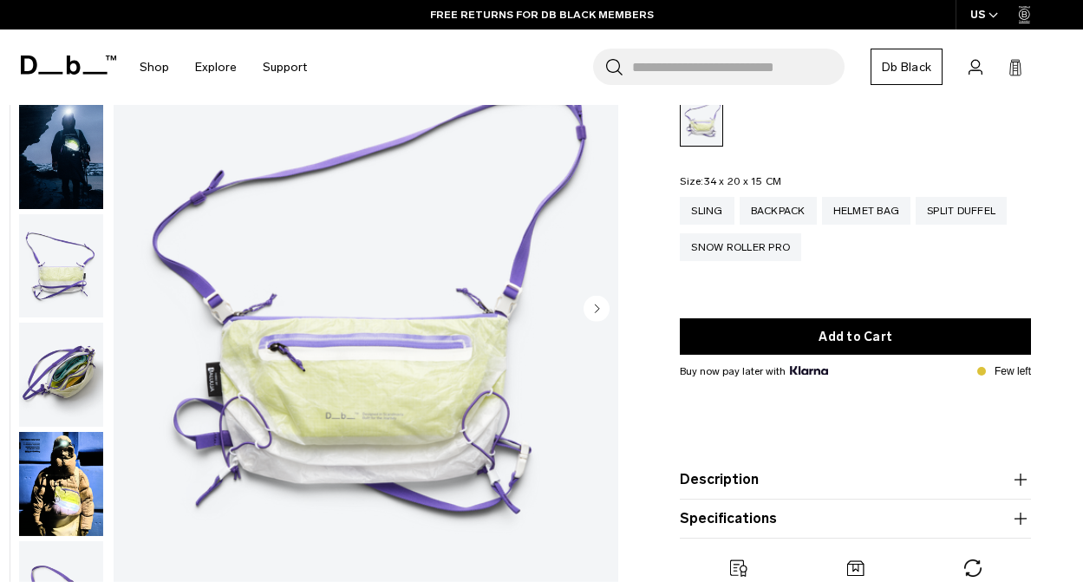
click at [603, 304] on circle "Next slide" at bounding box center [597, 308] width 26 height 26
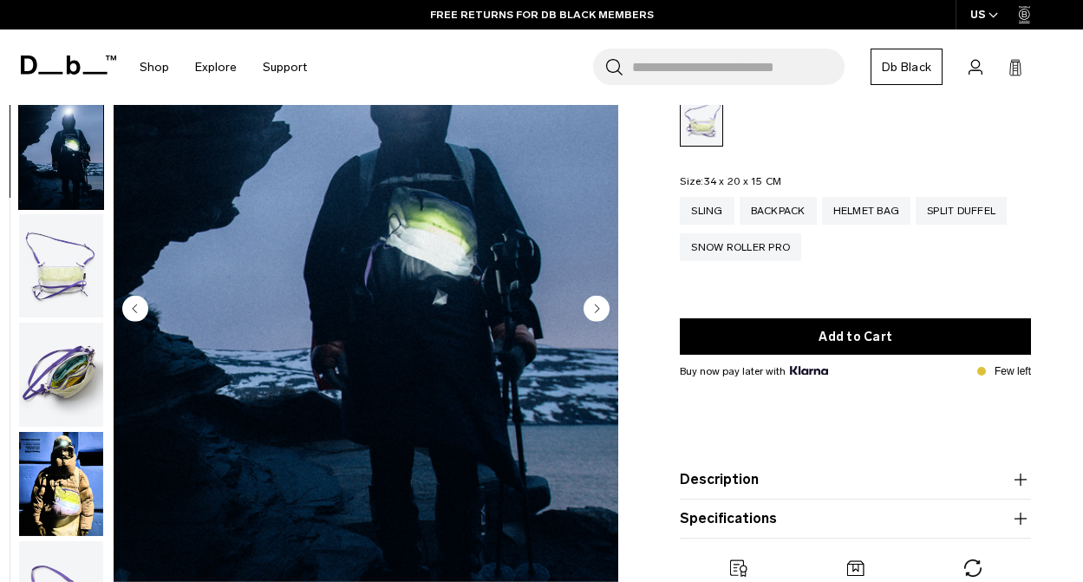
scroll to position [20, 0]
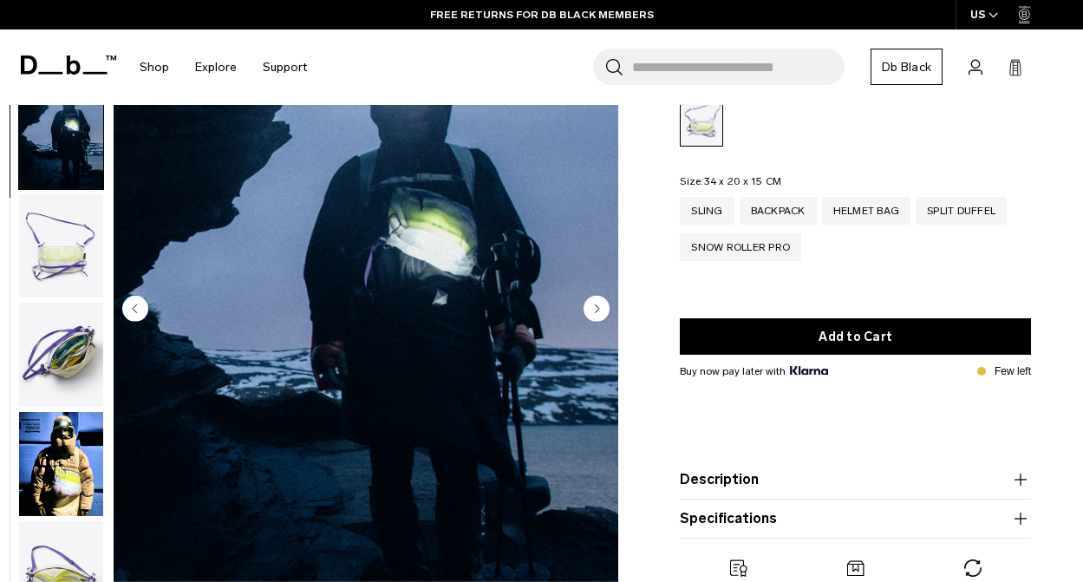
click at [603, 304] on circle "Next slide" at bounding box center [597, 308] width 26 height 26
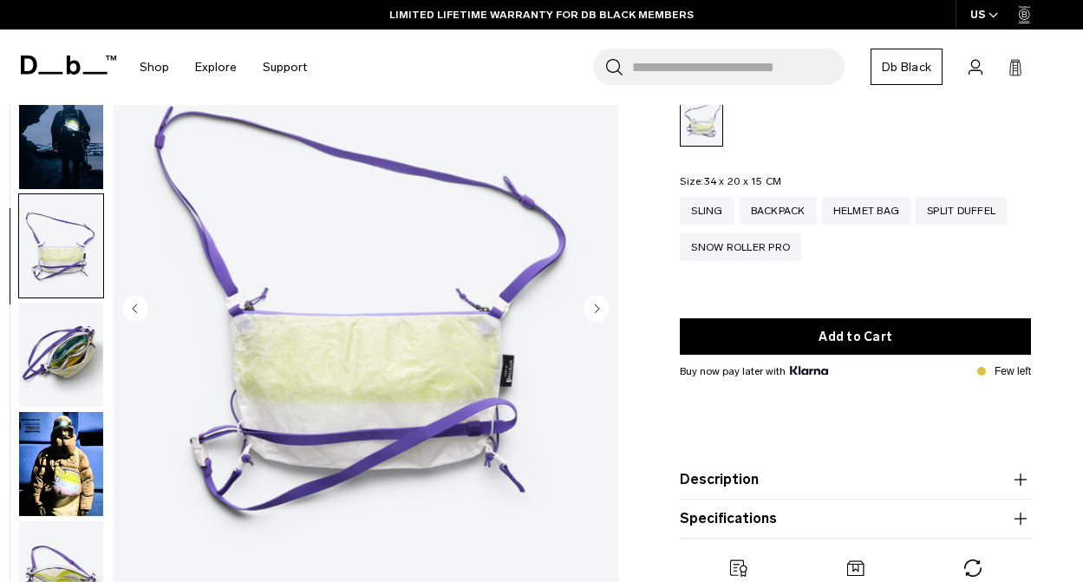
click at [603, 304] on circle "Next slide" at bounding box center [597, 308] width 26 height 26
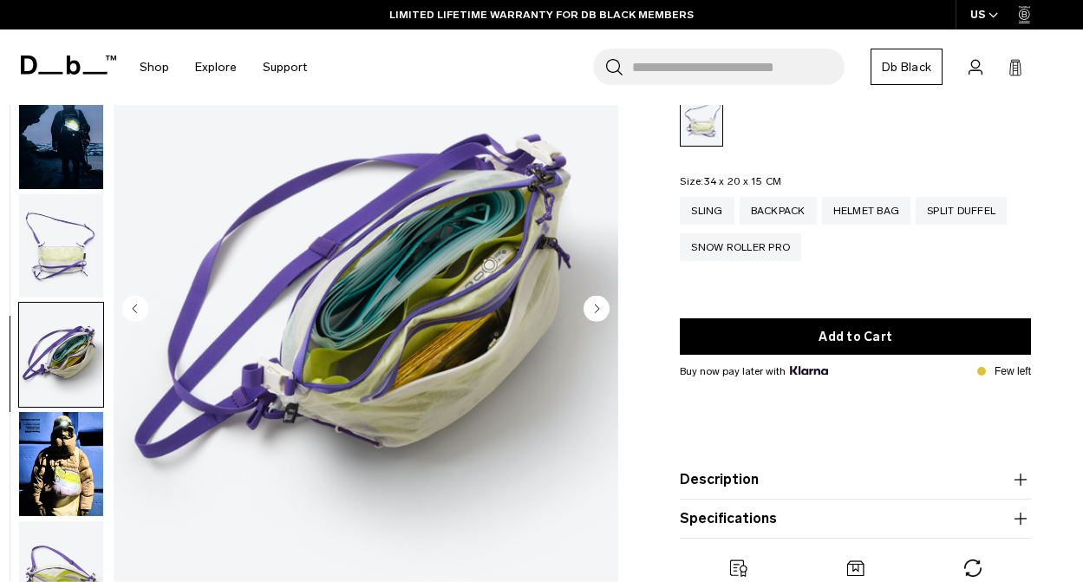
click at [603, 304] on circle "Next slide" at bounding box center [597, 308] width 26 height 26
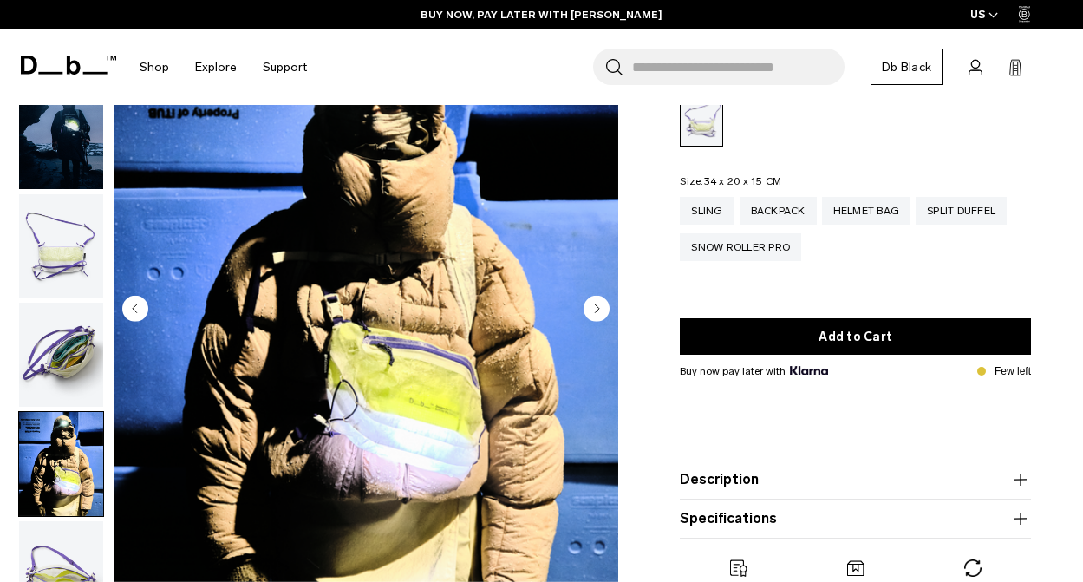
click at [603, 304] on circle "Next slide" at bounding box center [597, 308] width 26 height 26
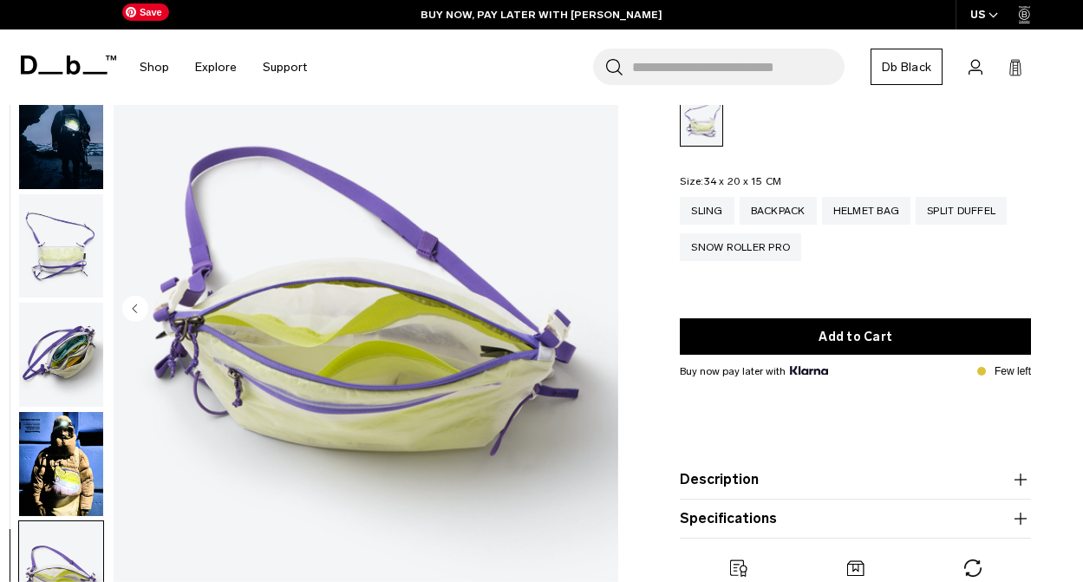
click at [603, 304] on img "6 / 6" at bounding box center [366, 310] width 505 height 630
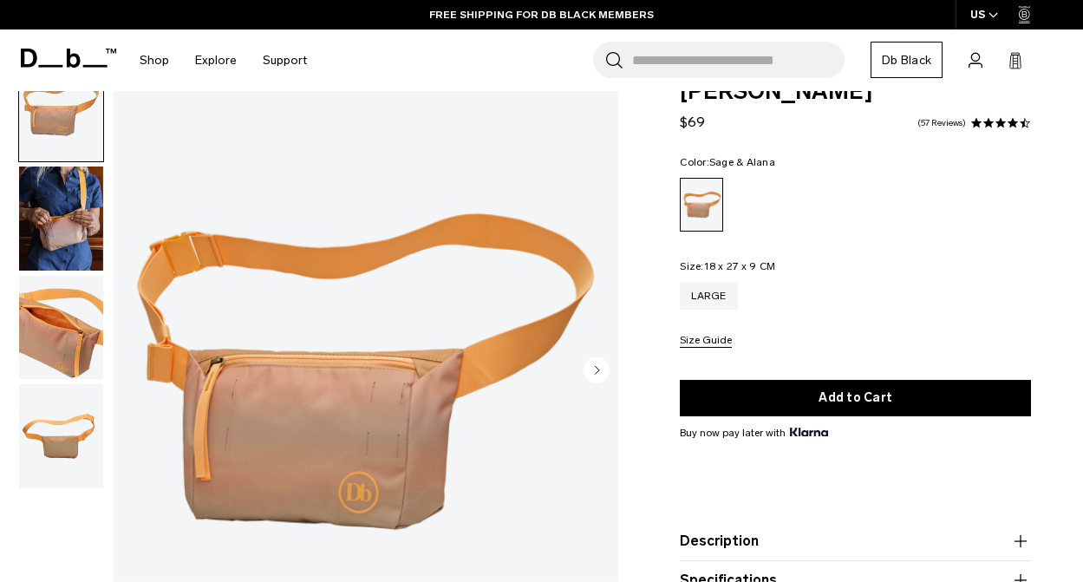
scroll to position [85, 0]
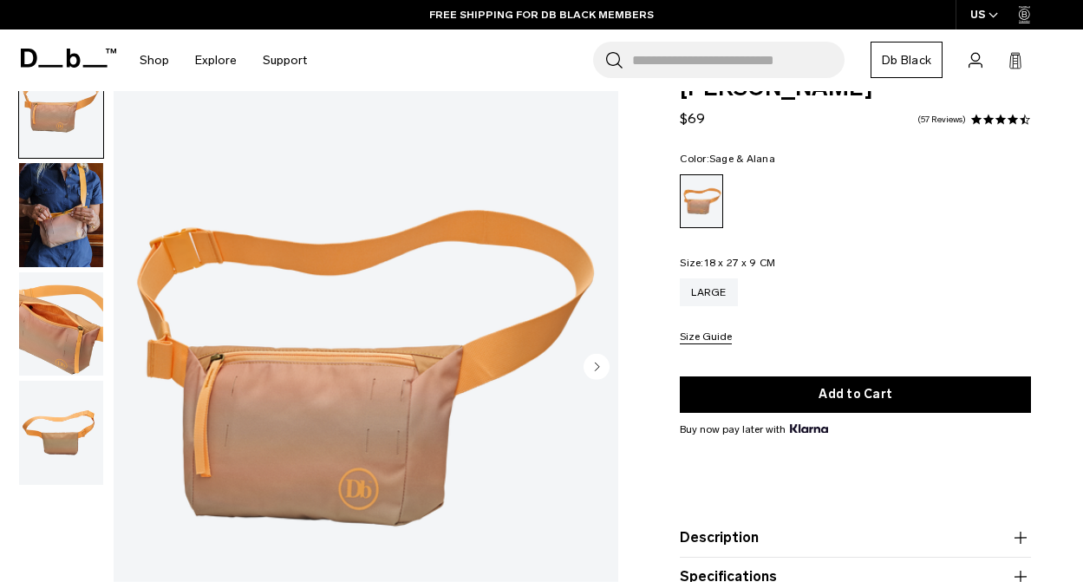
click at [605, 353] on circle "Next slide" at bounding box center [597, 366] width 26 height 26
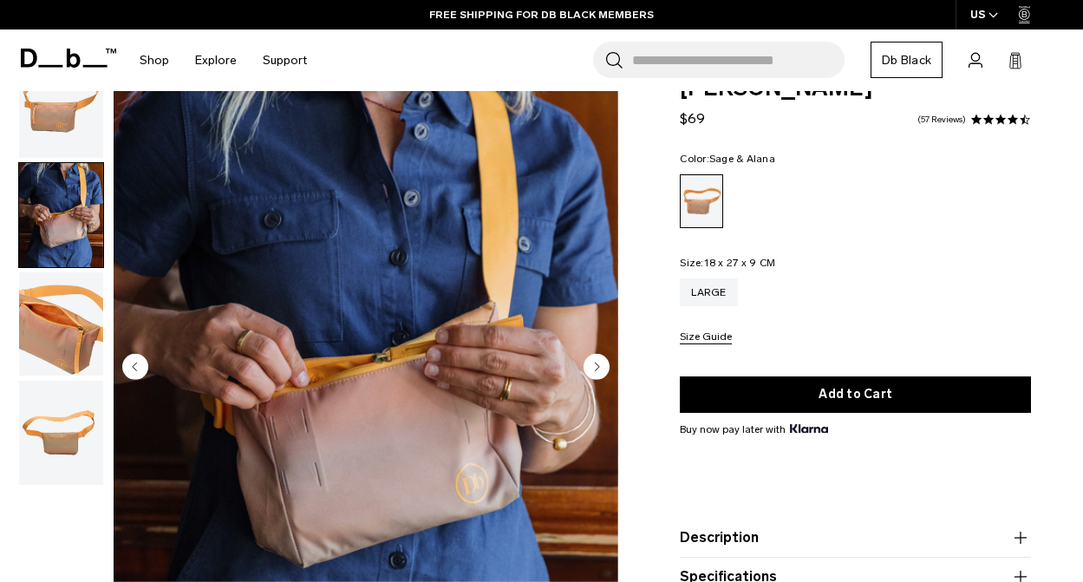
click at [605, 353] on circle "Next slide" at bounding box center [597, 366] width 26 height 26
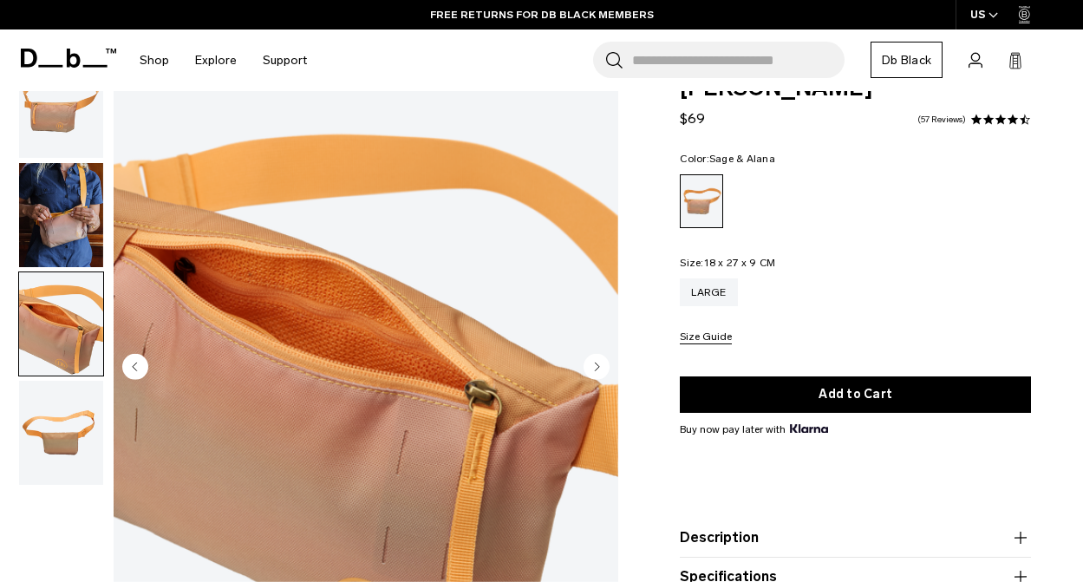
click at [605, 353] on circle "Next slide" at bounding box center [597, 366] width 26 height 26
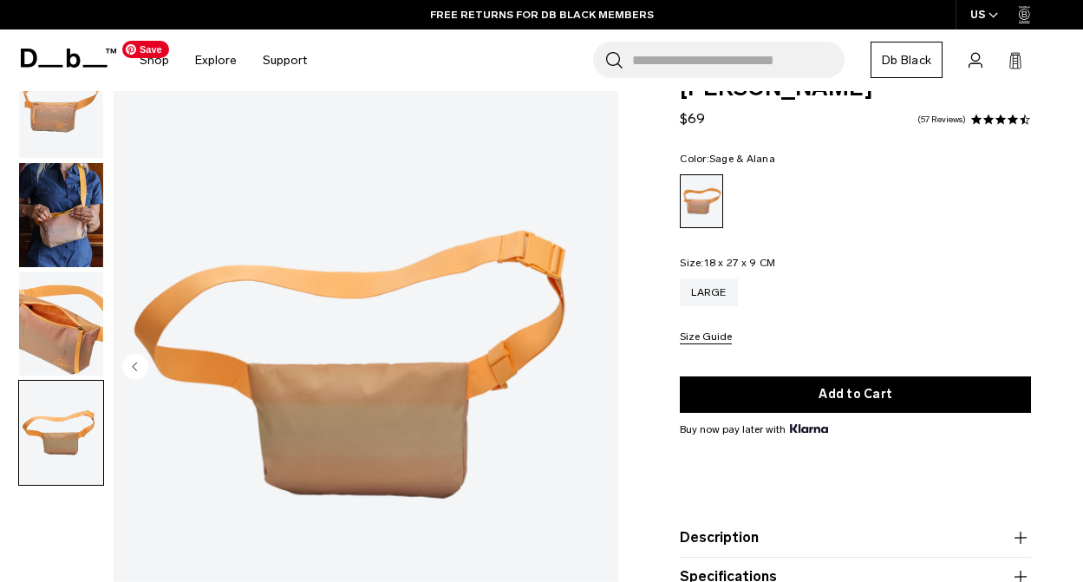
click at [605, 347] on img "4 / 4" at bounding box center [366, 368] width 505 height 630
